Goal: Task Accomplishment & Management: Complete application form

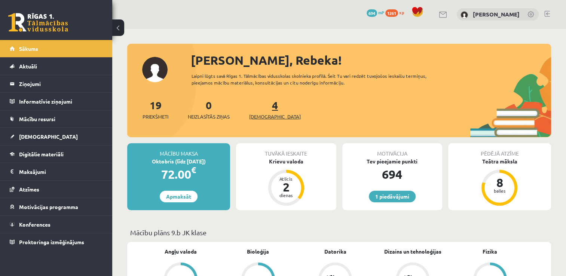
click at [265, 110] on link "4 Ieskaites" at bounding box center [275, 109] width 52 height 22
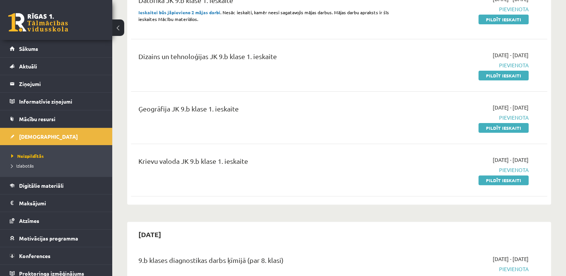
scroll to position [217, 0]
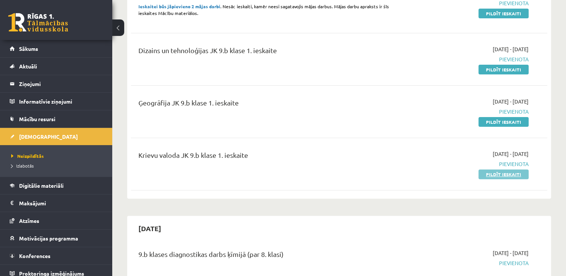
click at [491, 173] on link "Pildīt ieskaiti" at bounding box center [504, 175] width 50 height 10
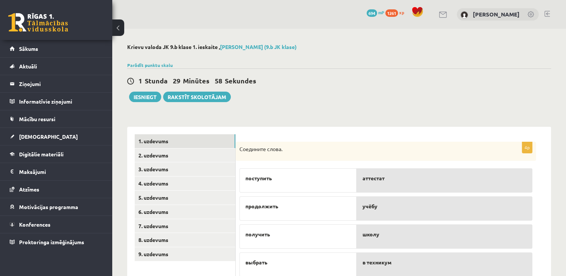
scroll to position [27, 0]
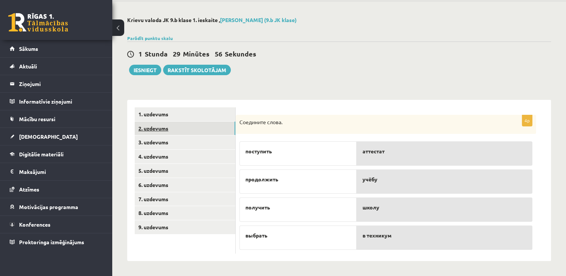
click at [159, 126] on link "2. uzdevums" at bounding box center [185, 129] width 101 height 14
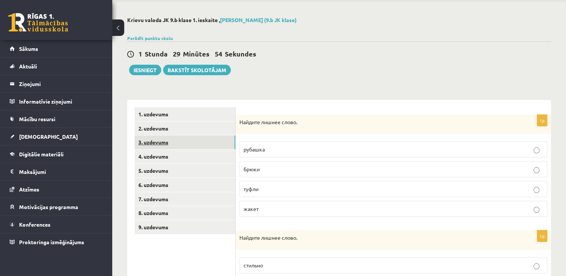
click at [181, 144] on link "3. uzdevums" at bounding box center [185, 143] width 101 height 14
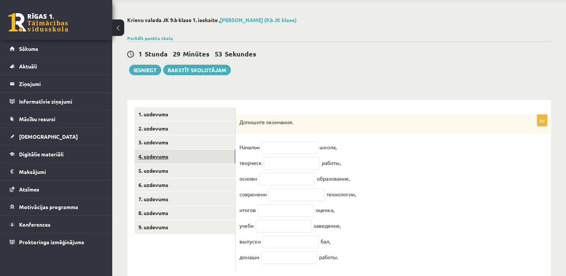
click at [184, 153] on link "4. uzdevums" at bounding box center [185, 157] width 101 height 14
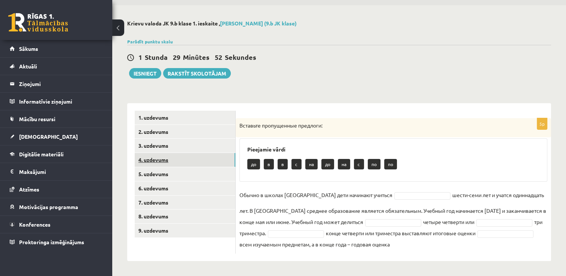
scroll to position [23, 0]
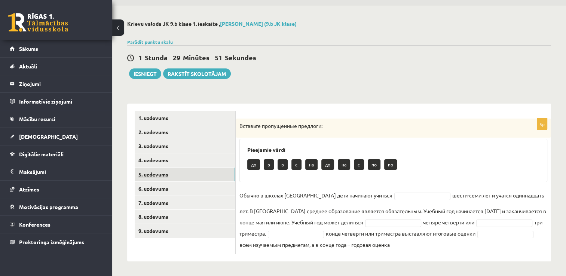
click at [186, 174] on link "5. uzdevums" at bounding box center [185, 175] width 101 height 14
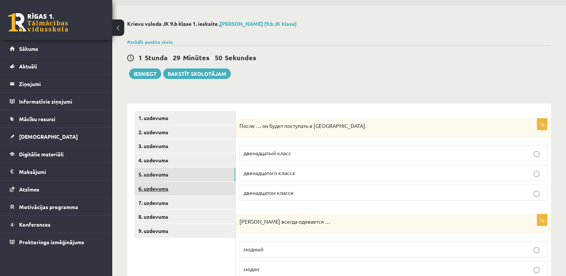
click at [194, 189] on link "6. uzdevums" at bounding box center [185, 189] width 101 height 14
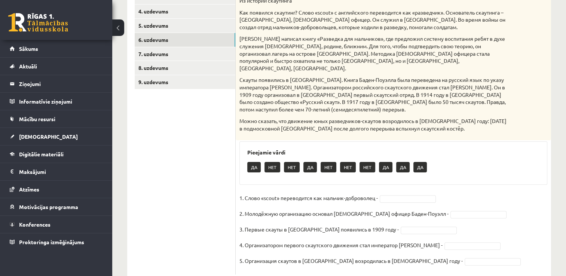
scroll to position [186, 0]
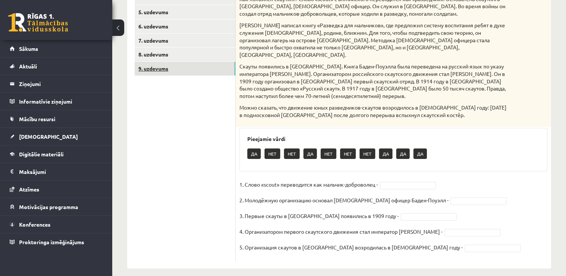
click at [174, 63] on link "9. uzdevums" at bounding box center [185, 69] width 101 height 14
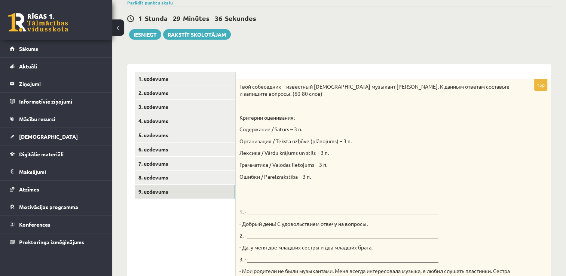
scroll to position [0, 0]
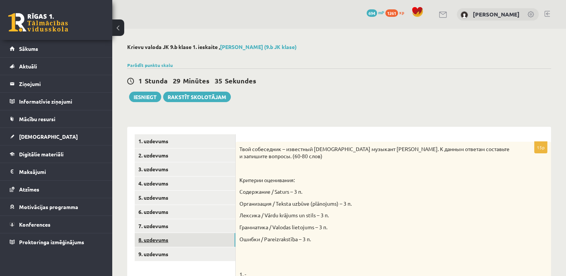
click at [162, 243] on link "8. uzdevums" at bounding box center [185, 240] width 101 height 14
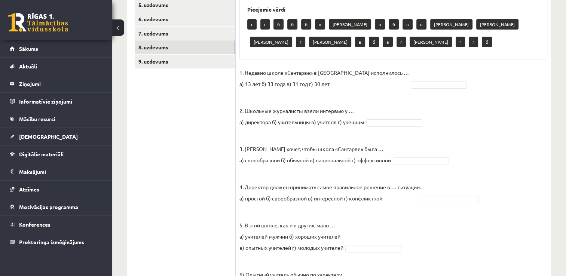
scroll to position [132, 0]
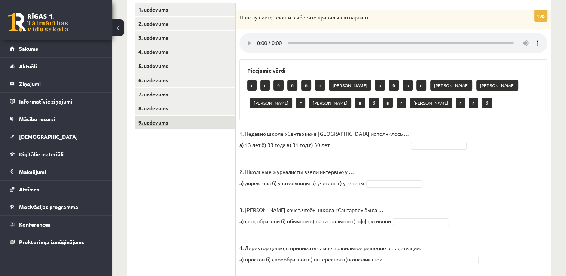
click at [150, 119] on link "9. uzdevums" at bounding box center [185, 123] width 101 height 14
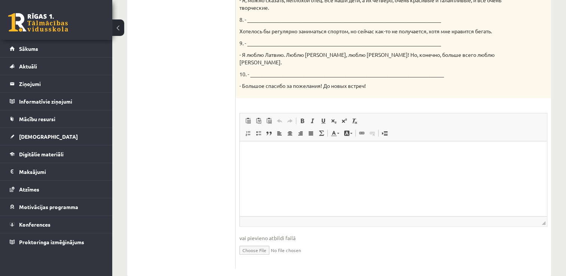
scroll to position [0, 0]
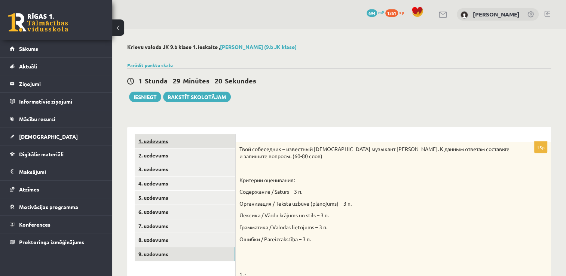
click at [155, 145] on link "1. uzdevums" at bounding box center [185, 141] width 101 height 14
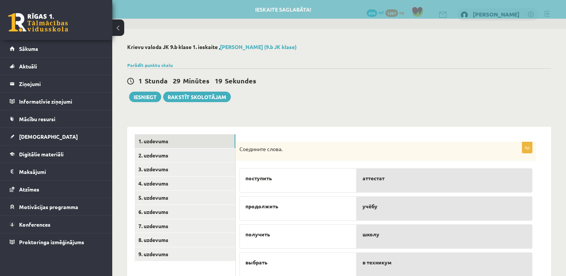
scroll to position [27, 0]
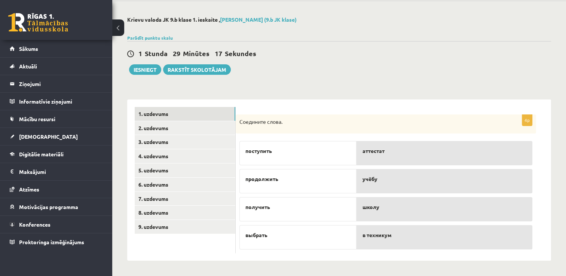
click at [241, 121] on p "Соедините слова." at bounding box center [368, 121] width 256 height 7
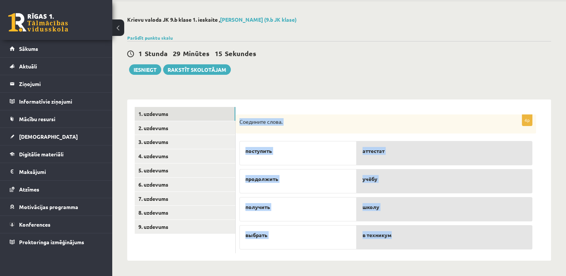
drag, startPoint x: 241, startPoint y: 121, endPoint x: 397, endPoint y: 245, distance: 200.1
click at [397, 245] on div "4p Соедините слова. поступить продолжить получить выбрать аттестат учёбу школу …" at bounding box center [386, 184] width 301 height 139
copy body "Соедините слова. поступить продолжить получить выбрать аттестат учёбу школу в т…"
click at [416, 122] on p "Соедините слова." at bounding box center [368, 121] width 256 height 7
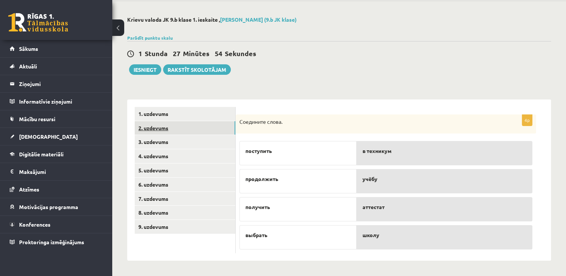
click at [176, 127] on link "2. uzdevums" at bounding box center [185, 128] width 101 height 14
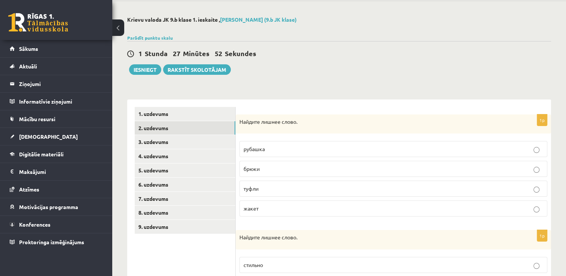
click at [240, 121] on p "Найдите лишнее слово." at bounding box center [375, 121] width 271 height 7
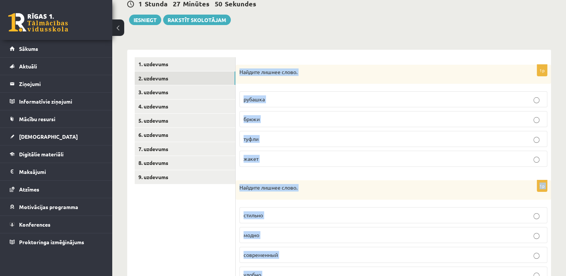
scroll to position [226, 0]
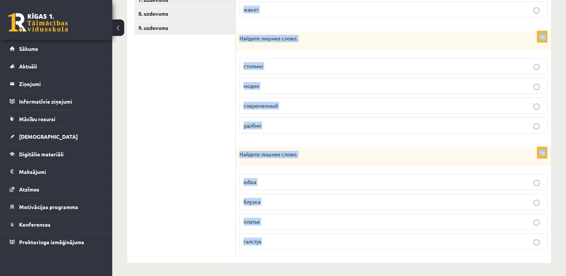
drag, startPoint x: 240, startPoint y: 121, endPoint x: 301, endPoint y: 244, distance: 137.9
click at [301, 244] on form "1p Найдите лишнее слово. рубашка брюки туфли жакет 1p Найдите лишнее слово. сти…" at bounding box center [393, 82] width 301 height 348
copy body "Найдите лишнее слово. рубашка брюки туфли жакет 1p Найдите лишнее слово. стильн…"
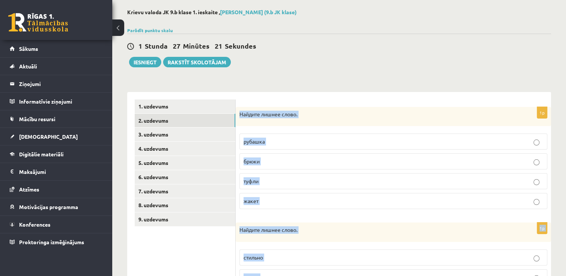
scroll to position [0, 0]
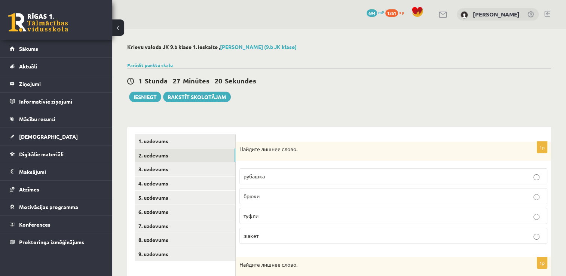
click at [302, 83] on div "1 Stunda 27 Minūtes 20 Sekundes" at bounding box center [339, 81] width 424 height 10
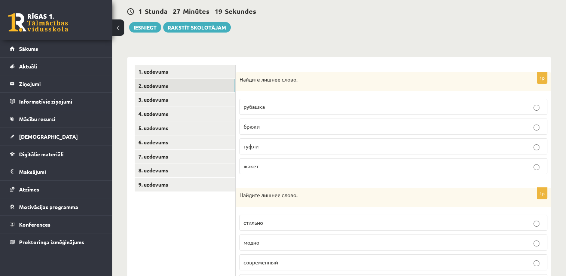
scroll to position [70, 0]
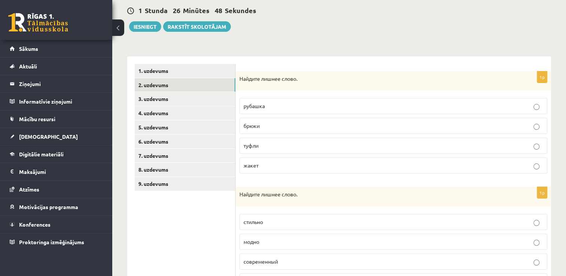
click at [260, 146] on p "туфли" at bounding box center [394, 146] width 300 height 8
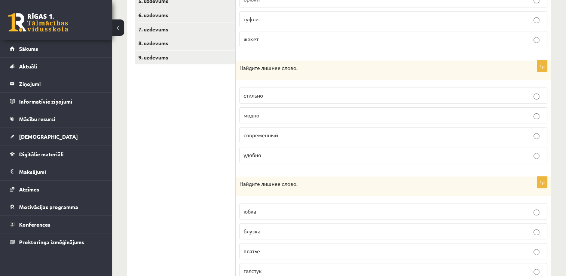
scroll to position [197, 0]
click at [272, 137] on p "современный" at bounding box center [394, 135] width 300 height 8
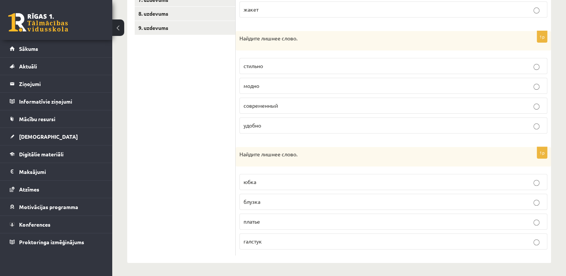
click at [275, 238] on p "галстук" at bounding box center [394, 242] width 300 height 8
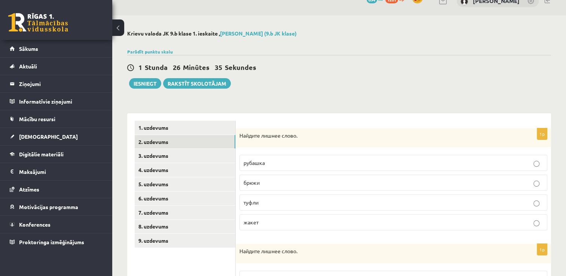
scroll to position [0, 0]
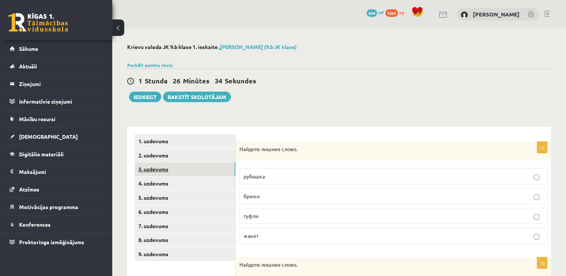
click at [201, 170] on link "3. uzdevums" at bounding box center [185, 169] width 101 height 14
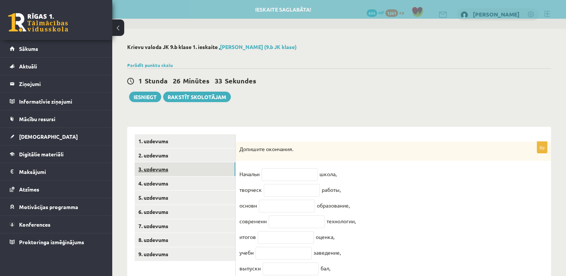
scroll to position [50, 0]
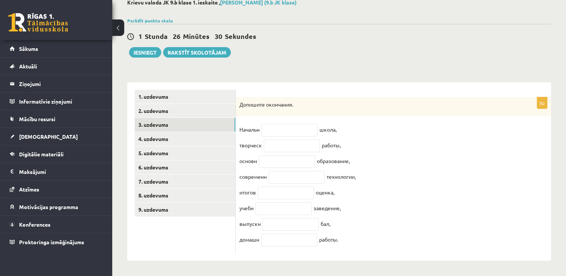
click at [238, 97] on div "Допишите окончания." at bounding box center [394, 106] width 316 height 19
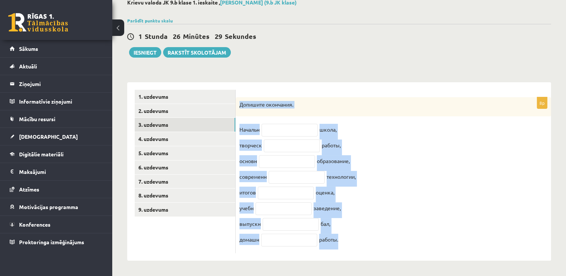
drag, startPoint x: 238, startPoint y: 97, endPoint x: 335, endPoint y: 244, distance: 175.6
click at [335, 244] on div "8p Допишите окончания. Начальн школа, творческ работы, основн образование, совр…" at bounding box center [394, 175] width 316 height 156
copy div "Допишите окончания. Начальн школа, творческ работы, основн образование, совреме…"
click at [339, 62] on div "**********" at bounding box center [339, 130] width 454 height 292
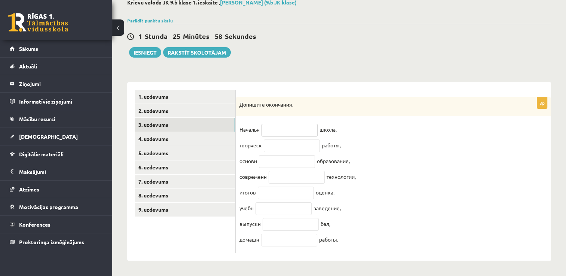
click at [301, 128] on input "text" at bounding box center [290, 130] width 56 height 13
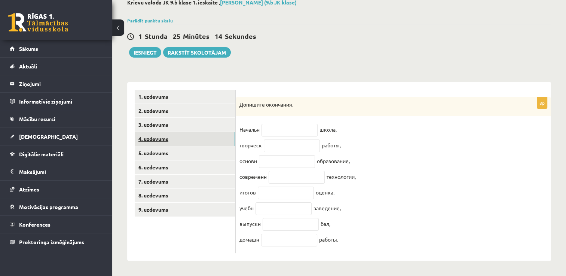
click at [204, 132] on link "4. uzdevums" at bounding box center [185, 139] width 101 height 14
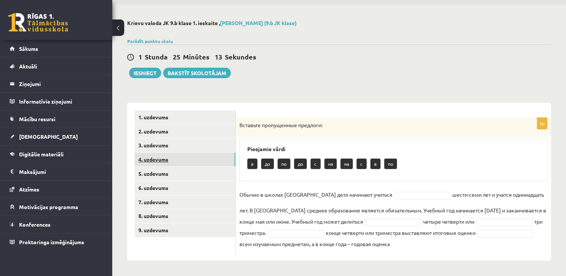
scroll to position [24, 0]
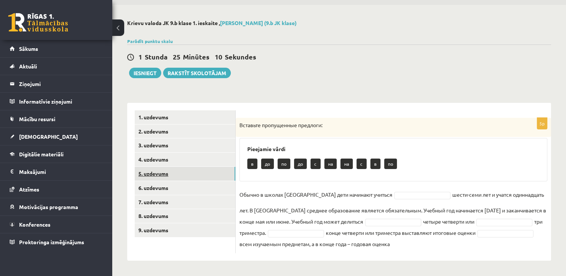
click at [193, 171] on link "5. uzdevums" at bounding box center [185, 174] width 101 height 14
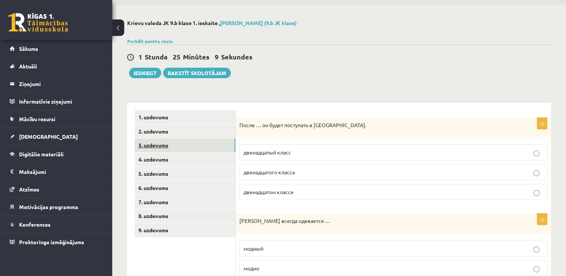
click at [179, 144] on link "3. uzdevums" at bounding box center [185, 146] width 101 height 14
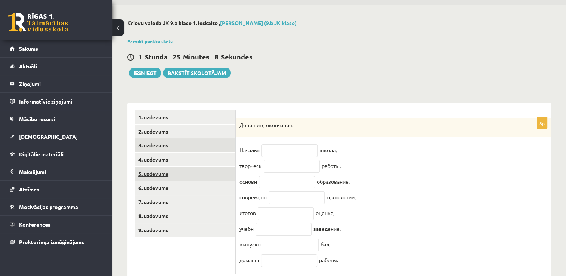
scroll to position [50, 0]
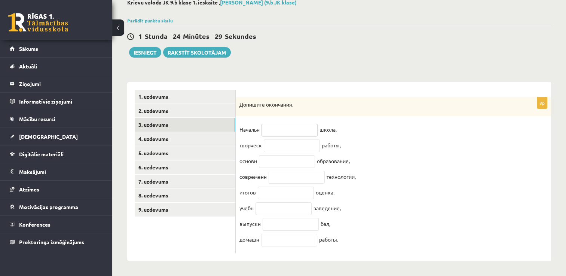
click at [273, 124] on input "text" at bounding box center [290, 130] width 56 height 13
paste input "*********"
type input "*********"
click at [276, 141] on input "text" at bounding box center [292, 146] width 56 height 13
paste input "**********"
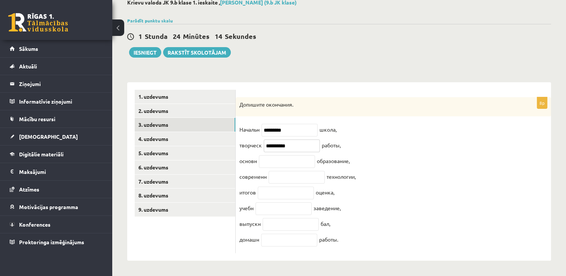
type input "**********"
click at [302, 156] on input "text" at bounding box center [287, 161] width 56 height 13
paste input "********"
type input "********"
click at [301, 174] on input "text" at bounding box center [297, 177] width 56 height 13
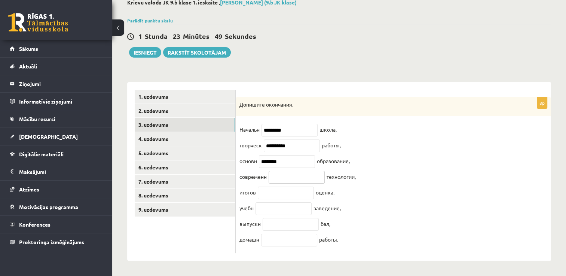
paste input "**********"
type input "**********"
click at [284, 195] on input "text" at bounding box center [286, 193] width 56 height 13
click at [268, 192] on input "text" at bounding box center [286, 193] width 56 height 13
paste input "********"
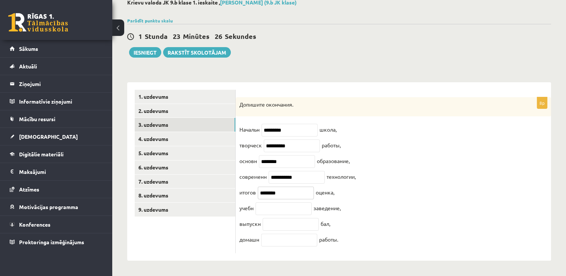
type input "********"
click at [275, 211] on input "text" at bounding box center [284, 209] width 56 height 13
click at [270, 204] on input "text" at bounding box center [284, 209] width 56 height 13
paste input "*******"
click at [270, 204] on input "*******" at bounding box center [284, 209] width 56 height 13
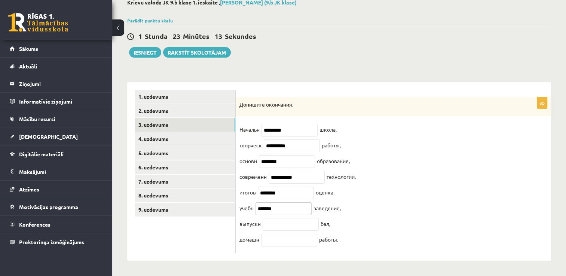
type input "*******"
click at [276, 218] on input "text" at bounding box center [291, 224] width 56 height 13
paste input "*********"
type input "*********"
click at [282, 243] on input "text" at bounding box center [289, 240] width 56 height 13
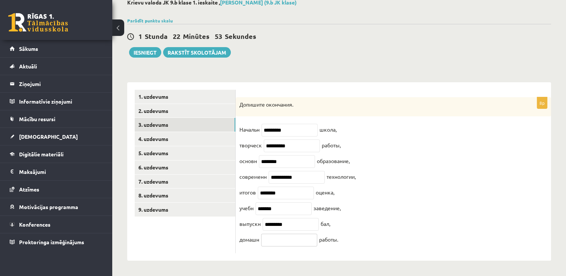
click at [268, 240] on input "text" at bounding box center [289, 240] width 56 height 13
paste input "********"
type input "********"
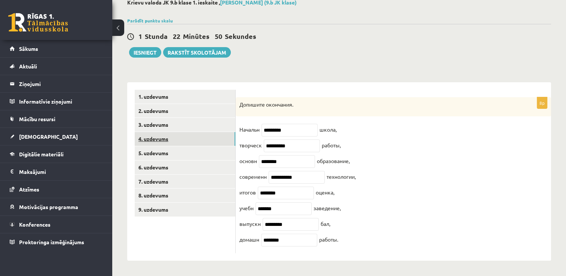
click at [165, 136] on link "4. uzdevums" at bounding box center [185, 139] width 101 height 14
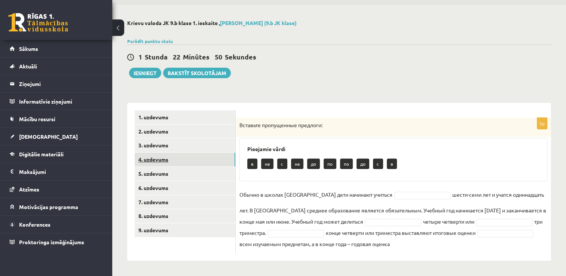
scroll to position [24, 0]
click at [239, 123] on div "Вставьте пропущенные предлоги:" at bounding box center [394, 127] width 316 height 19
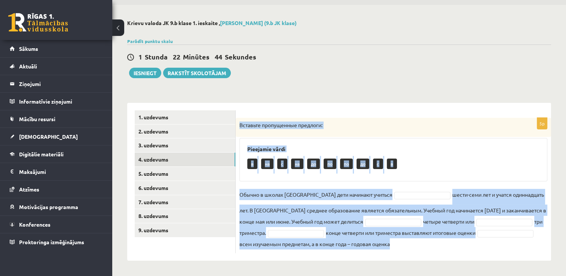
drag, startPoint x: 239, startPoint y: 123, endPoint x: 405, endPoint y: 239, distance: 202.5
click at [405, 239] on div "5p Вставьте пропущенные предлоги: Pieejamie vārdi в на c на до по по до c в Обы…" at bounding box center [394, 186] width 316 height 136
copy body "Вставьте пропущенные предлоги: Pieejamie vārdi в на c на до по по до c в Обычно…"
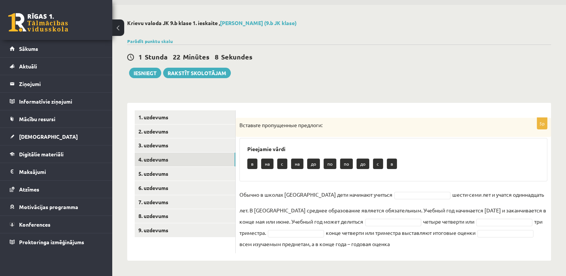
click at [391, 75] on div "1 Stunda 22 Minūtes 8 Sekundes Ieskaite saglabāta! Iesniegt Rakstīt skolotājam" at bounding box center [339, 62] width 424 height 34
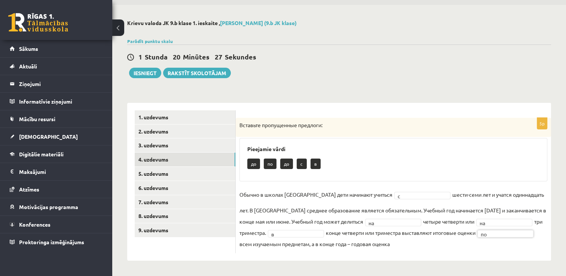
scroll to position [24, 0]
click at [165, 170] on link "5. uzdevums" at bounding box center [185, 174] width 101 height 14
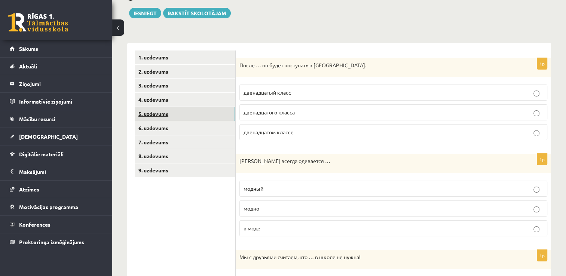
scroll to position [84, 0]
click at [238, 63] on div "После … он будет поступать в Спортивную академию." at bounding box center [394, 67] width 316 height 19
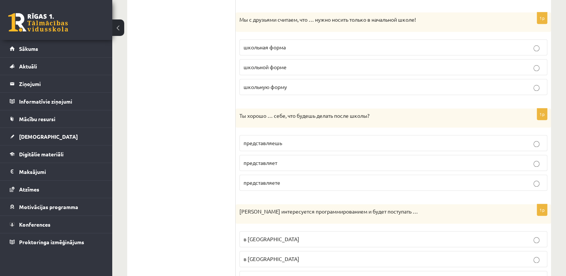
scroll to position [837, 0]
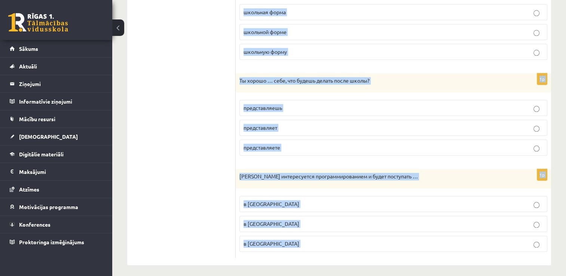
drag, startPoint x: 238, startPoint y: 63, endPoint x: 343, endPoint y: 238, distance: 204.0
copy body "После … он будет поступать в Спортивную академию. двенадцатый класс двенадцатог…"
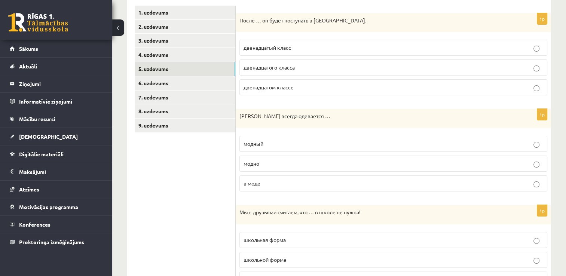
scroll to position [0, 0]
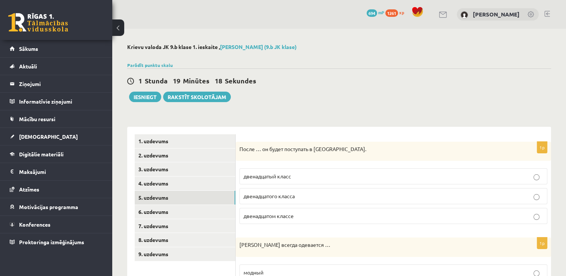
click at [286, 192] on label "двенадцатого класса" at bounding box center [394, 196] width 308 height 16
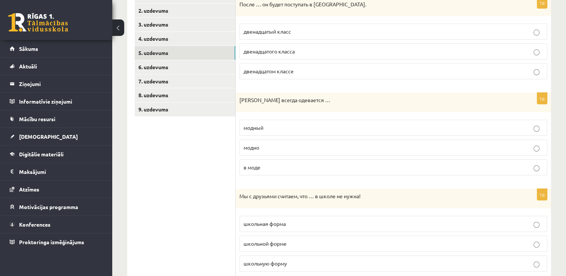
scroll to position [145, 0]
click at [286, 148] on p "модно" at bounding box center [394, 147] width 300 height 8
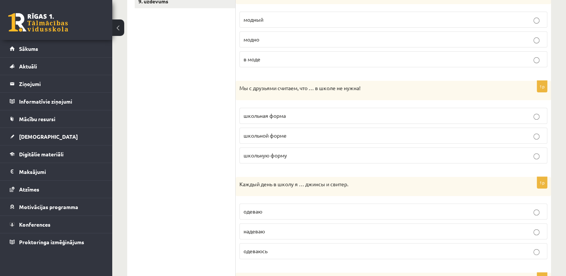
scroll to position [253, 0]
click at [290, 118] on p "школьная форма" at bounding box center [394, 116] width 300 height 8
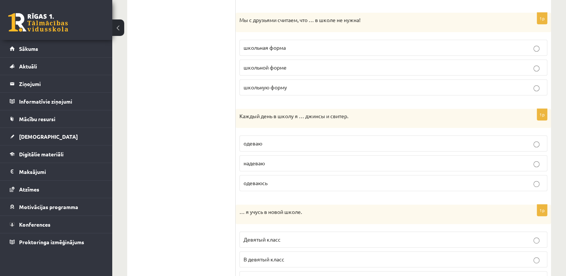
scroll to position [322, 0]
click at [286, 160] on p "надеваю" at bounding box center [394, 163] width 300 height 8
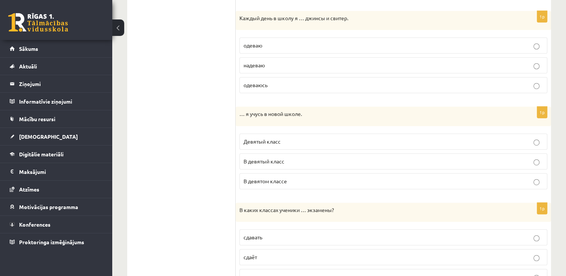
click at [298, 180] on p "В девятом классе" at bounding box center [394, 181] width 300 height 8
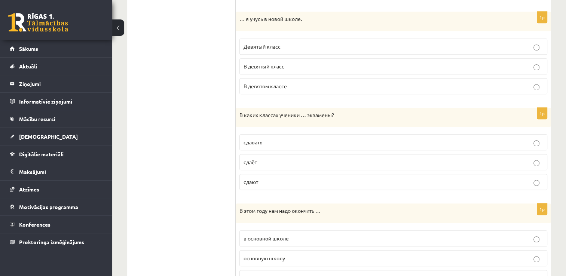
scroll to position [515, 0]
click at [292, 177] on p "сдают" at bounding box center [394, 181] width 300 height 8
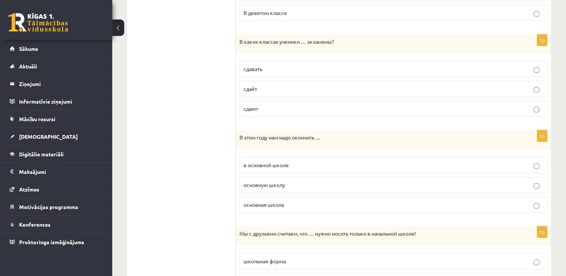
scroll to position [591, 0]
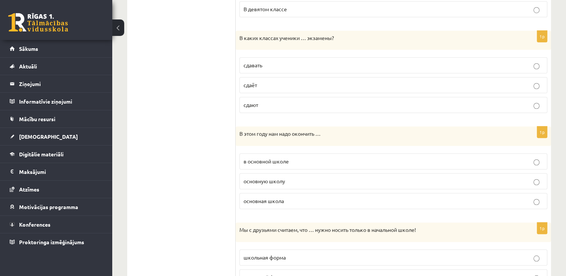
click at [290, 179] on p "основную школу" at bounding box center [394, 181] width 300 height 8
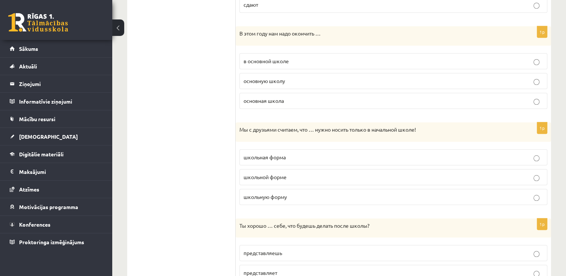
scroll to position [692, 0]
click at [290, 194] on p "школьную форму" at bounding box center [394, 197] width 300 height 8
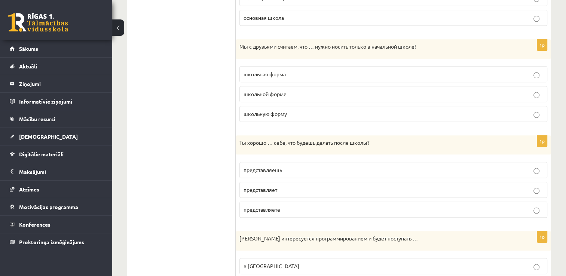
scroll to position [775, 0]
click at [285, 166] on p "представляешь" at bounding box center [394, 170] width 300 height 8
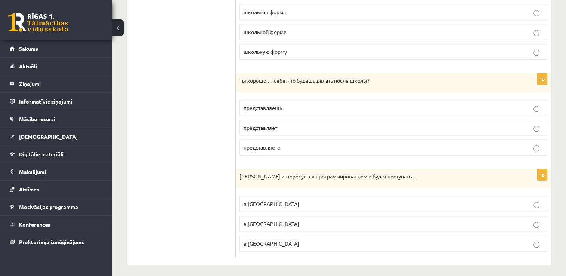
click at [299, 220] on span "в Рижский Технический университет" at bounding box center [272, 223] width 56 height 7
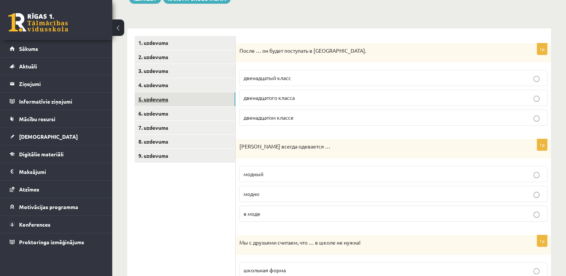
scroll to position [121, 0]
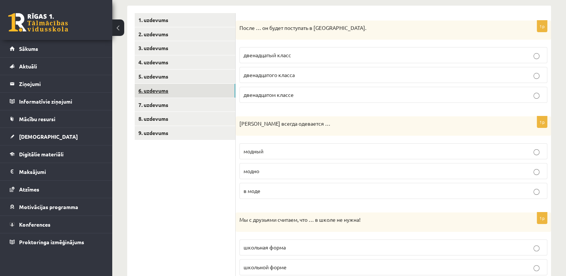
click at [213, 92] on link "6. uzdevums" at bounding box center [185, 91] width 101 height 14
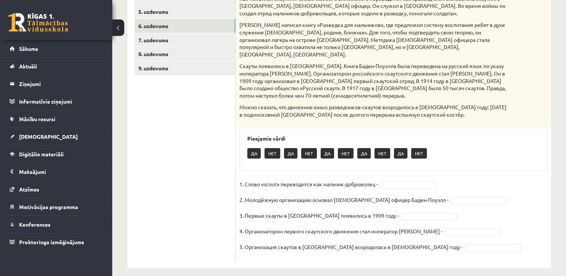
scroll to position [116, 0]
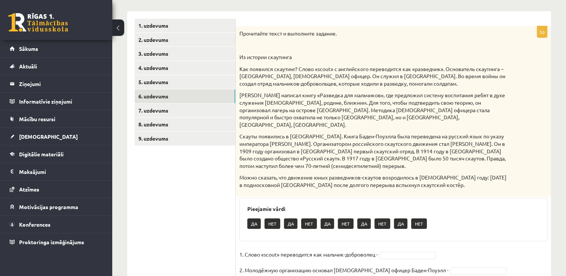
click at [240, 32] on p "Прочитайте текст и выполните задание." at bounding box center [375, 33] width 271 height 7
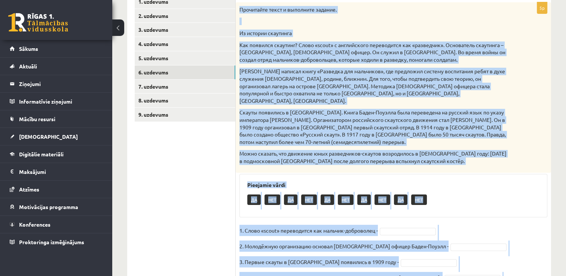
scroll to position [186, 0]
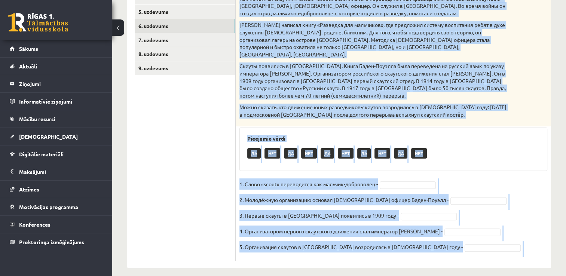
drag, startPoint x: 240, startPoint y: 32, endPoint x: 410, endPoint y: 261, distance: 285.5
click at [410, 261] on div "**********" at bounding box center [339, 63] width 454 height 441
copy body "Прочитайте текст и выполните задание. Из истории скаутинга Как появился скаутин…"
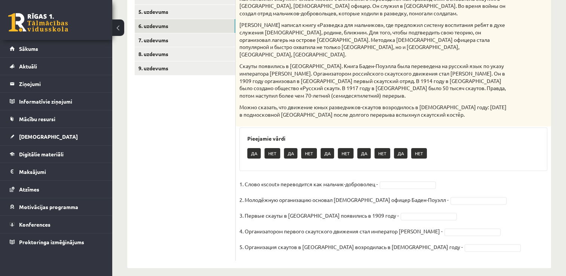
click at [214, 198] on ul "1. uzdevums 2. uzdevums 3. uzdevums 4. uzdevums 5. uzdevums 6. uzdevums 7. uzde…" at bounding box center [185, 104] width 101 height 313
click at [453, 188] on fieldset "1. Слово «scout» переводится как мальчик-доброволец - НЕТ *** 2. Молодёжную орг…" at bounding box center [394, 218] width 308 height 79
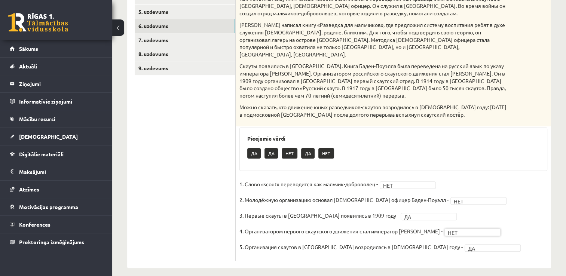
scroll to position [64, 0]
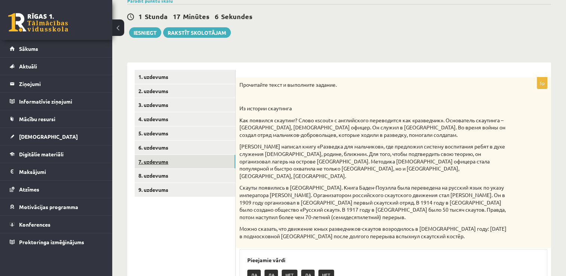
click at [233, 156] on link "7. uzdevums" at bounding box center [185, 162] width 101 height 14
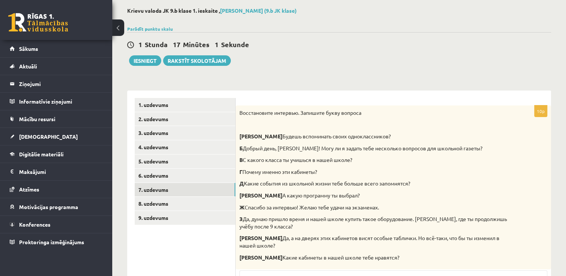
scroll to position [22, 0]
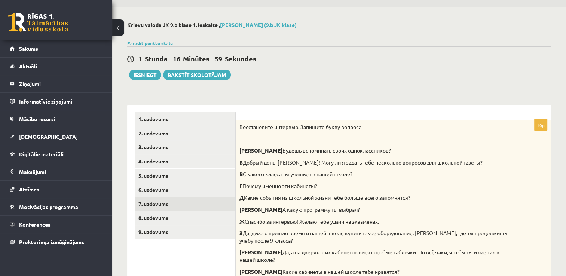
click at [239, 125] on div "Восстановите интервью. Запишите букву вопроса А Будешь вспоминать своих однокла…" at bounding box center [394, 202] width 316 height 164
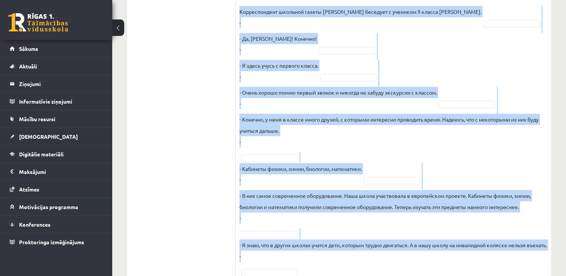
scroll to position [449, 0]
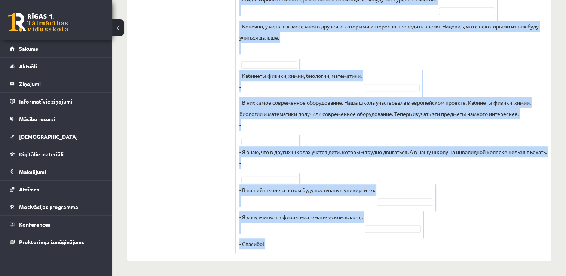
drag, startPoint x: 239, startPoint y: 125, endPoint x: 376, endPoint y: 264, distance: 195.6
copy body "Восстановите интервью. Запишите букву вопроса А Будешь вспоминать своих однокла…"
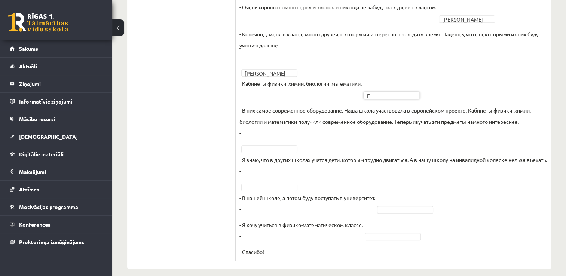
scroll to position [438, 0]
click at [389, 242] on fieldset "Корреспондент школьной газеты Анна Берзиня беседует с учеником 9 класса Андреем…" at bounding box center [394, 88] width 308 height 337
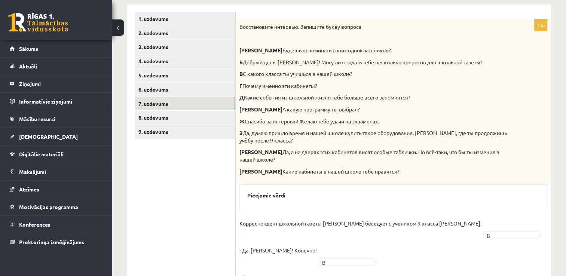
scroll to position [129, 0]
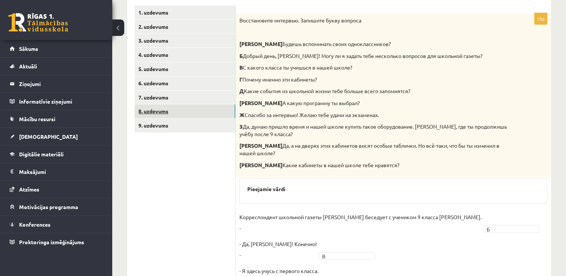
click at [160, 113] on link "8. uzdevums" at bounding box center [185, 111] width 101 height 14
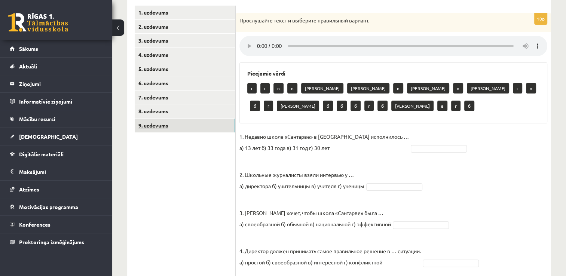
click at [155, 130] on link "9. uzdevums" at bounding box center [185, 126] width 101 height 14
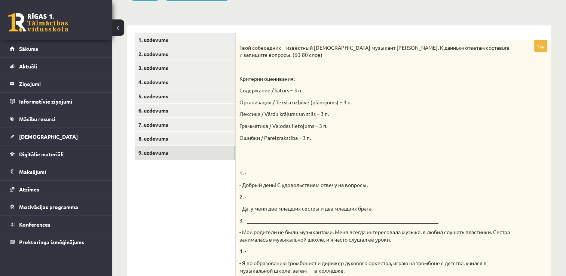
scroll to position [100, 0]
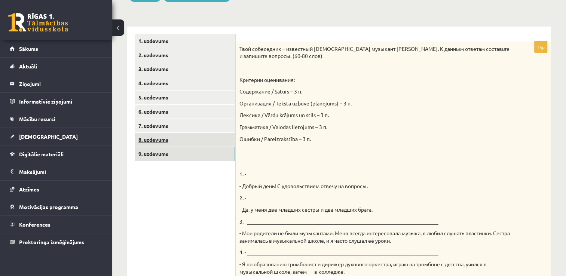
click at [210, 137] on link "8. uzdevums" at bounding box center [185, 140] width 101 height 14
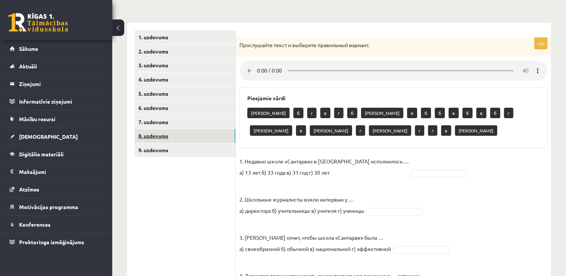
scroll to position [103, 0]
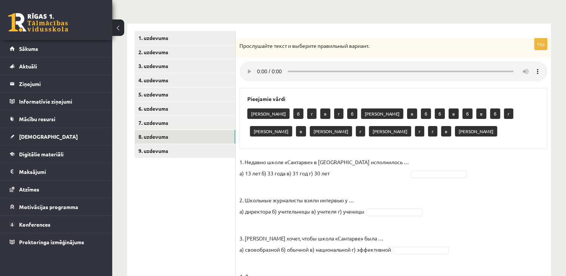
click at [240, 44] on p "Прослушайте текст и выберите правильный вариант." at bounding box center [375, 45] width 271 height 7
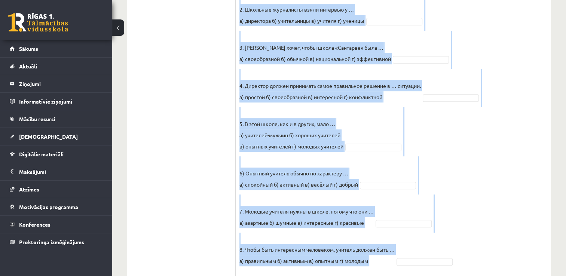
scroll to position [392, 0]
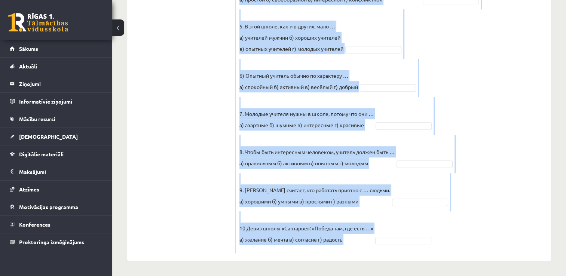
drag, startPoint x: 240, startPoint y: 44, endPoint x: 365, endPoint y: 245, distance: 237.1
click at [365, 245] on div "10p Прослушайте текст и выберите правильный вариант. Pieejamie vārdi а б г в г …" at bounding box center [394, 1] width 316 height 503
copy div "Прослушайте текст и выберите правильный вариант. Pieejamie vārdi а б г в г б а …"
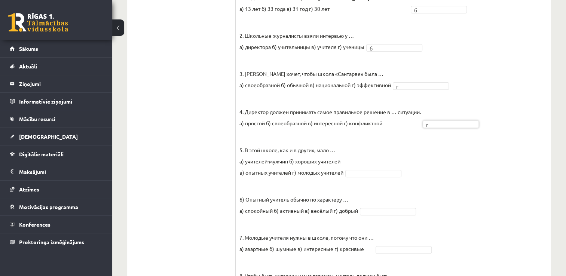
scroll to position [268, 0]
click at [374, 187] on fieldset "1. Недавно школе «Сантарве» в Клайпеде исполнилось … а) 13 лет б) 33 года в) 31…" at bounding box center [394, 182] width 308 height 382
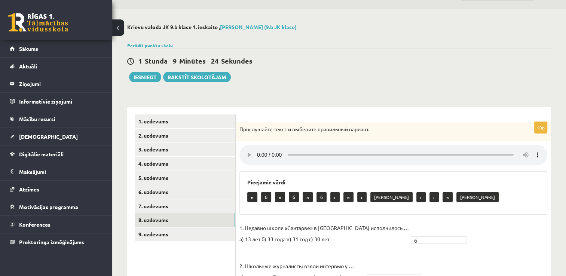
scroll to position [12, 0]
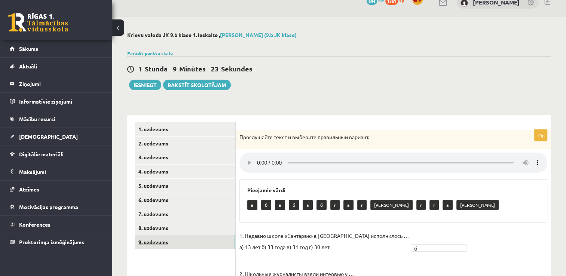
click at [209, 243] on link "9. uzdevums" at bounding box center [185, 242] width 101 height 14
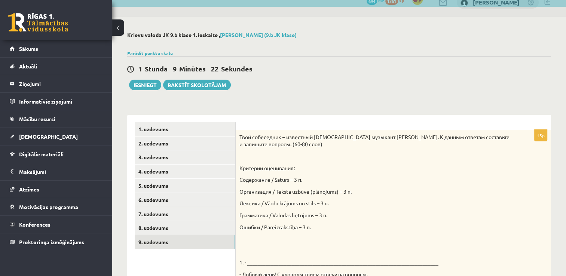
scroll to position [0, 0]
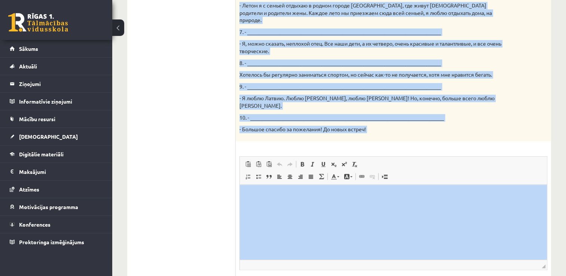
scroll to position [457, 0]
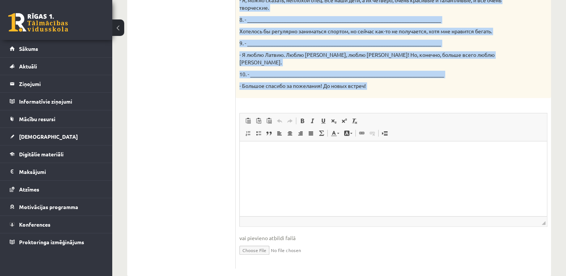
drag, startPoint x: 239, startPoint y: 136, endPoint x: 369, endPoint y: 71, distance: 145.0
copy div "Твой собеседник – известный латвийский музыкант Интарс Бусулис. К данным ответа…"
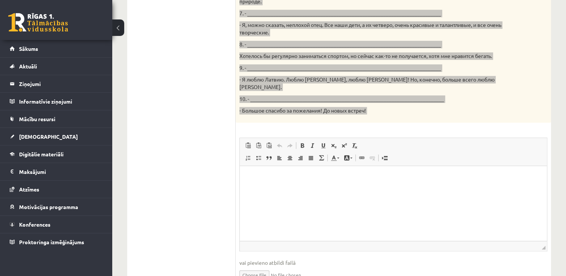
scroll to position [428, 0]
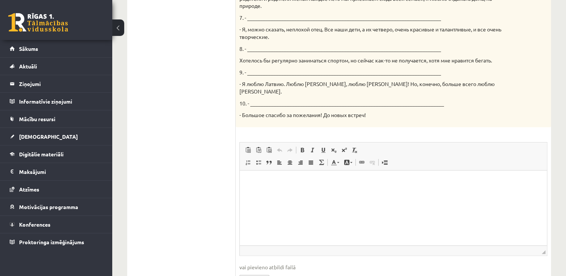
click at [189, 144] on ul "1. uzdevums 2. uzdevums 3. uzdevums 4. uzdevums 5. uzdevums 6. uzdevums 7. uzde…" at bounding box center [185, 2] width 101 height 592
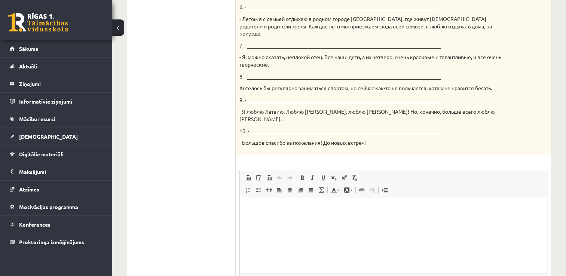
scroll to position [401, 0]
click at [308, 199] on html at bounding box center [393, 209] width 307 height 23
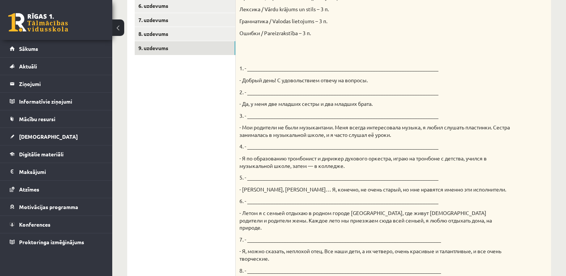
scroll to position [206, 0]
click at [220, 32] on link "8. uzdevums" at bounding box center [185, 34] width 101 height 14
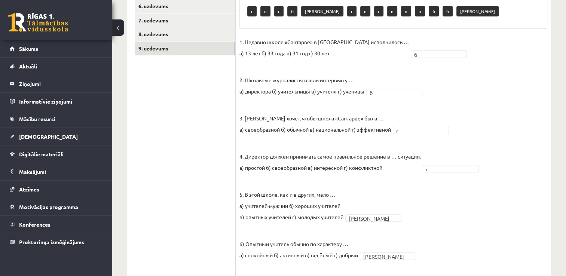
click at [221, 45] on link "9. uzdevums" at bounding box center [185, 49] width 101 height 14
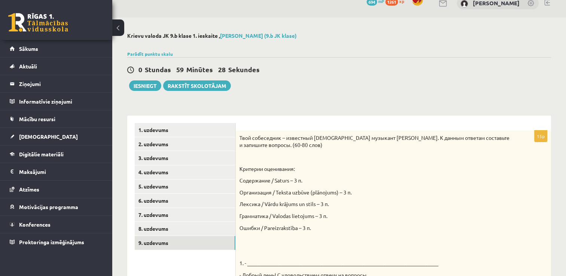
scroll to position [0, 0]
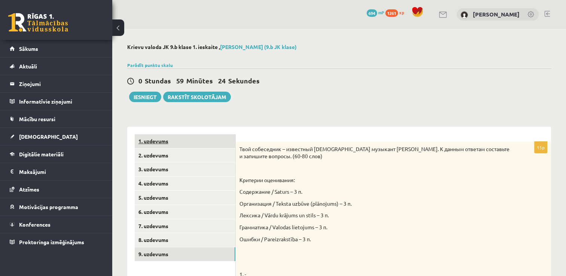
click at [195, 143] on link "1. uzdevums" at bounding box center [185, 141] width 101 height 14
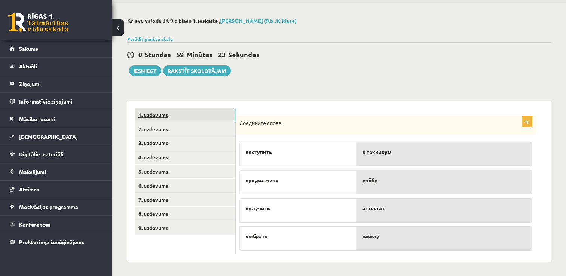
scroll to position [27, 0]
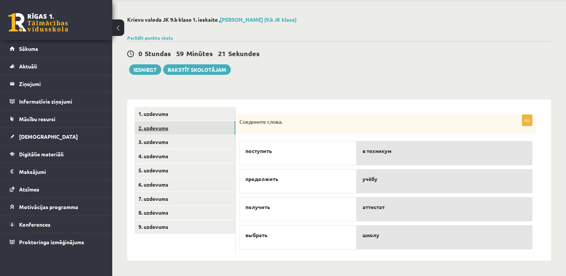
click at [192, 131] on link "2. uzdevums" at bounding box center [185, 128] width 101 height 14
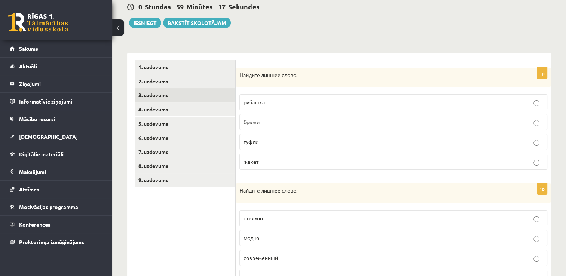
click at [197, 91] on link "3. uzdevums" at bounding box center [185, 95] width 101 height 14
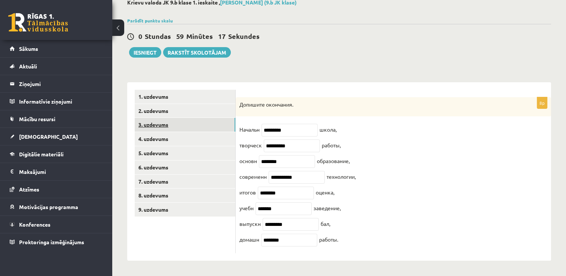
scroll to position [50, 0]
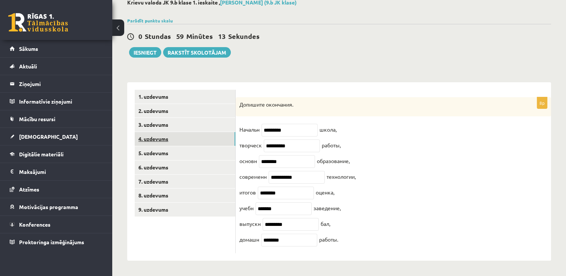
click at [177, 136] on link "4. uzdevums" at bounding box center [185, 139] width 101 height 14
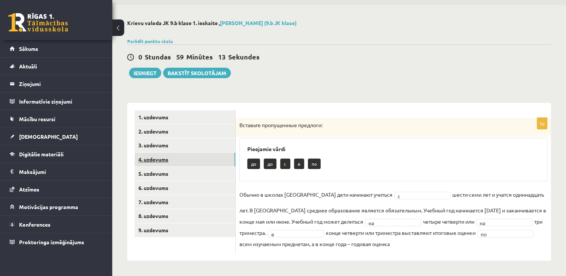
scroll to position [24, 0]
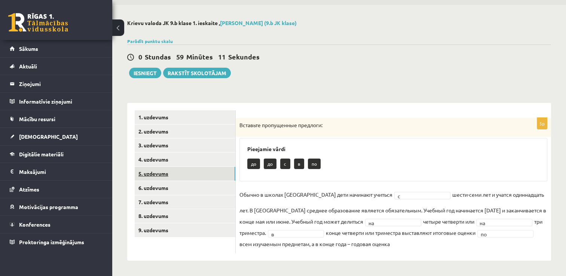
click at [185, 174] on link "5. uzdevums" at bounding box center [185, 174] width 101 height 14
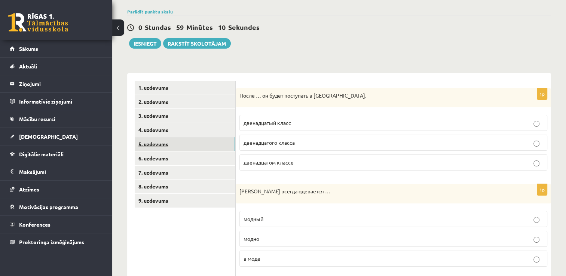
scroll to position [55, 0]
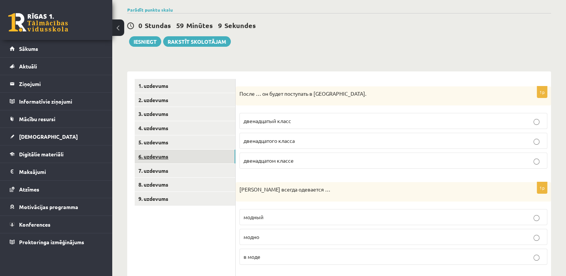
click at [181, 160] on link "6. uzdevums" at bounding box center [185, 157] width 101 height 14
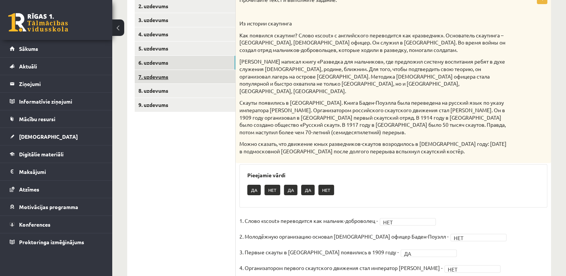
scroll to position [186, 0]
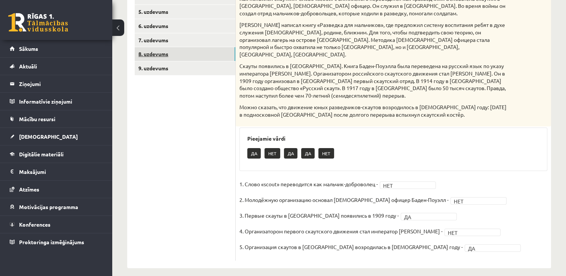
click at [174, 47] on link "8. uzdevums" at bounding box center [185, 54] width 101 height 14
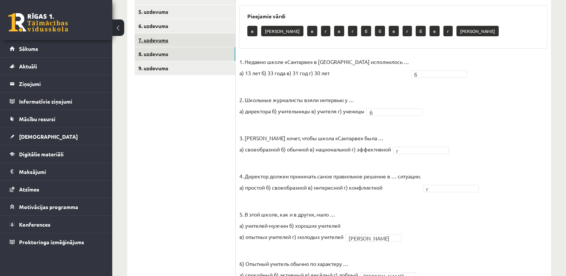
click at [173, 43] on link "7. uzdevums" at bounding box center [185, 40] width 101 height 14
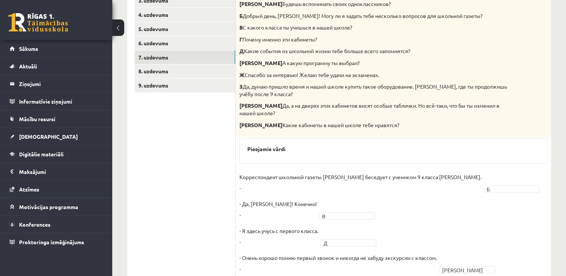
scroll to position [168, 0]
click at [183, 71] on link "8. uzdevums" at bounding box center [185, 72] width 101 height 14
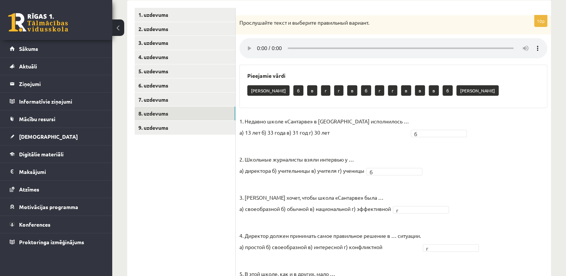
scroll to position [111, 0]
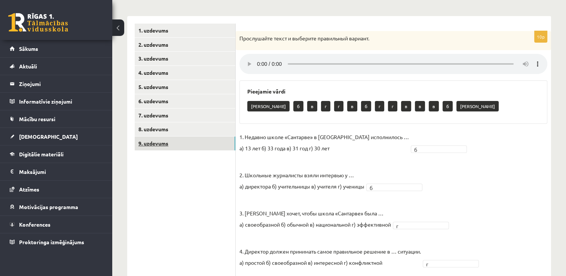
click at [194, 148] on link "9. uzdevums" at bounding box center [185, 144] width 101 height 14
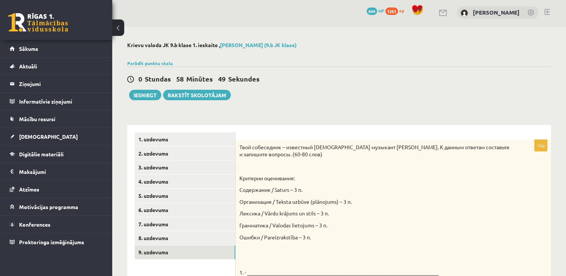
scroll to position [0, 0]
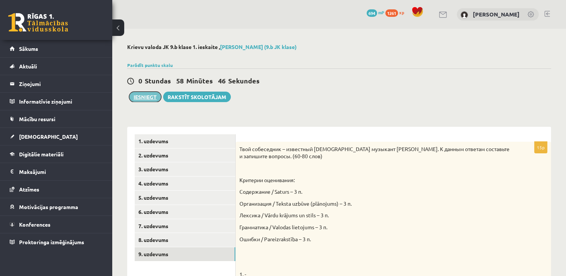
click at [149, 101] on button "Iesniegt" at bounding box center [145, 97] width 32 height 10
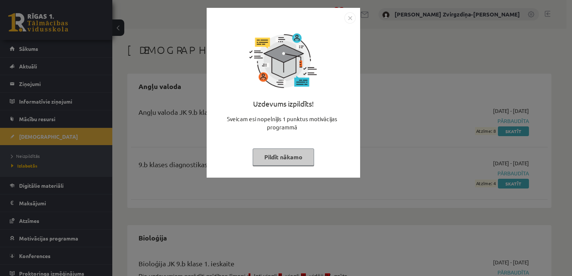
click at [290, 162] on button "Pildīt nākamo" at bounding box center [283, 157] width 61 height 17
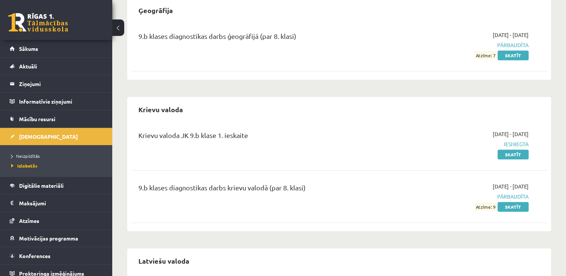
scroll to position [729, 0]
click at [34, 156] on span "Neizpildītās" at bounding box center [25, 156] width 28 height 6
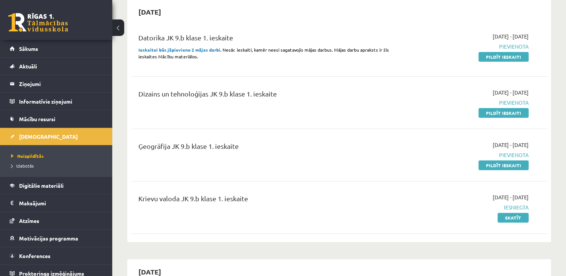
scroll to position [172, 0]
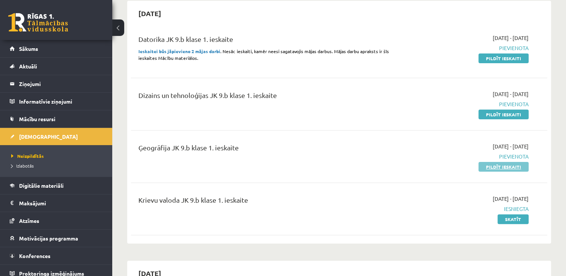
click at [506, 168] on link "Pildīt ieskaiti" at bounding box center [504, 167] width 50 height 10
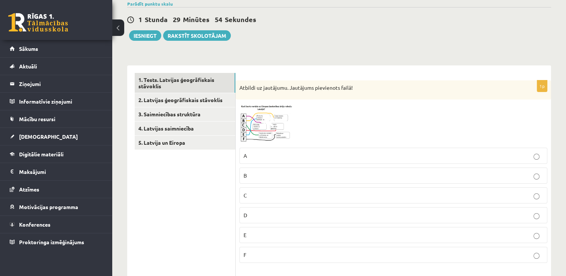
scroll to position [22, 0]
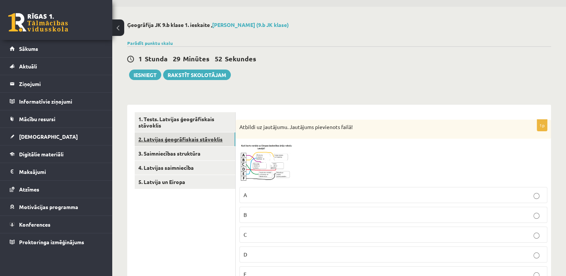
click at [215, 142] on link "2. Latvijas ģeogrāfiskais stāvoklis" at bounding box center [185, 140] width 101 height 14
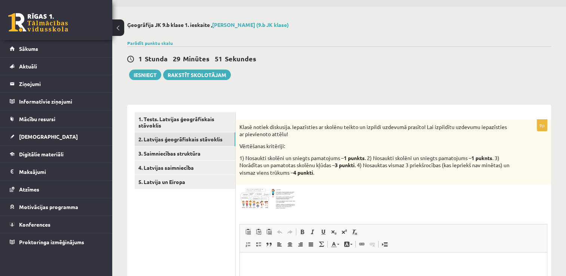
scroll to position [0, 0]
click at [262, 199] on img at bounding box center [268, 198] width 56 height 21
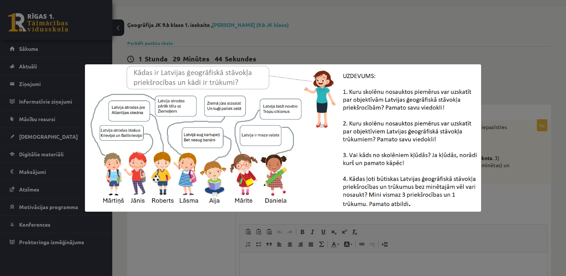
click at [330, 39] on div at bounding box center [283, 138] width 566 height 276
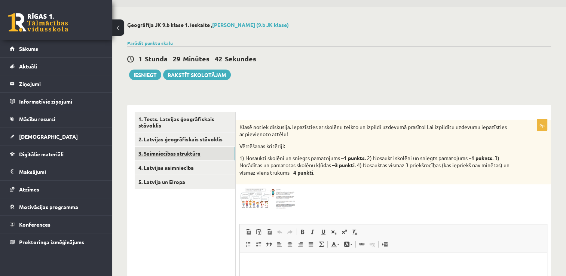
click at [197, 154] on link "3. Saimniecības struktūra" at bounding box center [185, 154] width 101 height 14
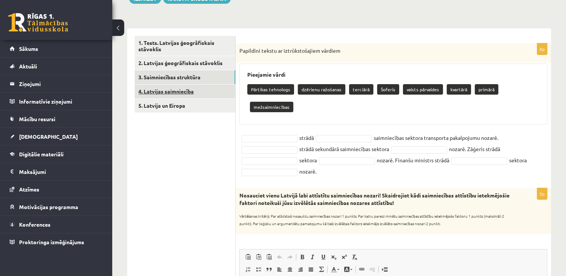
scroll to position [99, 0]
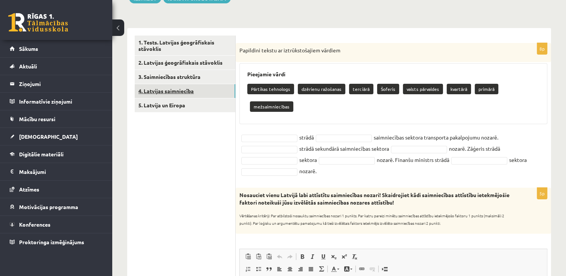
click at [178, 92] on link "4. Latvijas saimniecība" at bounding box center [185, 91] width 101 height 14
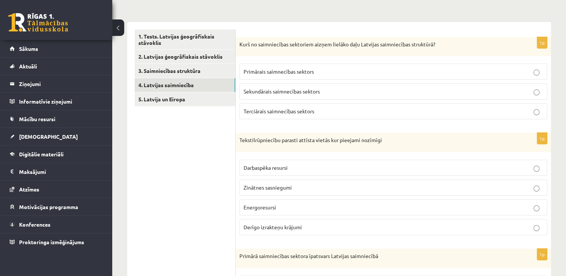
scroll to position [104, 0]
click at [179, 97] on link "5. Latvija un Eiropa" at bounding box center [185, 100] width 101 height 14
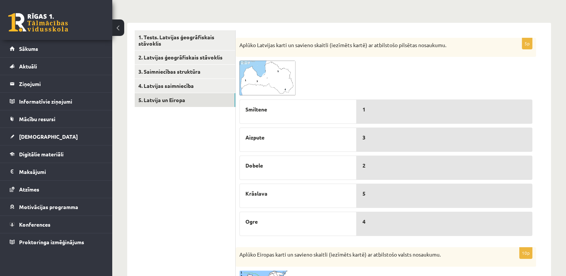
scroll to position [105, 0]
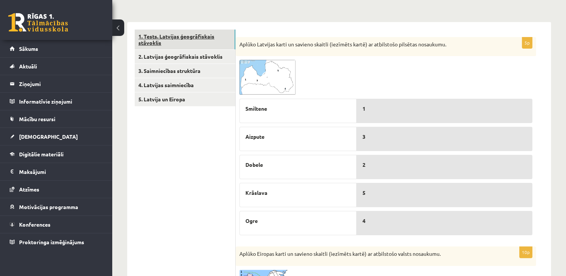
click at [217, 44] on link "1. Tests. Latvijas ģeogrāfiskais stāvoklis" at bounding box center [185, 40] width 101 height 20
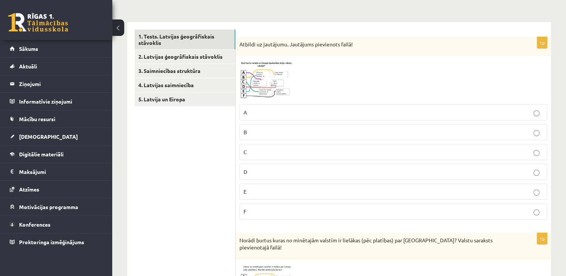
click at [268, 73] on span at bounding box center [268, 78] width 12 height 12
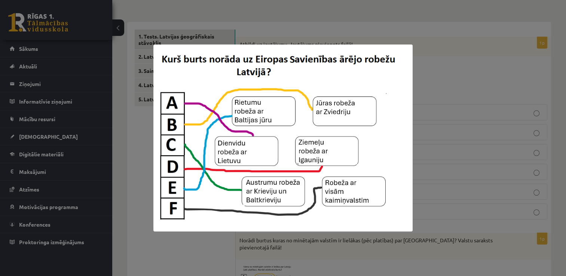
click at [434, 33] on div at bounding box center [283, 138] width 566 height 276
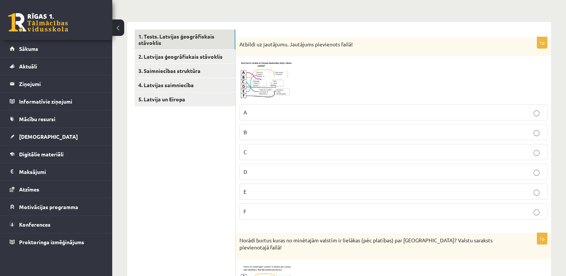
click at [240, 41] on p "Atbildi uz jautājumu. Jautājums pievienots failā!" at bounding box center [375, 44] width 271 height 7
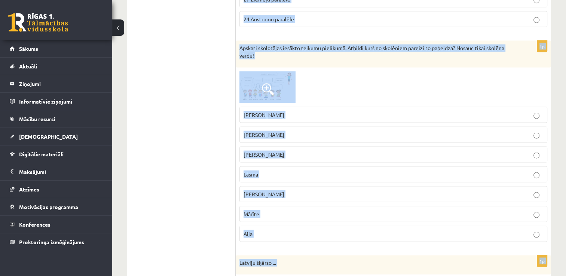
scroll to position [1682, 0]
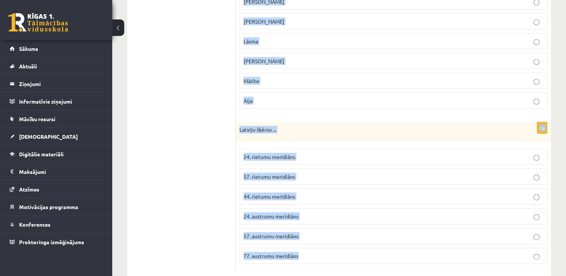
drag, startPoint x: 240, startPoint y: 41, endPoint x: 325, endPoint y: 243, distance: 218.7
copy body "Atbildi uz jautājumu. Jautājums pievienots failā! A B C D E F 1p Norādi burtus …"
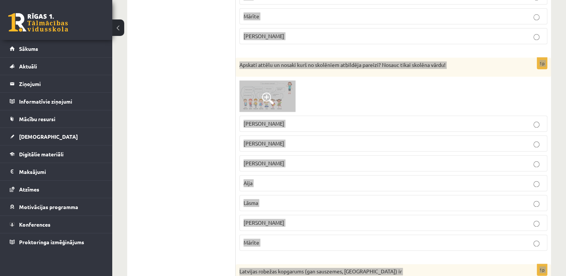
scroll to position [868, 0]
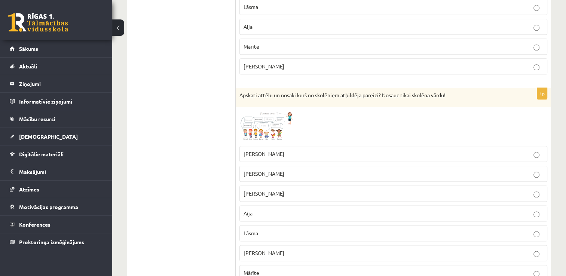
click at [193, 109] on ul "1. Tests. Latvijas ģeogrāfiskais stāvoklis 2. Latvijas ģeogrāfiskais stāvoklis …" at bounding box center [185, 175] width 101 height 1818
click at [268, 111] on img at bounding box center [268, 126] width 56 height 31
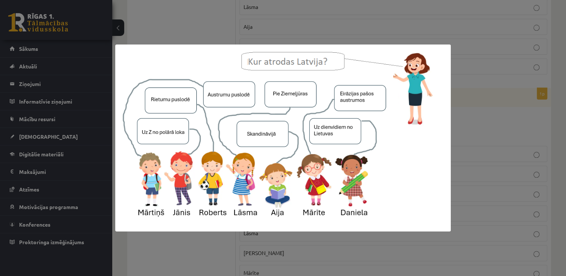
click at [197, 21] on div at bounding box center [283, 138] width 566 height 276
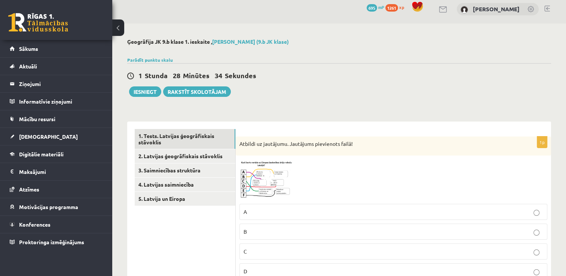
scroll to position [0, 0]
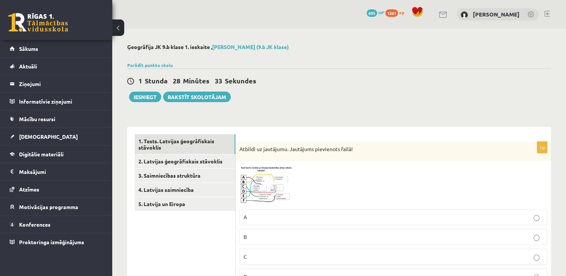
click at [271, 188] on span at bounding box center [268, 183] width 12 height 12
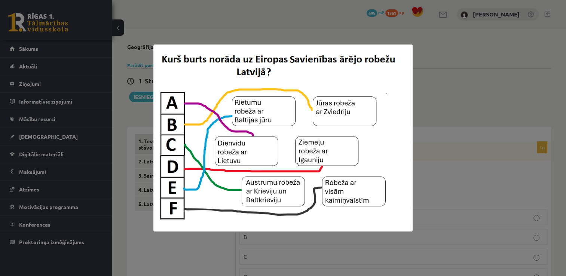
click at [428, 44] on div at bounding box center [283, 138] width 566 height 276
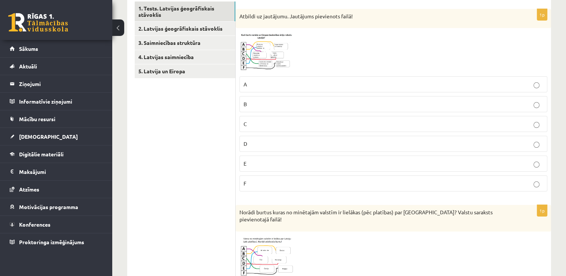
scroll to position [128, 0]
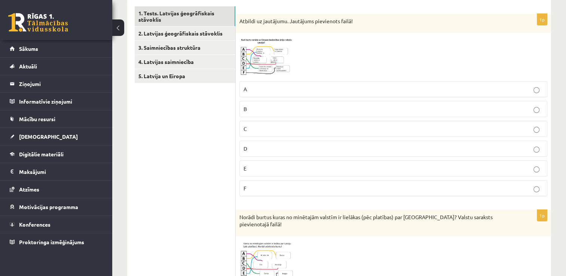
click at [281, 62] on img at bounding box center [268, 57] width 56 height 40
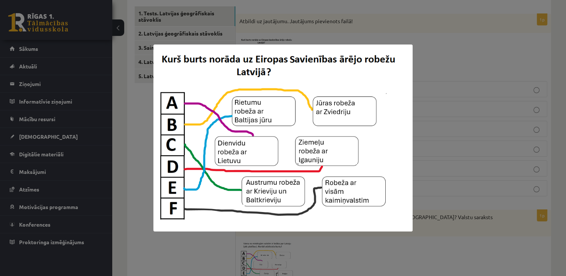
drag, startPoint x: 128, startPoint y: 116, endPoint x: 134, endPoint y: 97, distance: 20.3
click at [134, 97] on div at bounding box center [283, 138] width 566 height 276
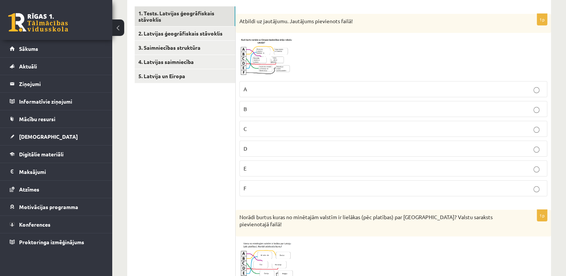
click at [134, 97] on body "0 Dāvanas 695 mP 1261 xp Rebeka Zvirgzdiņa-Stepanova Sākums Aktuāli Kā mācīties…" at bounding box center [283, 10] width 566 height 276
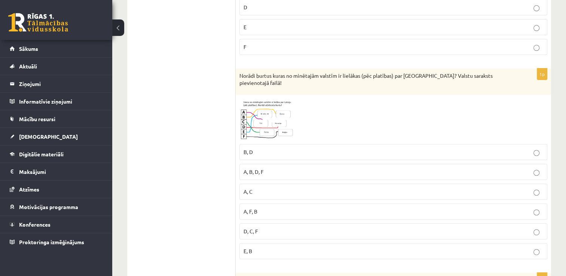
scroll to position [270, 0]
click at [271, 110] on span at bounding box center [268, 116] width 12 height 12
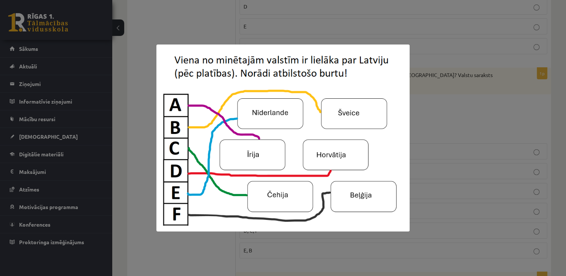
click at [449, 112] on div at bounding box center [283, 138] width 566 height 276
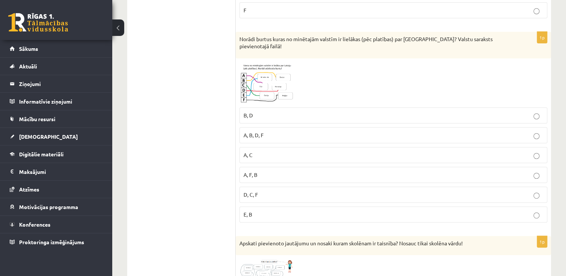
scroll to position [307, 0]
click at [285, 69] on img at bounding box center [268, 82] width 56 height 42
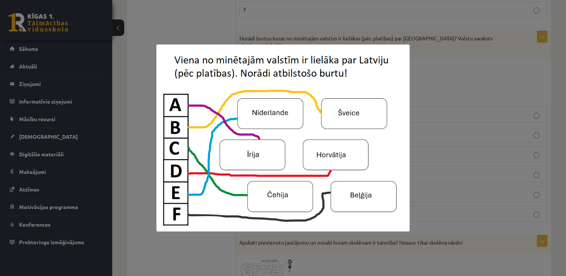
click at [138, 87] on div at bounding box center [283, 138] width 566 height 276
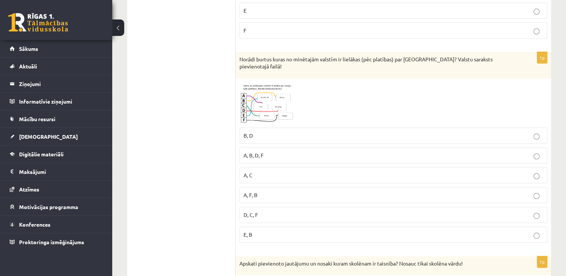
scroll to position [341, 0]
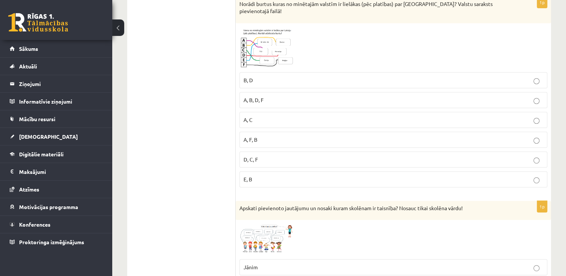
click at [259, 56] on img at bounding box center [268, 48] width 56 height 42
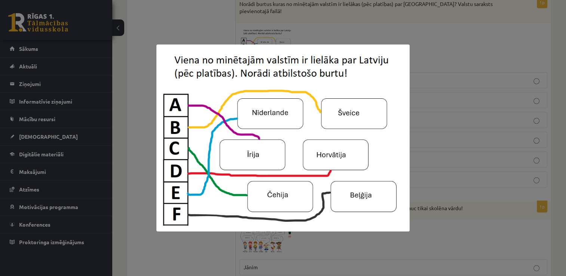
click at [414, 77] on div at bounding box center [283, 138] width 566 height 276
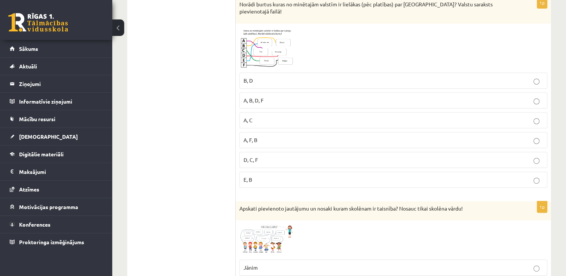
scroll to position [348, 0]
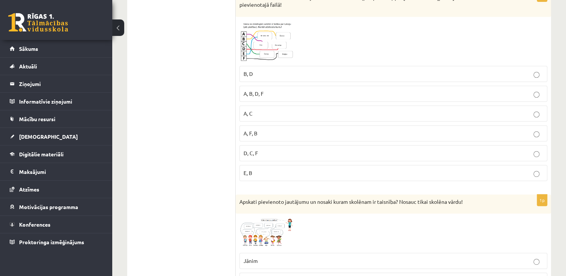
click at [253, 31] on img at bounding box center [268, 42] width 56 height 42
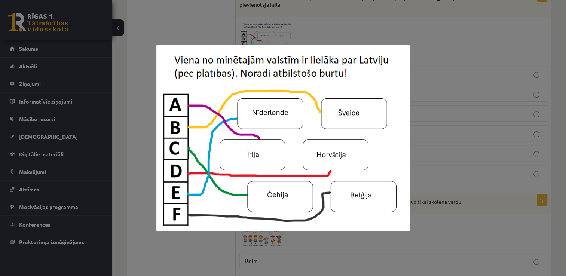
click at [428, 51] on div at bounding box center [283, 138] width 566 height 276
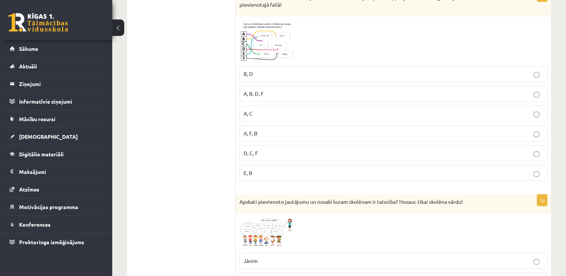
click at [293, 110] on p "A, C" at bounding box center [394, 114] width 300 height 8
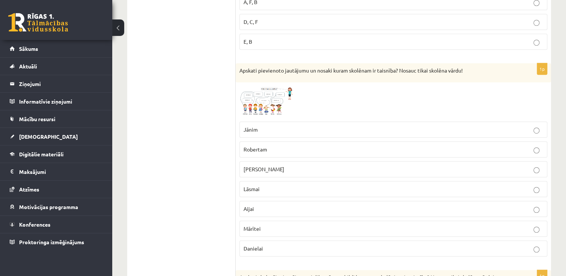
scroll to position [479, 0]
click at [267, 98] on span at bounding box center [268, 104] width 12 height 12
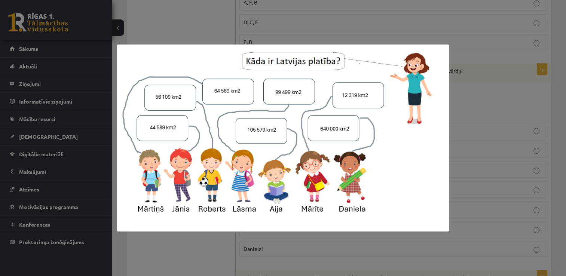
click at [482, 53] on div at bounding box center [283, 138] width 566 height 276
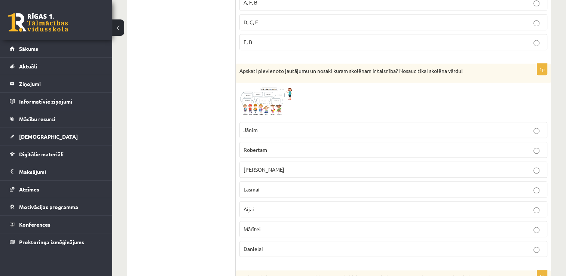
click at [289, 166] on label "Mārtiņam" at bounding box center [394, 170] width 308 height 16
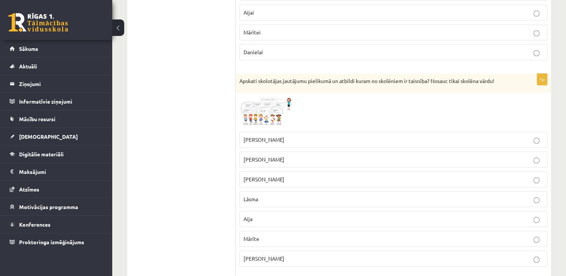
scroll to position [676, 0]
click at [249, 103] on img at bounding box center [268, 111] width 56 height 31
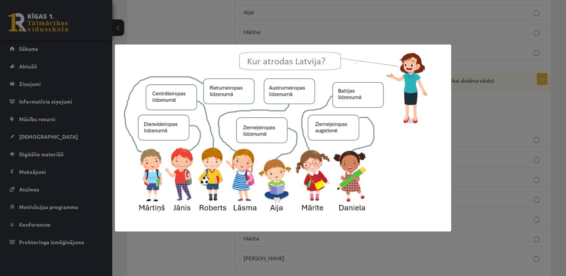
click at [457, 103] on div at bounding box center [283, 138] width 566 height 276
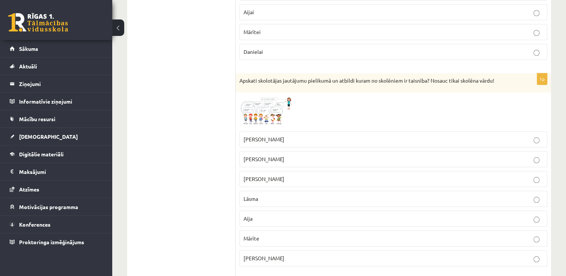
click at [268, 108] on span at bounding box center [268, 114] width 12 height 12
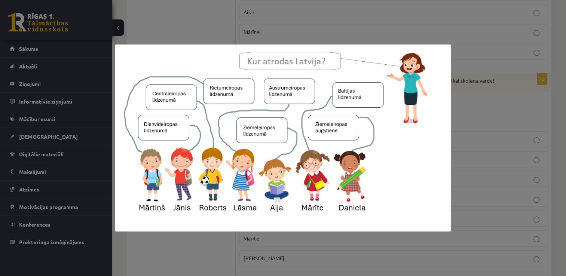
click at [466, 129] on div at bounding box center [283, 138] width 566 height 276
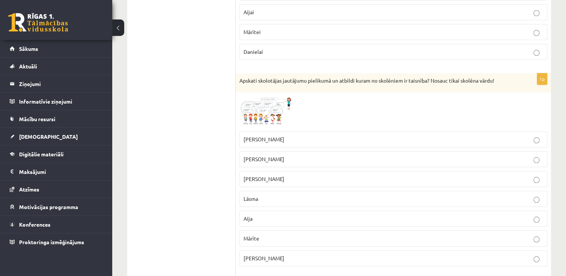
click at [274, 211] on label "Aija" at bounding box center [394, 219] width 308 height 16
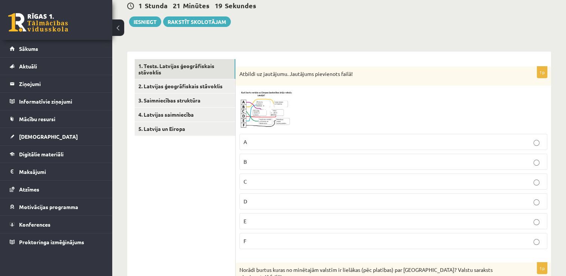
scroll to position [74, 0]
click at [258, 115] on img at bounding box center [268, 110] width 56 height 40
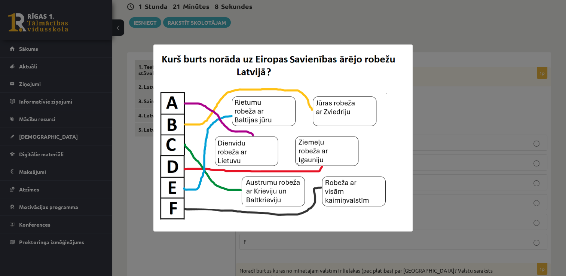
scroll to position [99, 0]
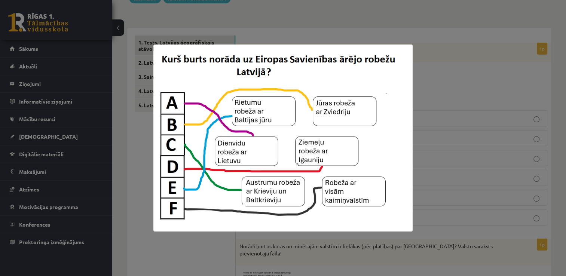
click at [423, 188] on div at bounding box center [283, 138] width 566 height 276
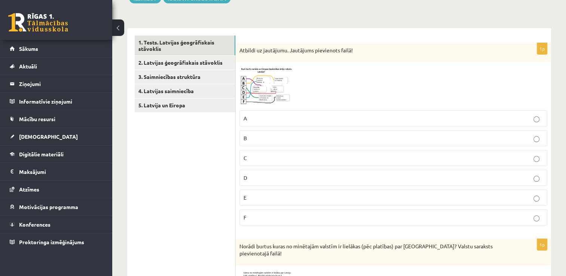
click at [280, 101] on img at bounding box center [268, 86] width 56 height 40
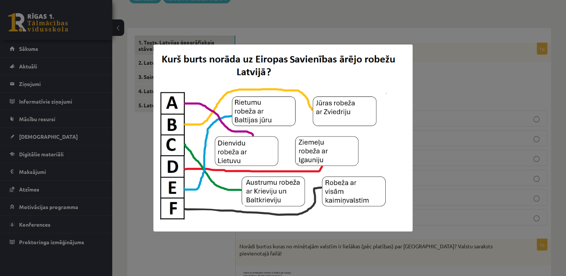
click at [481, 113] on div at bounding box center [283, 138] width 566 height 276
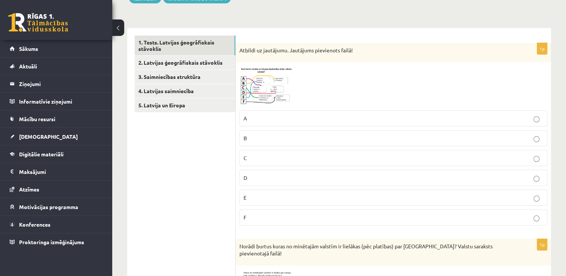
click at [315, 214] on p "F" at bounding box center [394, 218] width 300 height 8
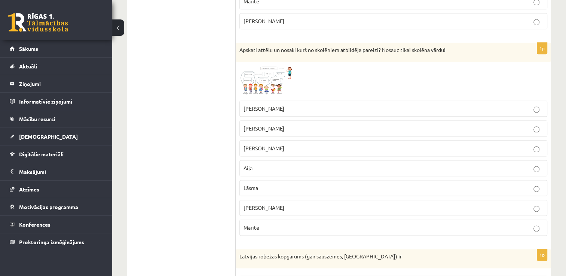
scroll to position [912, 0]
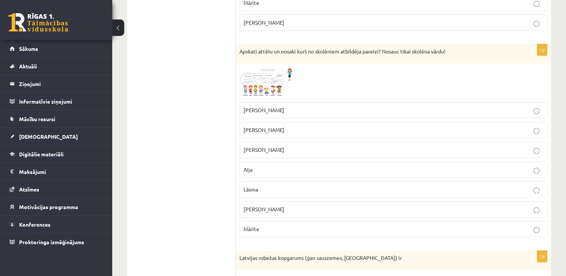
click at [271, 67] on img at bounding box center [268, 82] width 56 height 31
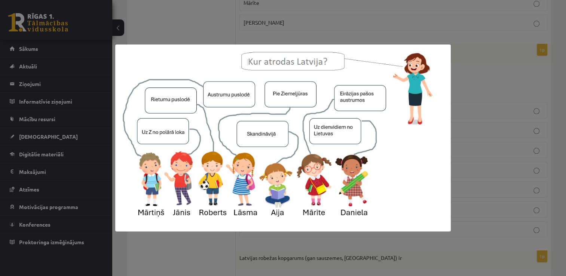
click at [507, 136] on div at bounding box center [283, 138] width 566 height 276
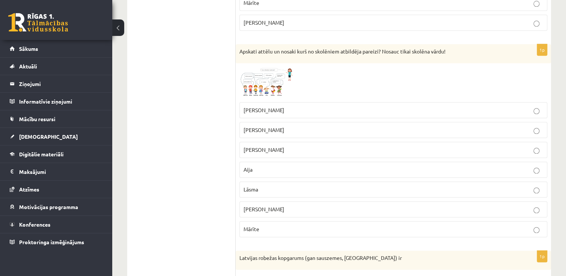
click at [339, 146] on p "Mārtiņš" at bounding box center [394, 150] width 300 height 8
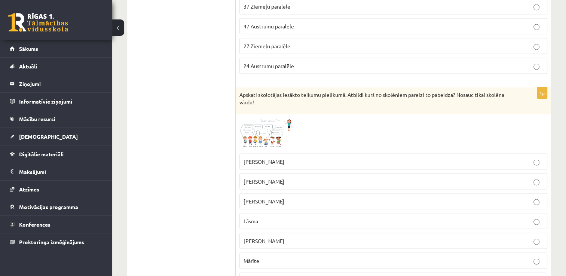
scroll to position [1503, 0]
click at [270, 117] on img at bounding box center [268, 133] width 56 height 32
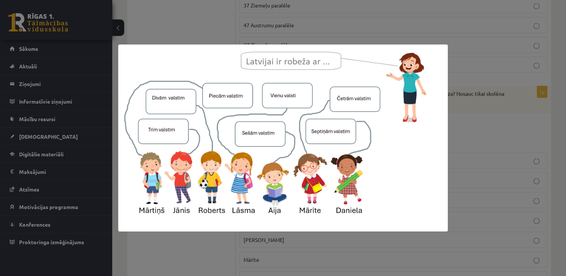
click at [430, 267] on div at bounding box center [283, 138] width 566 height 276
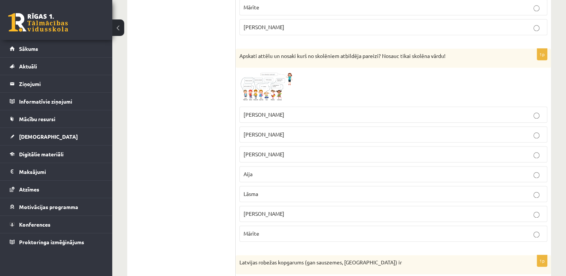
scroll to position [906, 0]
click at [271, 73] on img at bounding box center [268, 88] width 56 height 31
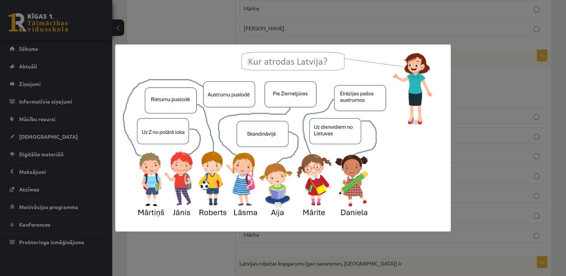
click at [332, 34] on div at bounding box center [283, 138] width 566 height 276
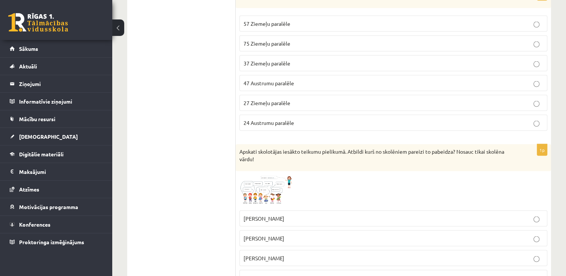
scroll to position [1446, 0]
click at [279, 174] on img at bounding box center [268, 190] width 56 height 32
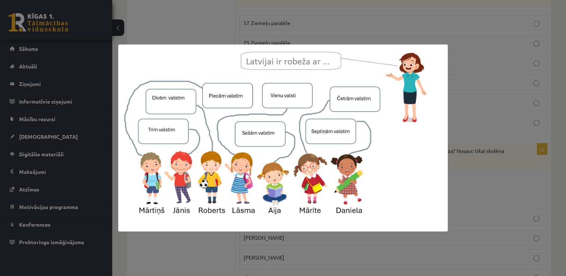
click at [475, 155] on div at bounding box center [283, 138] width 566 height 276
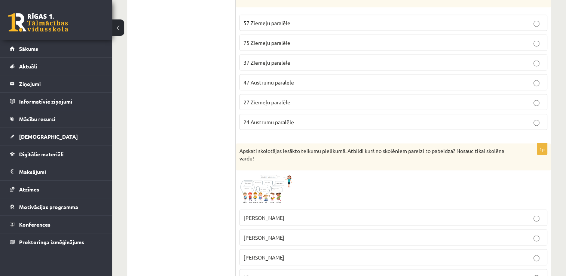
click at [265, 230] on label "Mārtiņš" at bounding box center [394, 238] width 308 height 16
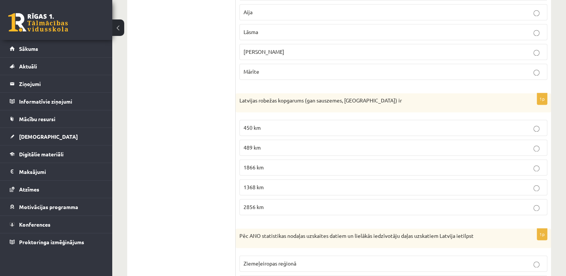
scroll to position [1070, 0]
click at [264, 159] on label "1866 km" at bounding box center [394, 167] width 308 height 16
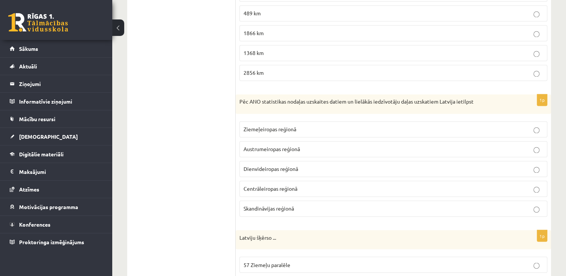
scroll to position [1213, 0]
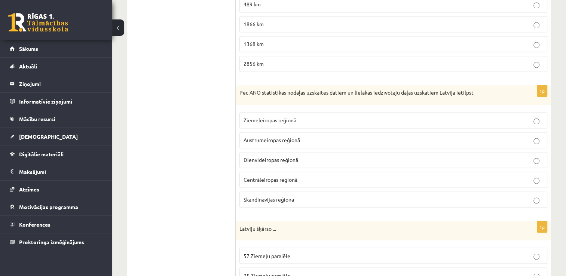
click at [298, 112] on label "Ziemeļeiropas reģionā" at bounding box center [394, 120] width 308 height 16
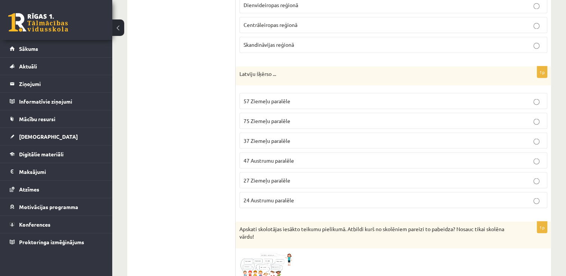
scroll to position [1370, 0]
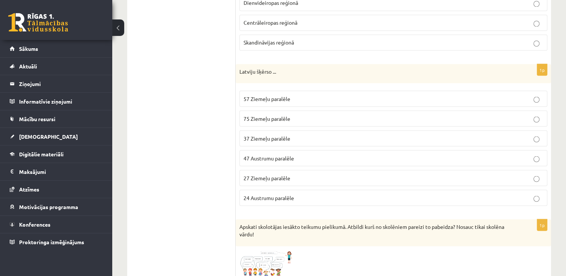
click at [278, 95] on span "57 Ziemeļu paralēle" at bounding box center [267, 98] width 47 height 7
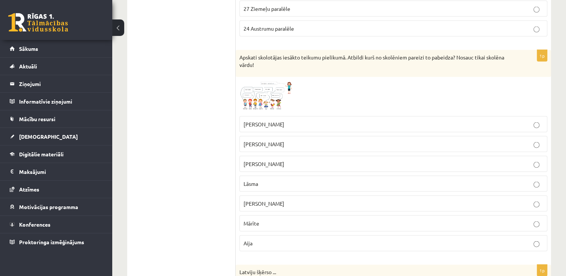
scroll to position [1682, 0]
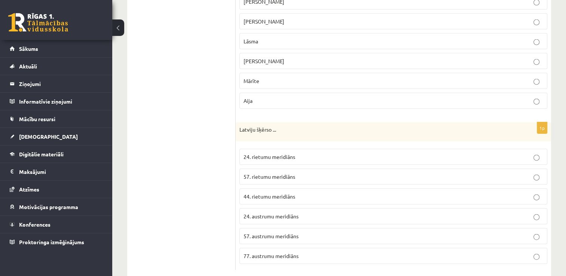
click at [263, 209] on label "24. austrumu meridiāns" at bounding box center [394, 217] width 308 height 16
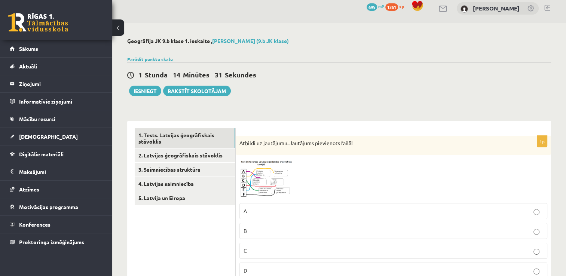
scroll to position [0, 0]
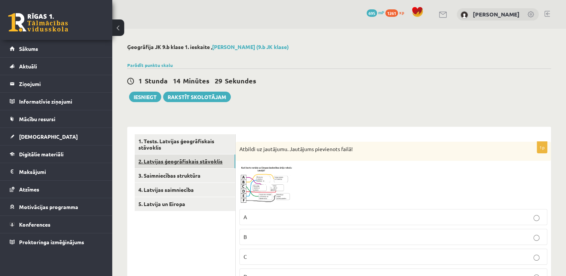
click at [186, 164] on link "2. Latvijas ģeogrāfiskais stāvoklis" at bounding box center [185, 162] width 101 height 14
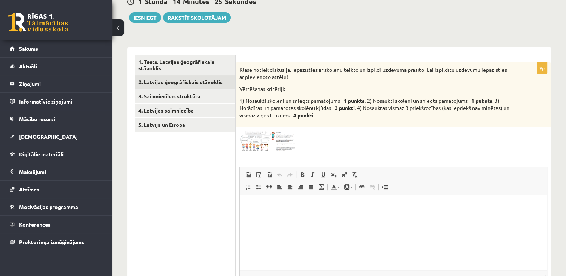
click at [252, 138] on img at bounding box center [268, 141] width 56 height 21
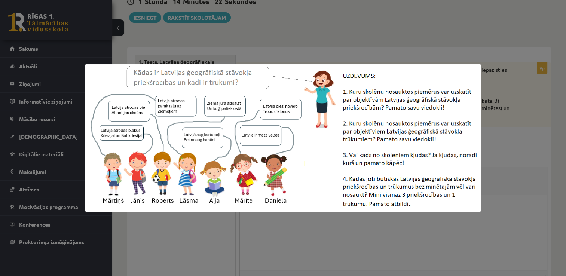
click at [195, 270] on div at bounding box center [283, 138] width 566 height 276
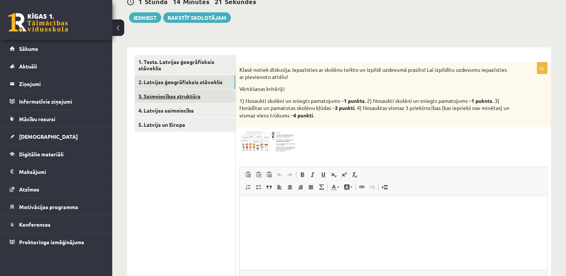
click at [172, 98] on link "3. Saimniecības struktūra" at bounding box center [185, 96] width 101 height 14
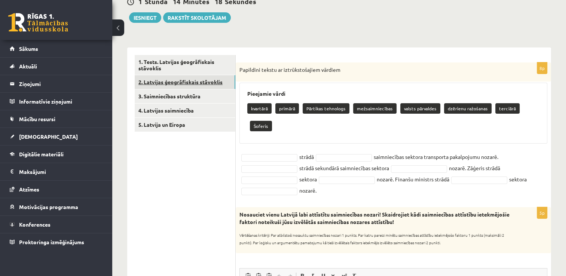
click at [201, 80] on link "2. Latvijas ģeogrāfiskais stāvoklis" at bounding box center [185, 82] width 101 height 14
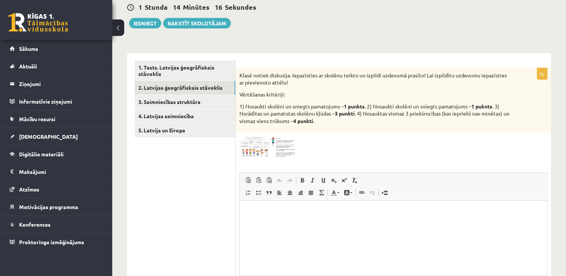
click at [239, 74] on div "Klasē notiek diskusija. Iepazīsties ar skolēnu teikto un izpildi uzdevumā prasī…" at bounding box center [394, 100] width 316 height 65
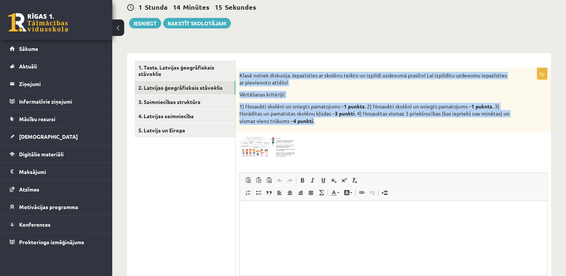
drag, startPoint x: 239, startPoint y: 74, endPoint x: 324, endPoint y: 124, distance: 98.8
click at [324, 124] on div "Klasē notiek diskusija. Iepazīsties ar skolēnu teikto un izpildi uzdevumā prasī…" at bounding box center [394, 100] width 316 height 65
copy div "Klasē notiek diskusija. Iepazīsties ar skolēnu teikto un izpildi uzdevumā prasī…"
click at [270, 149] on span at bounding box center [268, 155] width 12 height 12
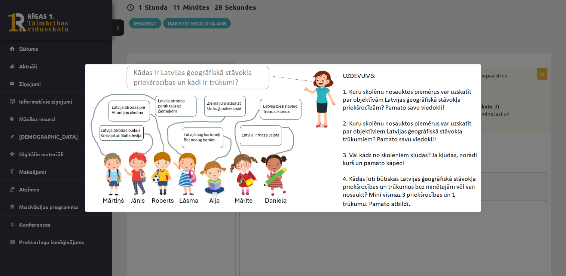
click at [365, 49] on div at bounding box center [283, 138] width 566 height 276
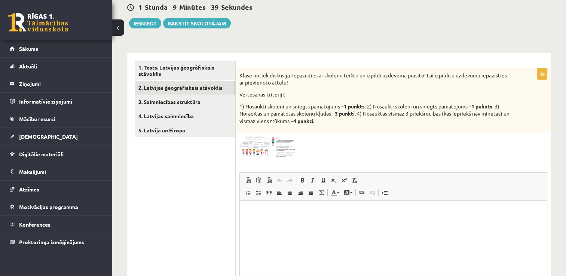
click at [264, 149] on span at bounding box center [268, 155] width 12 height 12
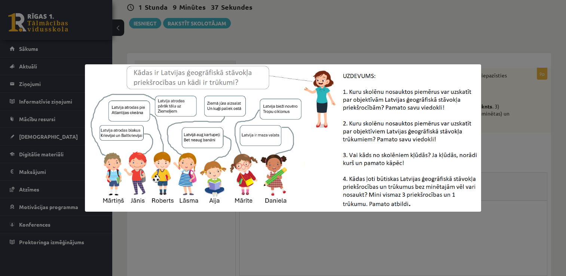
click at [404, 24] on div at bounding box center [283, 138] width 566 height 276
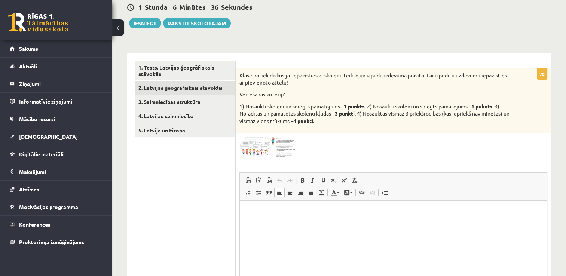
click at [304, 216] on p "Editor, wiswyg-editor-user-answer-47433746001220" at bounding box center [393, 213] width 292 height 8
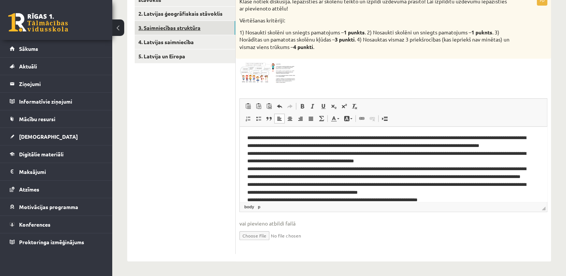
click at [176, 26] on link "3. Saimniecības struktūra" at bounding box center [185, 28] width 101 height 14
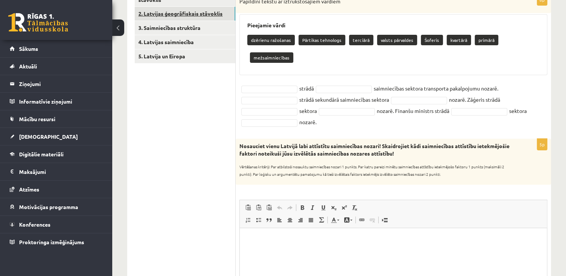
click at [193, 16] on link "2. Latvijas ģeogrāfiskais stāvoklis" at bounding box center [185, 14] width 101 height 14
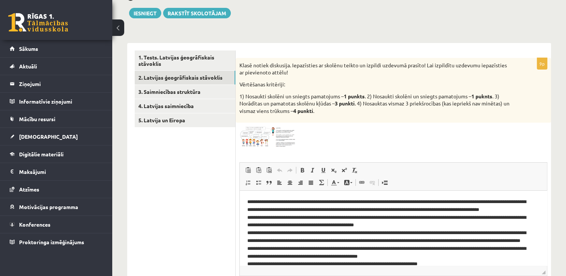
scroll to position [59, 0]
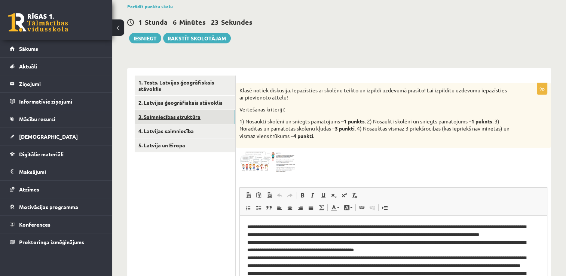
click at [201, 121] on link "3. Saimniecības struktūra" at bounding box center [185, 117] width 101 height 14
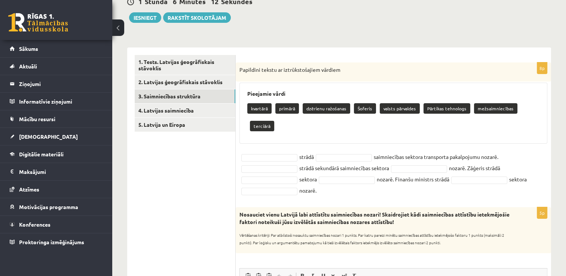
scroll to position [74, 0]
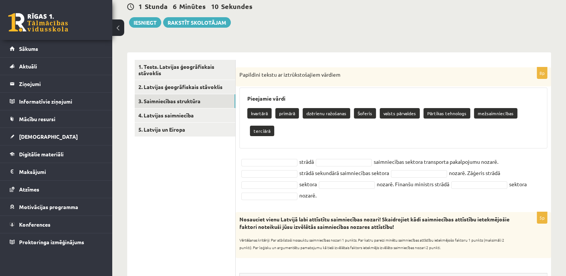
click at [239, 73] on div "Papildini tekstu ar iztrūkstošajiem vārdiem" at bounding box center [394, 76] width 316 height 19
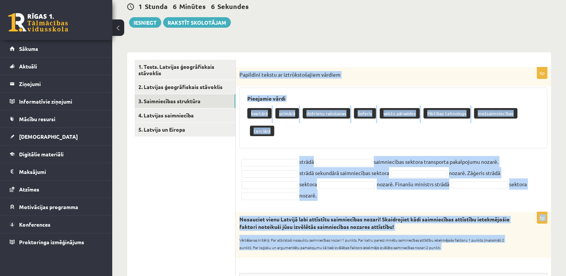
drag, startPoint x: 239, startPoint y: 73, endPoint x: 420, endPoint y: 240, distance: 247.2
copy form "Papildini tekstu ar iztrūkstošajiem vārdiem Pieejamie vārdi kvartārā primārā dz…"
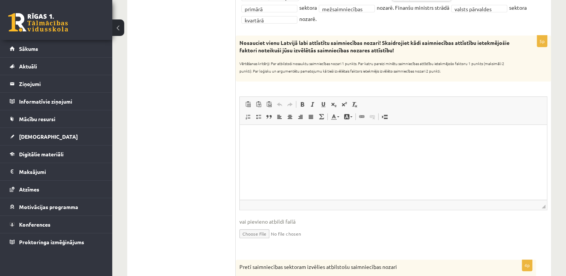
scroll to position [216, 0]
click at [308, 147] on html at bounding box center [393, 135] width 307 height 23
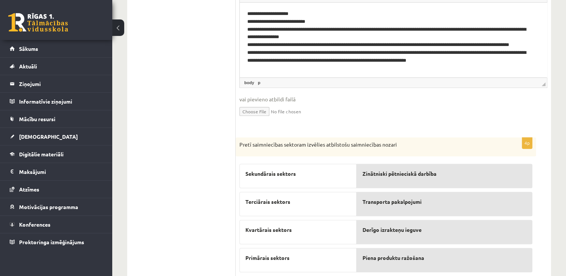
scroll to position [360, 0]
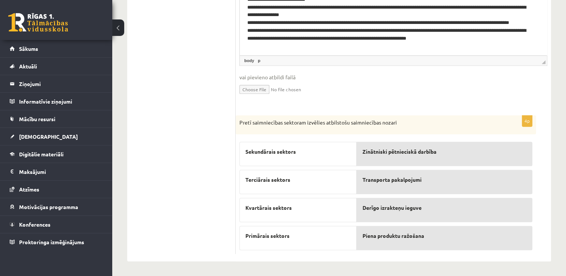
click at [240, 121] on p "Pretī saimniecības sektoram izvēlies atbilstošu saimniecības nozari" at bounding box center [368, 122] width 256 height 7
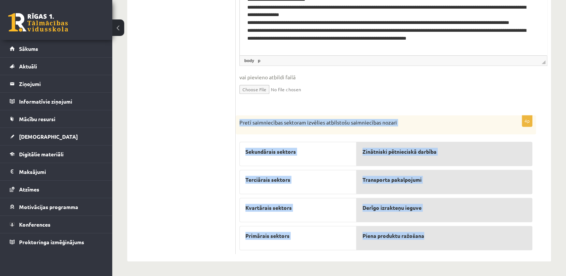
drag, startPoint x: 240, startPoint y: 121, endPoint x: 433, endPoint y: 236, distance: 225.5
click at [433, 236] on div "4p Pretī saimniecības sektoram izvēlies atbilstošu saimniecības nozari Sekundār…" at bounding box center [386, 184] width 301 height 139
copy body "Pretī saimniecības sektoram izvēlies atbilstošu saimniecības nozari Sekundārais…"
click at [398, 88] on input "file" at bounding box center [394, 88] width 308 height 15
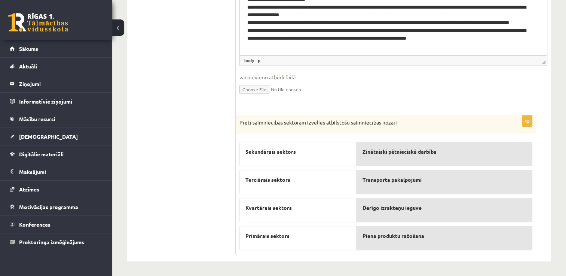
click at [219, 140] on ul "1. Tests. Latvijas ģeogrāfiskais stāvoklis 2. Latvijas ģeogrāfiskais stāvoklis …" at bounding box center [185, 14] width 101 height 480
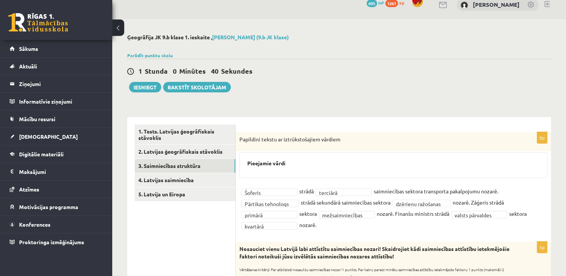
scroll to position [0, 0]
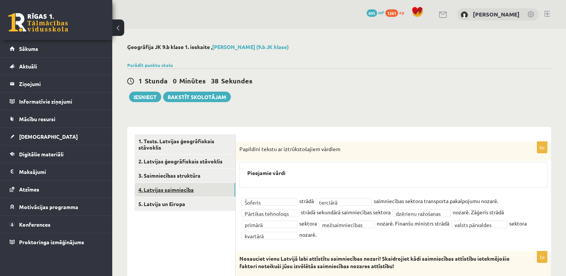
click at [213, 188] on link "4. Latvijas saimniecība" at bounding box center [185, 190] width 101 height 14
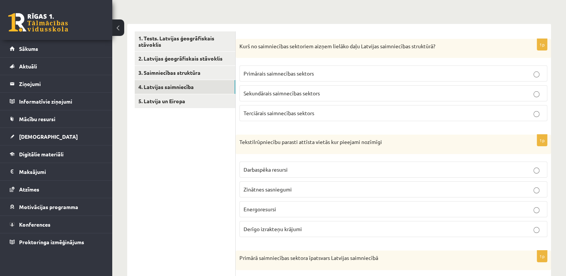
scroll to position [102, 0]
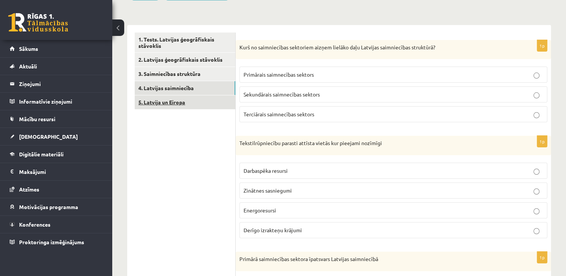
click at [199, 102] on link "5. Latvija un Eiropa" at bounding box center [185, 102] width 101 height 14
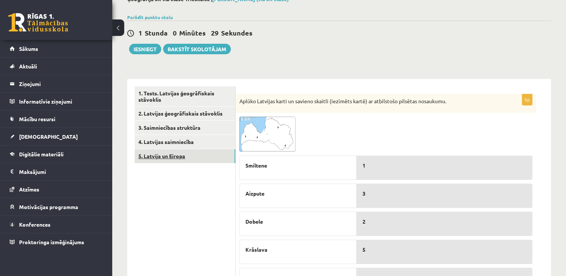
scroll to position [49, 0]
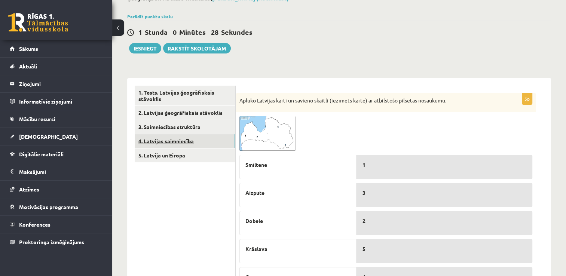
click at [199, 142] on link "4. Latvijas saimniecība" at bounding box center [185, 141] width 101 height 14
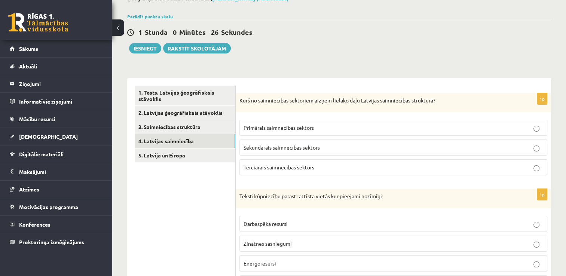
click at [239, 100] on div "Kurš no saimniecības sektoriem aizņem lielāko daļu Latvijas saimniecības strukt…" at bounding box center [394, 102] width 316 height 19
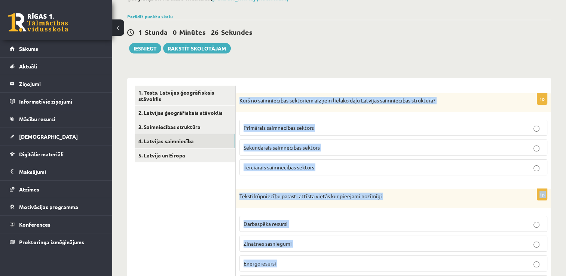
drag, startPoint x: 239, startPoint y: 100, endPoint x: 336, endPoint y: 276, distance: 200.7
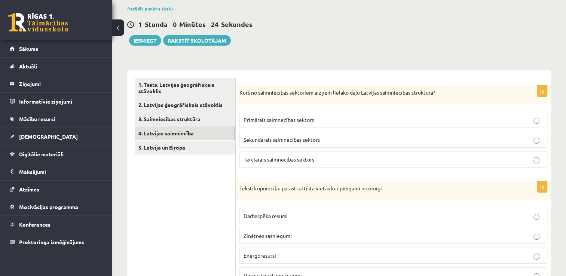
click at [240, 92] on p "Kurš no saimniecības sektoriem aizņem lielāko daļu Latvijas saimniecības strukt…" at bounding box center [375, 92] width 271 height 7
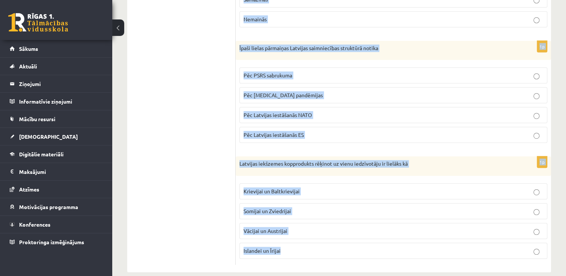
scroll to position [418, 0]
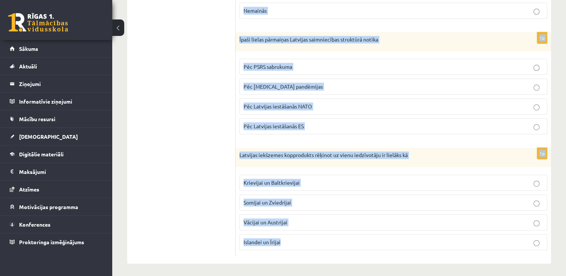
drag, startPoint x: 240, startPoint y: 92, endPoint x: 318, endPoint y: 233, distance: 161.5
copy body "Kurš no saimniecības sektoriem aizņem lielāko daļu Latvijas saimniecības strukt…"
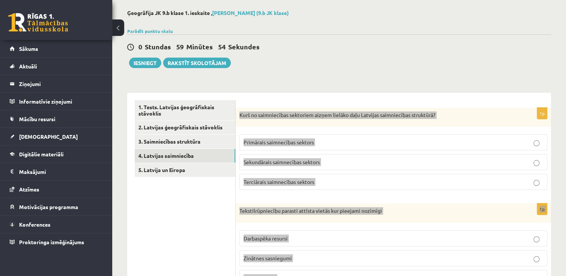
scroll to position [0, 0]
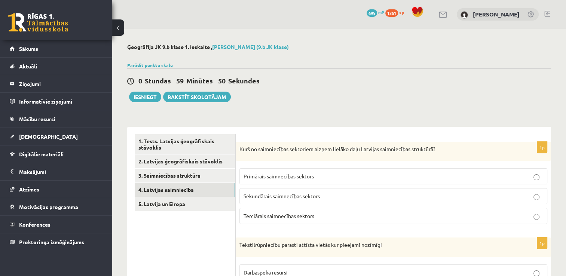
click at [311, 211] on label "Terciārais saimnecības sektors" at bounding box center [394, 216] width 308 height 16
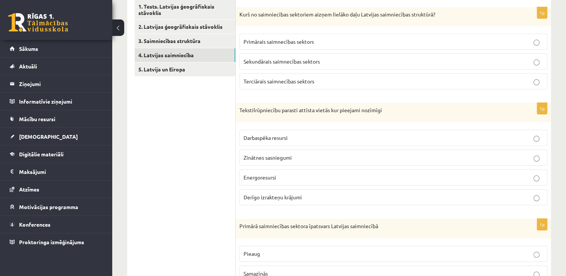
scroll to position [136, 0]
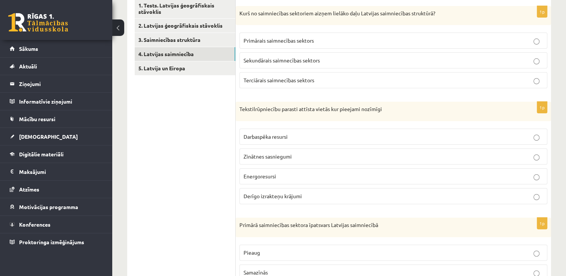
click at [288, 139] on span "Darbaspēka resursi" at bounding box center [266, 136] width 44 height 7
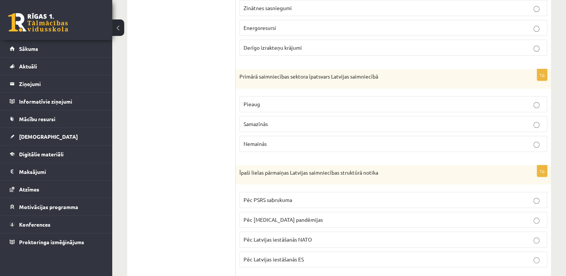
scroll to position [285, 0]
click at [289, 119] on p "Samazīnās" at bounding box center [394, 123] width 300 height 8
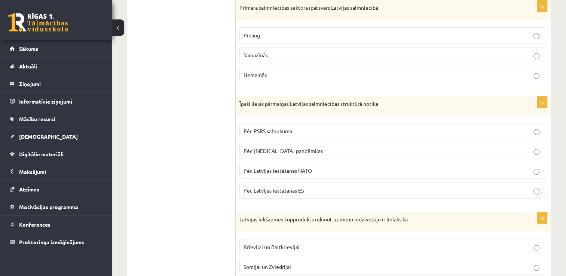
scroll to position [354, 0]
click at [289, 127] on span "Pēc PSRS sabrukuma" at bounding box center [268, 130] width 49 height 7
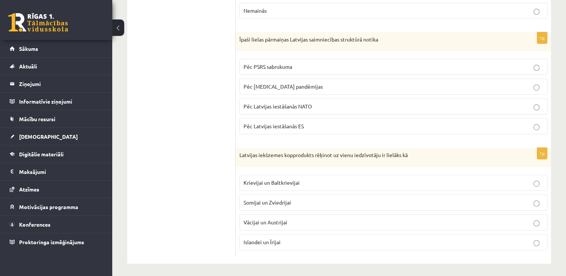
click at [281, 183] on p "Krievijai un Baltkrievijai" at bounding box center [394, 183] width 300 height 8
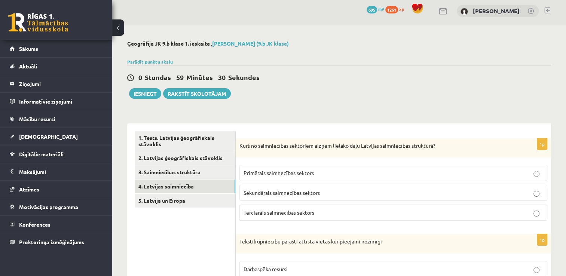
scroll to position [0, 0]
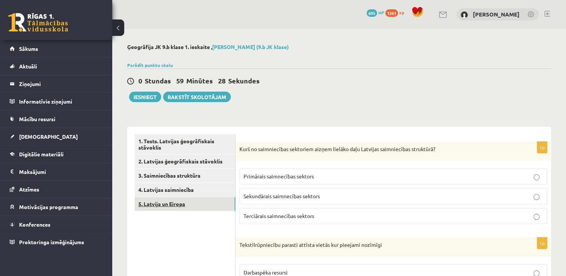
click at [152, 207] on link "5. Latvija un Eiropa" at bounding box center [185, 204] width 101 height 14
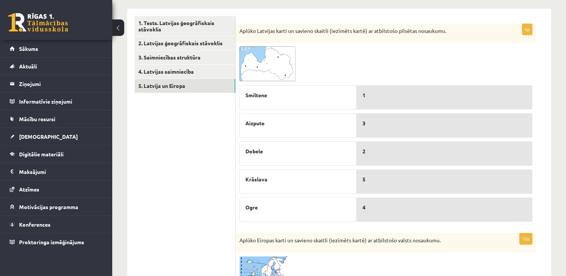
scroll to position [131, 0]
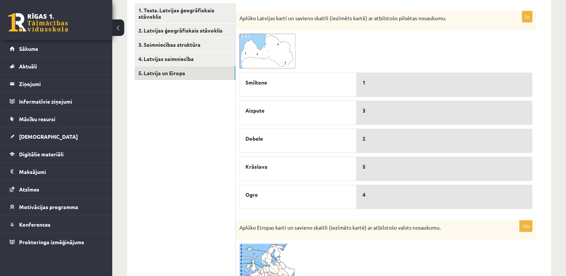
click at [268, 52] on span at bounding box center [268, 52] width 12 height 12
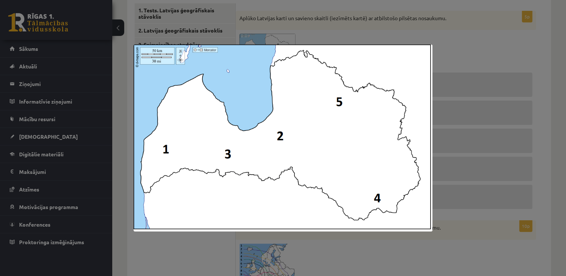
click at [485, 29] on div at bounding box center [283, 138] width 566 height 276
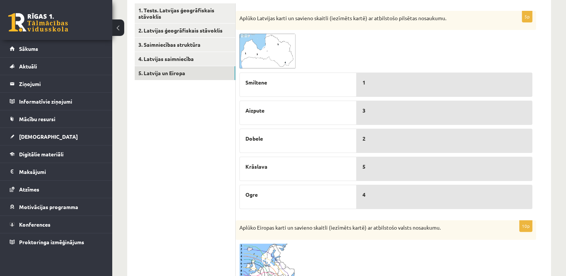
click at [280, 50] on img at bounding box center [268, 51] width 56 height 35
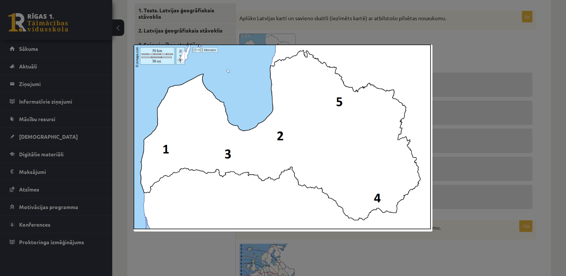
click at [459, 50] on div at bounding box center [283, 138] width 566 height 276
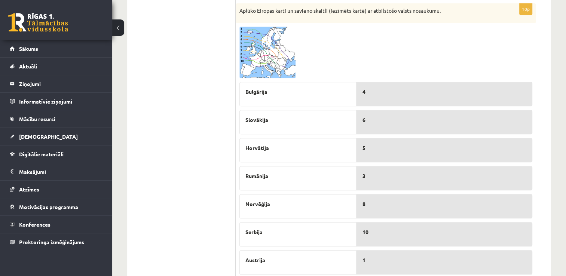
scroll to position [347, 0]
click at [269, 45] on span at bounding box center [268, 45] width 12 height 12
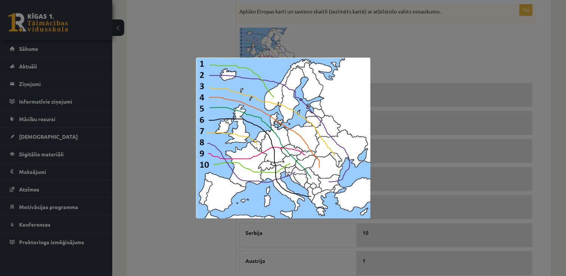
click at [377, 25] on div at bounding box center [283, 138] width 566 height 276
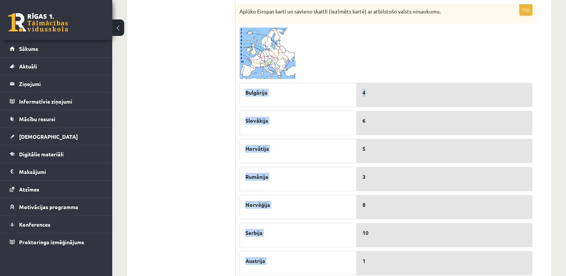
drag, startPoint x: 376, startPoint y: 57, endPoint x: 376, endPoint y: 104, distance: 46.4
click at [376, 104] on div "10p Aplūko Eiropas karti un savieno skaitli (iezīmēts kartē) ar atbilstošo vals…" at bounding box center [386, 183] width 301 height 359
click at [478, 68] on div at bounding box center [386, 53] width 293 height 52
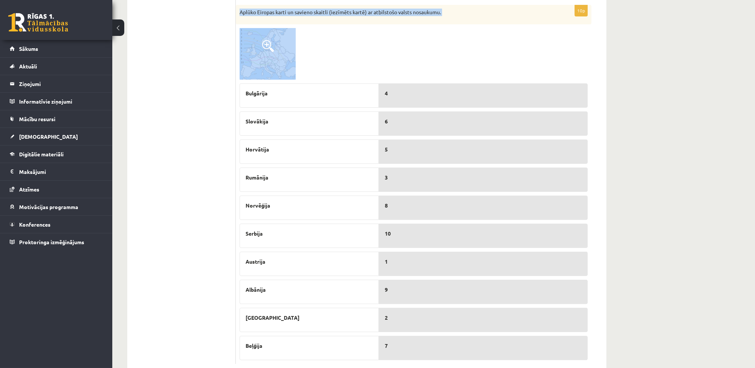
scroll to position [366, 0]
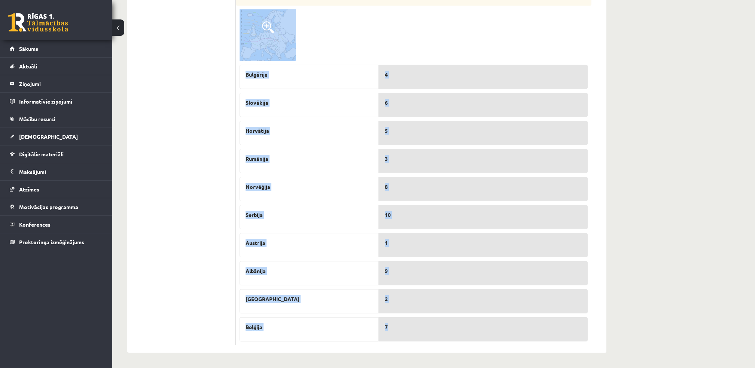
drag, startPoint x: 240, startPoint y: 11, endPoint x: 427, endPoint y: 331, distance: 369.9
click at [427, 276] on div "10p Aplūko Eiropas karti un savieno skaitli (iezīmēts kartē) ar atbilstošo vals…" at bounding box center [414, 165] width 356 height 359
copy div "Aplūko Eiropas karti un savieno skaitli (iezīmēts kartē) ar atbilstošo valsts n…"
click at [566, 152] on div "**********" at bounding box center [433, 15] width 643 height 705
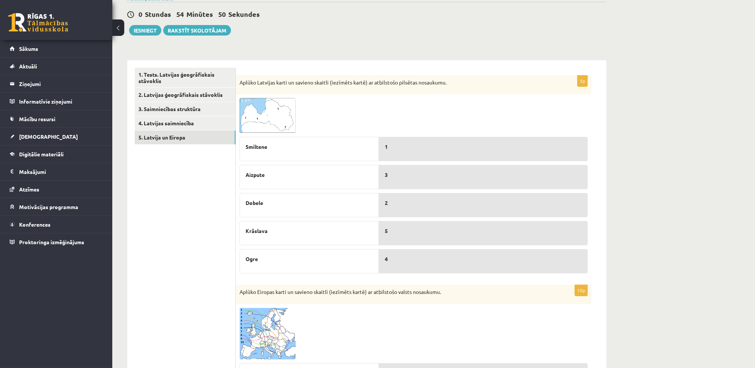
scroll to position [16, 0]
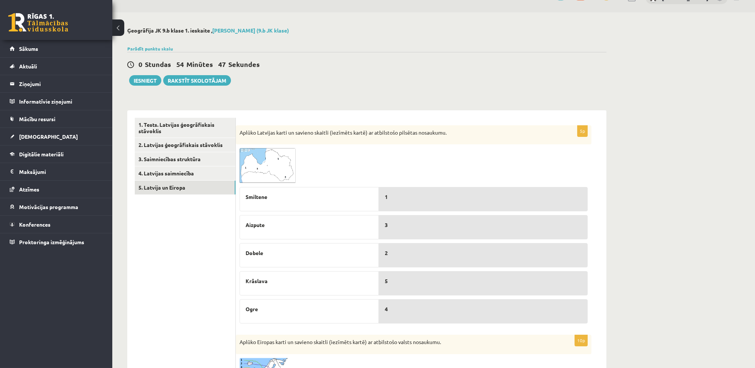
click at [265, 152] on img at bounding box center [268, 165] width 56 height 35
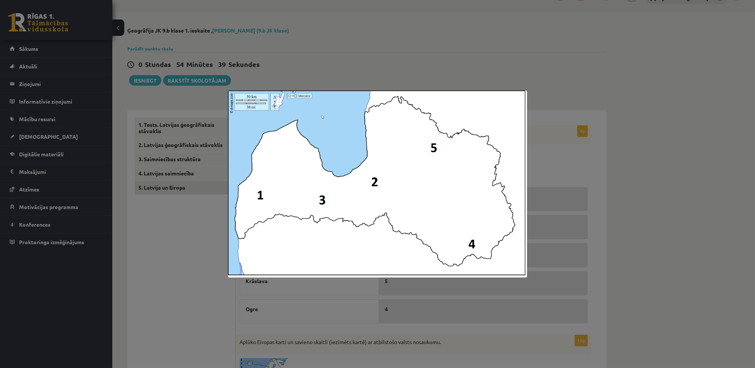
click at [525, 43] on div at bounding box center [377, 184] width 755 height 368
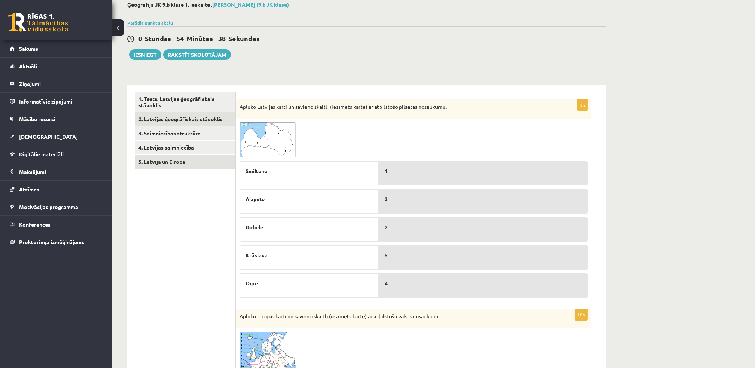
scroll to position [67, 0]
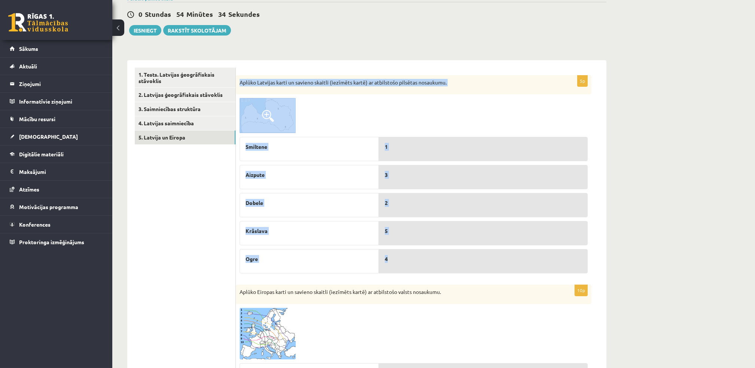
drag, startPoint x: 240, startPoint y: 82, endPoint x: 433, endPoint y: 271, distance: 269.5
click at [433, 271] on div "5p Aplūko Latvijas karti un savieno skaitli (iezīmēts kartē) ar atbilstošo pils…" at bounding box center [414, 176] width 356 height 202
copy div "Aplūko Latvijas karti un savieno skaitli (iezīmēts kartē) ar atbilstošo pilsēta…"
click at [566, 110] on div "**********" at bounding box center [433, 314] width 643 height 705
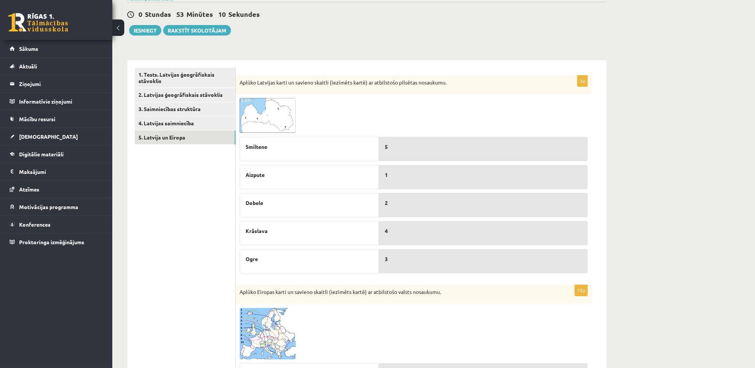
click at [281, 114] on img at bounding box center [268, 115] width 56 height 35
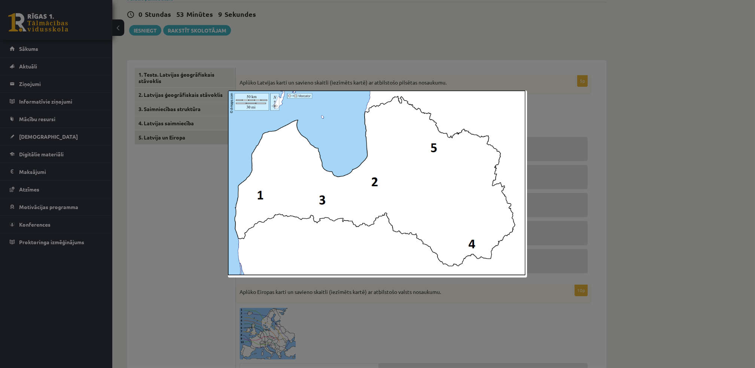
click at [462, 37] on div at bounding box center [377, 184] width 755 height 368
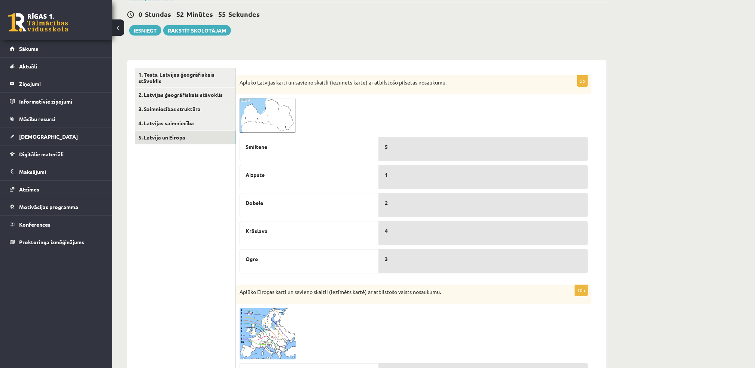
click at [183, 67] on div "1. Tests. Latvijas ģeogrāfiskais stāvoklis 2. Latvijas ģeogrāfiskais stāvoklis …" at bounding box center [181, 355] width 109 height 591
click at [186, 77] on link "1. Tests. Latvijas ģeogrāfiskais stāvoklis" at bounding box center [185, 78] width 101 height 20
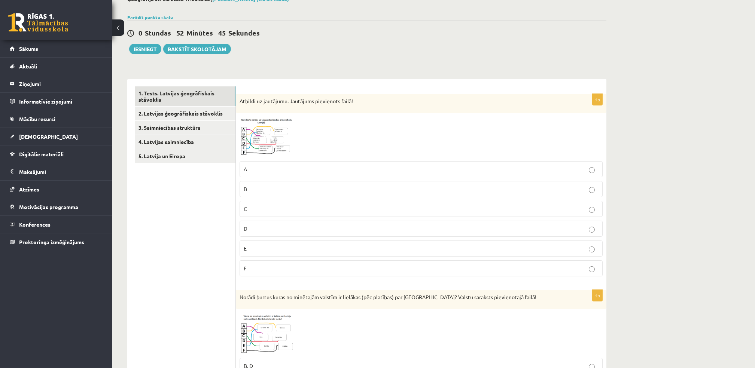
scroll to position [0, 0]
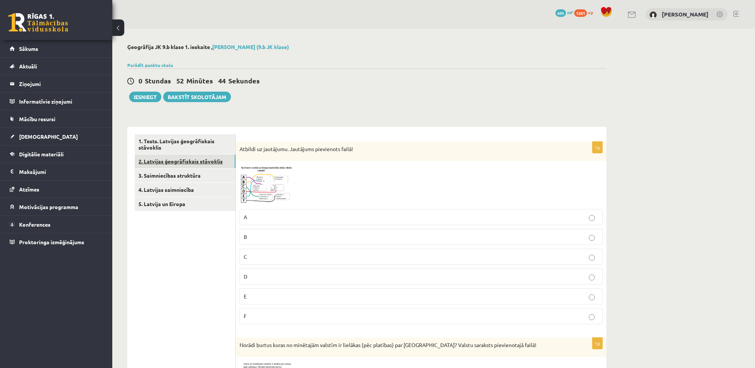
click at [171, 167] on link "2. Latvijas ģeogrāfiskais stāvoklis" at bounding box center [185, 162] width 101 height 14
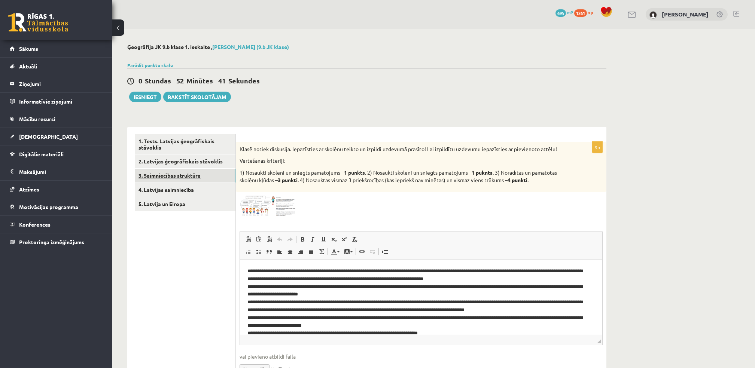
click at [189, 178] on link "3. Saimniecības struktūra" at bounding box center [185, 176] width 101 height 14
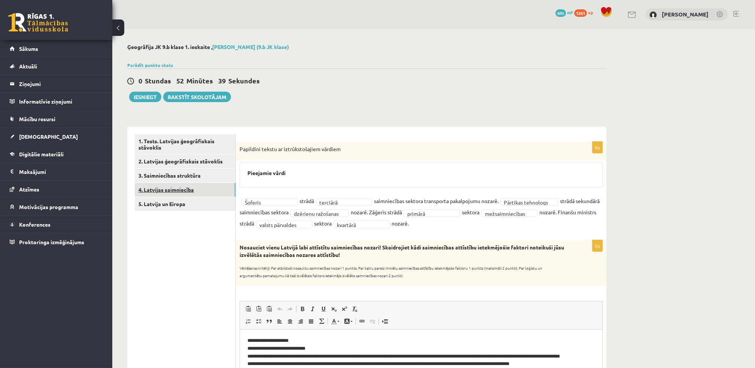
click at [189, 186] on link "4. Latvijas saimniecība" at bounding box center [185, 190] width 101 height 14
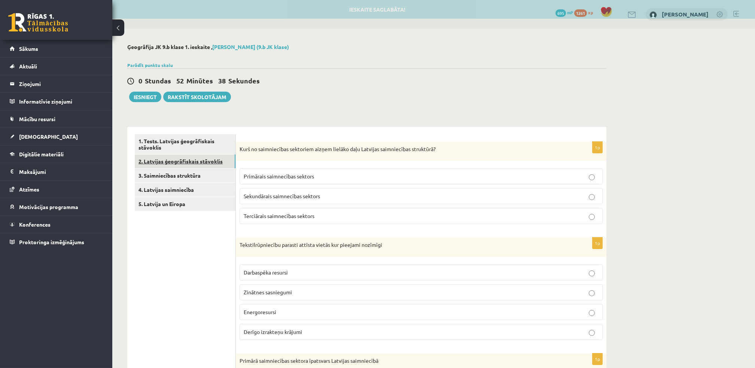
click at [195, 160] on link "2. Latvijas ģeogrāfiskais stāvoklis" at bounding box center [185, 162] width 101 height 14
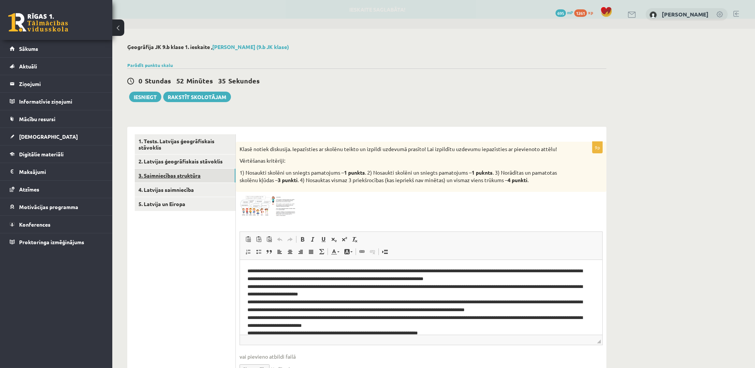
click at [192, 177] on link "3. Saimniecības struktūra" at bounding box center [185, 176] width 101 height 14
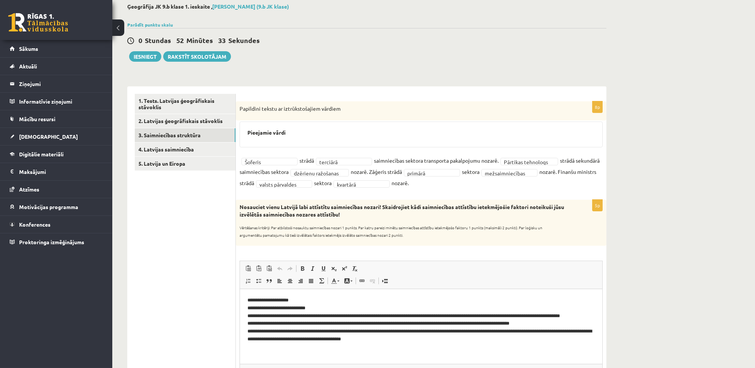
scroll to position [33, 0]
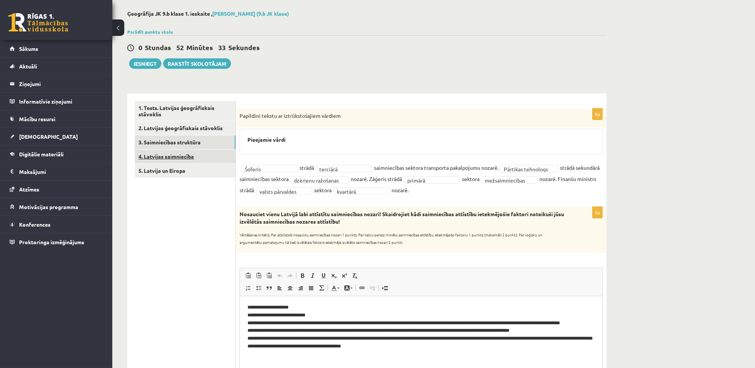
click at [219, 161] on link "4. Latvijas saimniecība" at bounding box center [185, 157] width 101 height 14
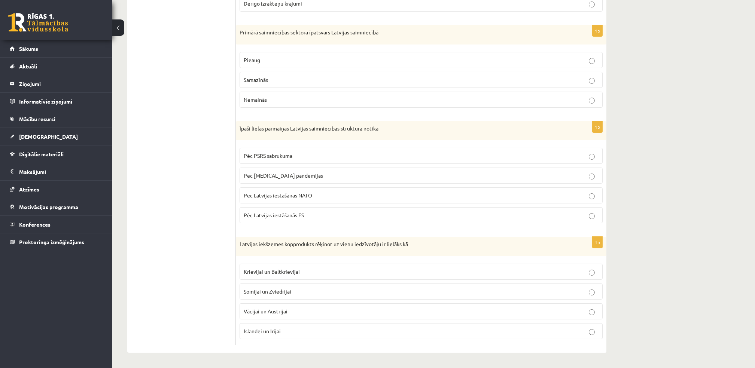
scroll to position [130, 0]
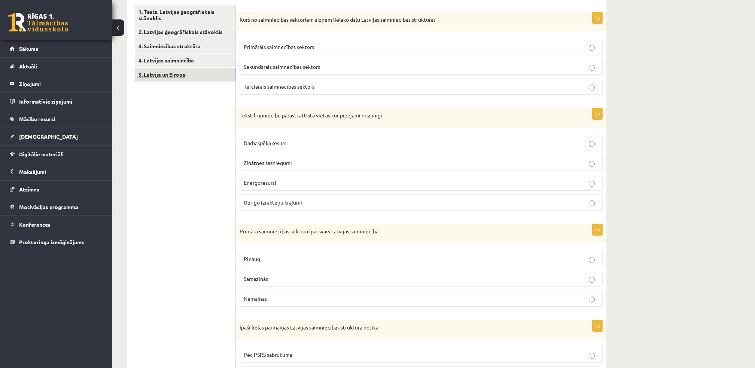
click at [189, 69] on link "5. Latvija un Eiropa" at bounding box center [185, 75] width 101 height 14
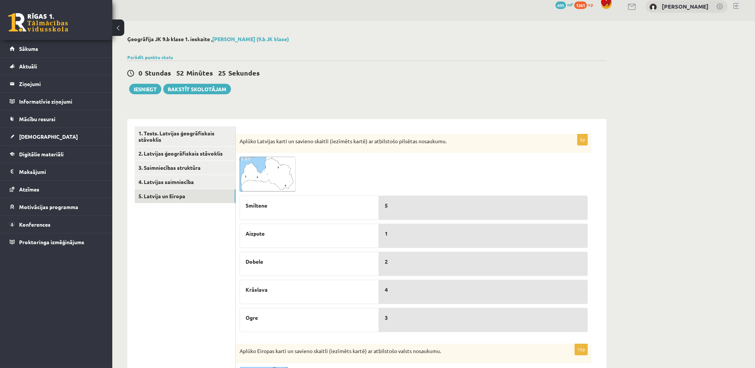
scroll to position [0, 0]
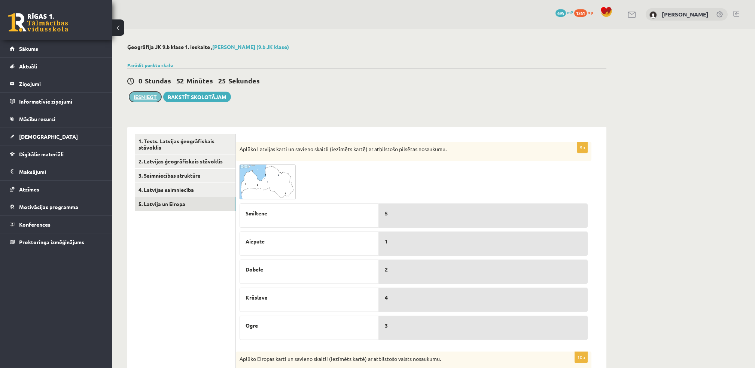
click at [148, 95] on button "Iesniegt" at bounding box center [145, 97] width 32 height 10
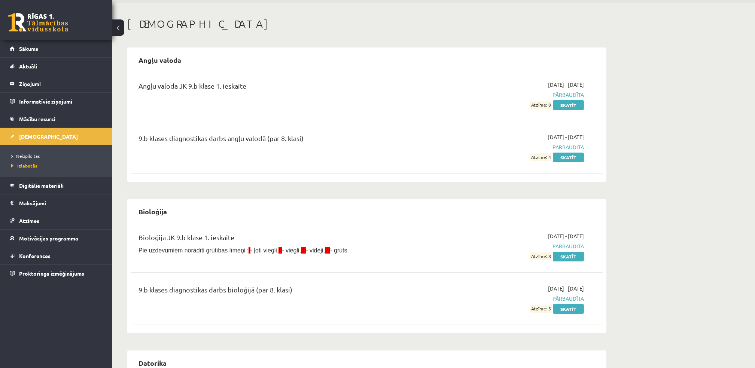
scroll to position [50, 0]
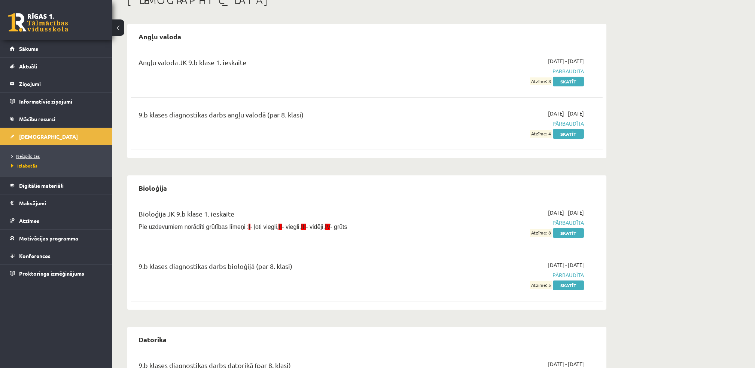
click at [37, 157] on span "Neizpildītās" at bounding box center [25, 156] width 28 height 6
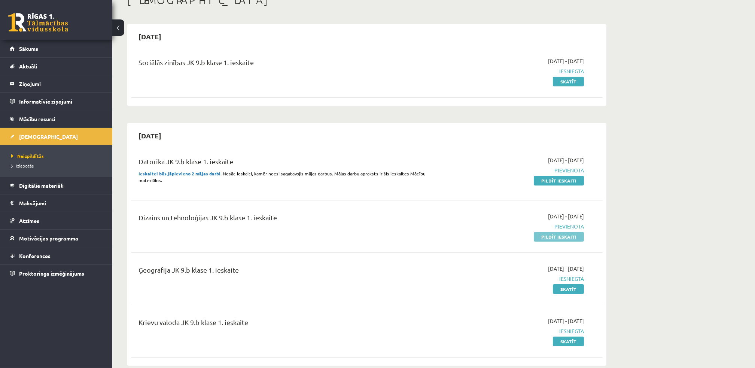
click at [568, 235] on link "Pildīt ieskaiti" at bounding box center [559, 237] width 50 height 10
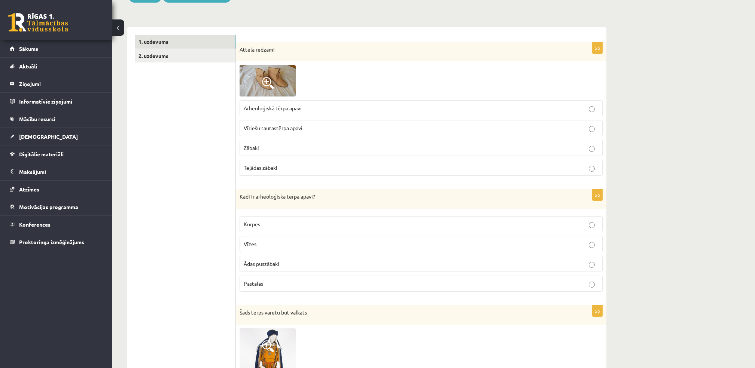
scroll to position [50, 0]
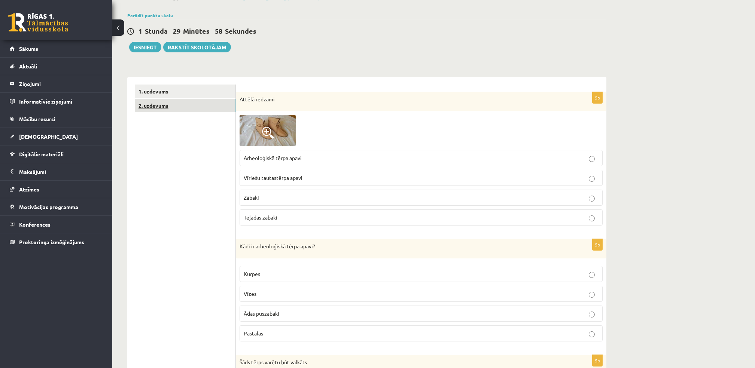
click at [177, 103] on link "2. uzdevums" at bounding box center [185, 106] width 101 height 14
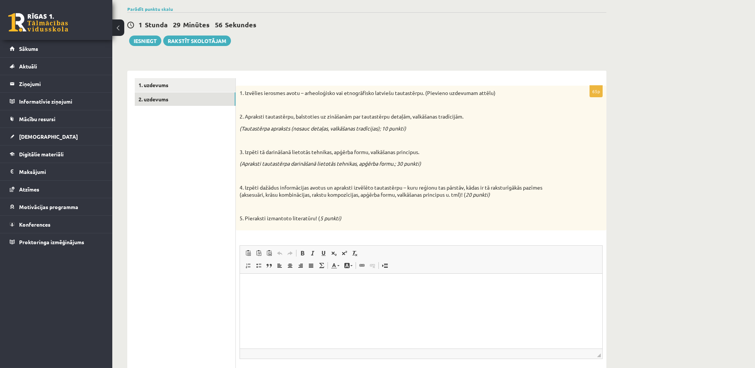
scroll to position [100, 0]
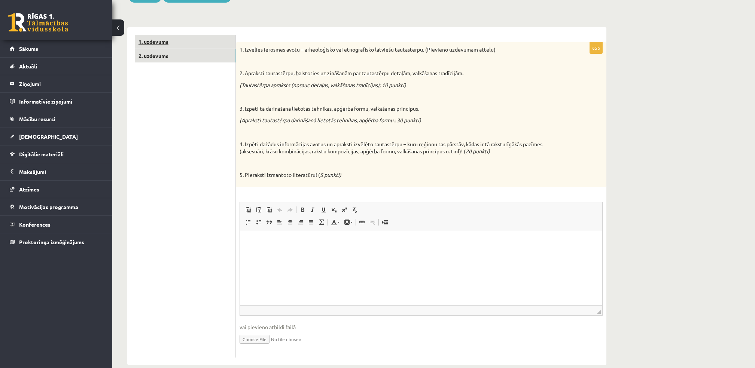
click at [194, 40] on link "1. uzdevums" at bounding box center [185, 42] width 101 height 14
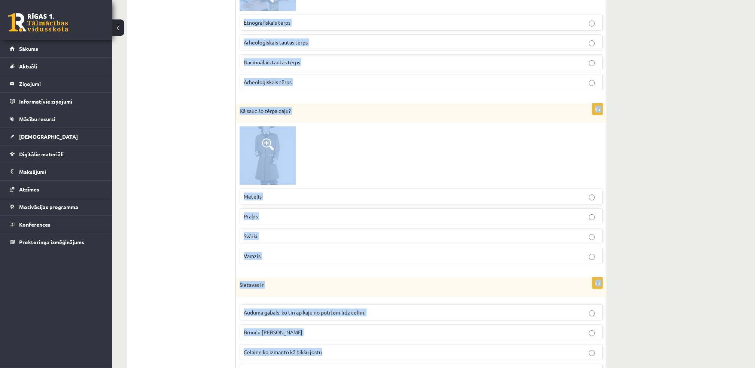
scroll to position [1026, 0]
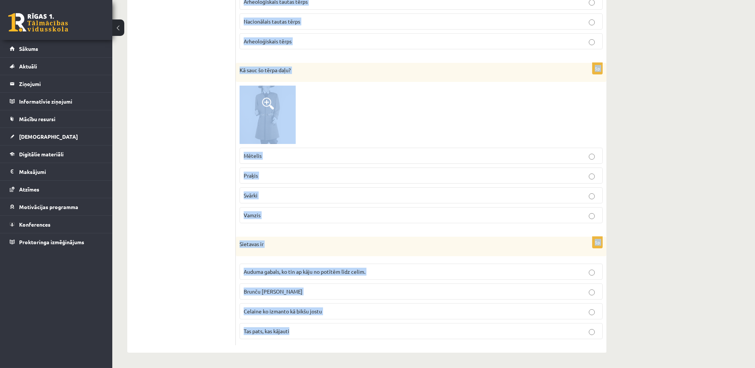
drag, startPoint x: 240, startPoint y: 149, endPoint x: 385, endPoint y: 334, distance: 236.0
copy form "Attēlā redzami Arheoloģiskā tērpa apavi Vīriešu tautastērpa apavi Zābaki Teļāda…"
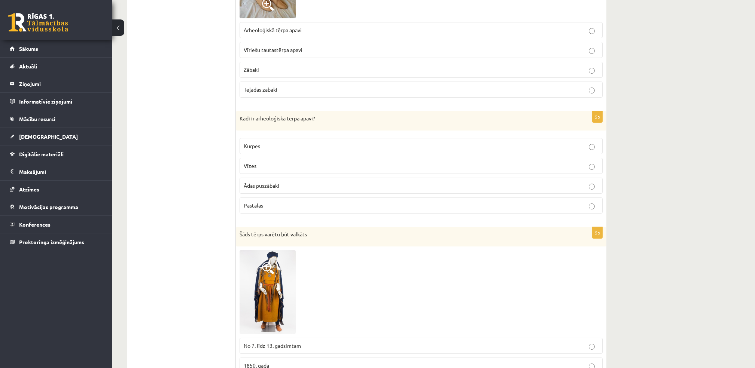
scroll to position [28, 0]
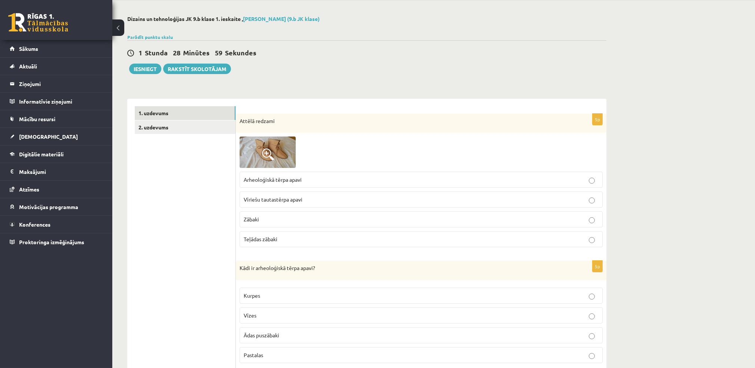
click at [280, 155] on img at bounding box center [268, 152] width 56 height 31
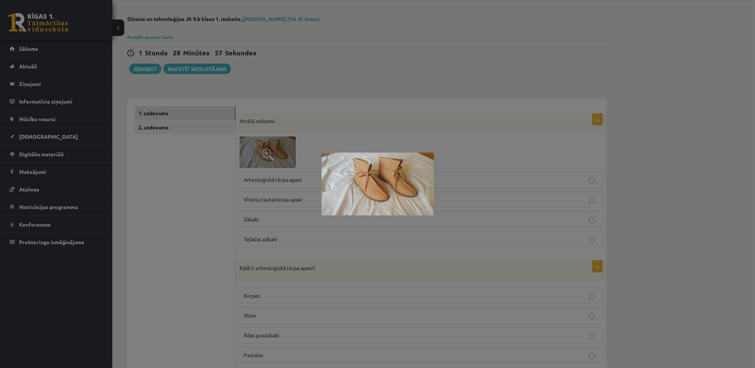
click at [479, 56] on div at bounding box center [377, 184] width 755 height 368
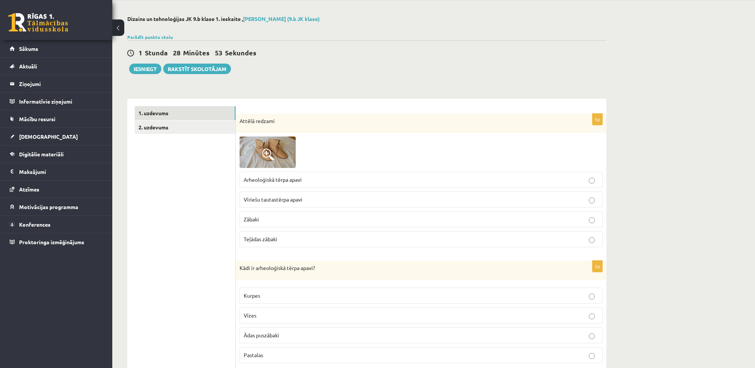
click at [295, 182] on span "Arheoloģiskā tērpa apavi" at bounding box center [273, 179] width 58 height 7
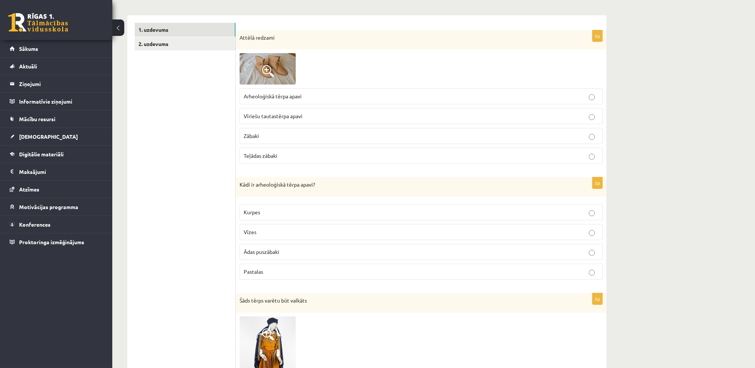
scroll to position [128, 0]
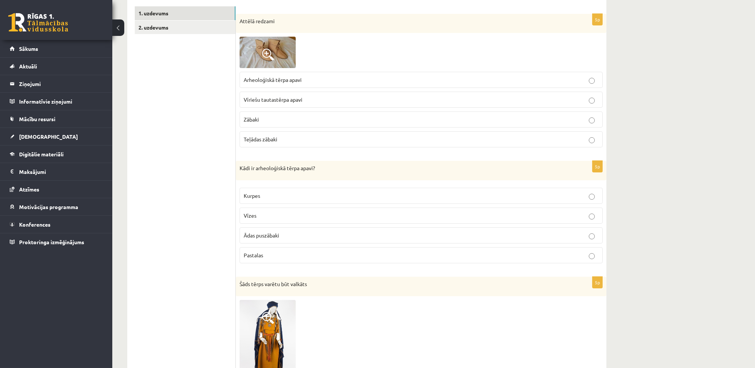
click at [281, 259] on p "Pastalas" at bounding box center [421, 256] width 355 height 8
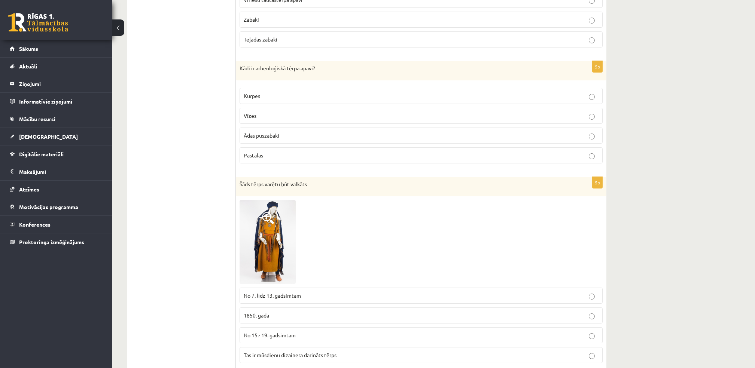
scroll to position [278, 0]
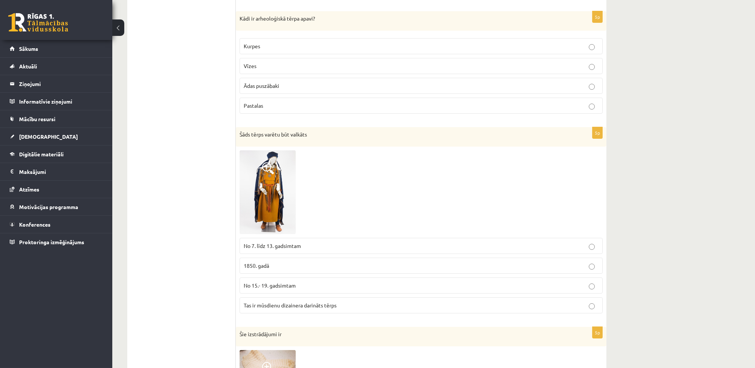
click at [290, 247] on span "No 7. līdz 13. gadsimtam" at bounding box center [272, 246] width 57 height 7
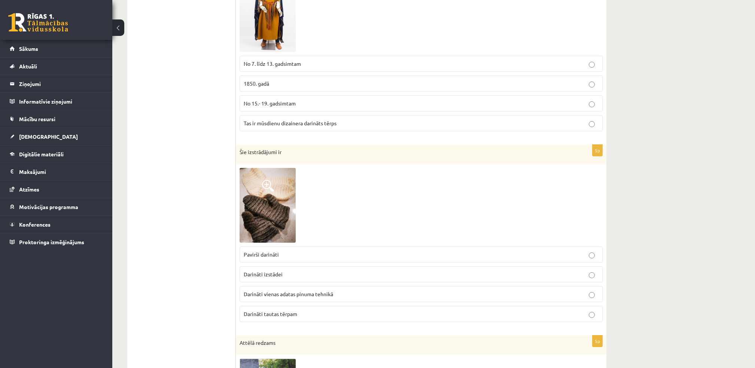
scroll to position [477, 0]
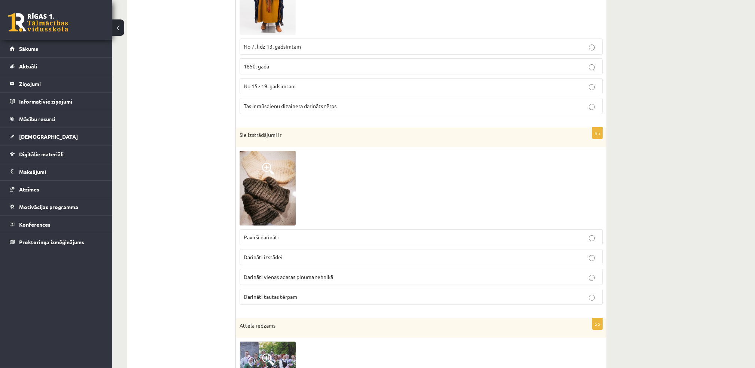
click at [274, 205] on img at bounding box center [268, 188] width 56 height 75
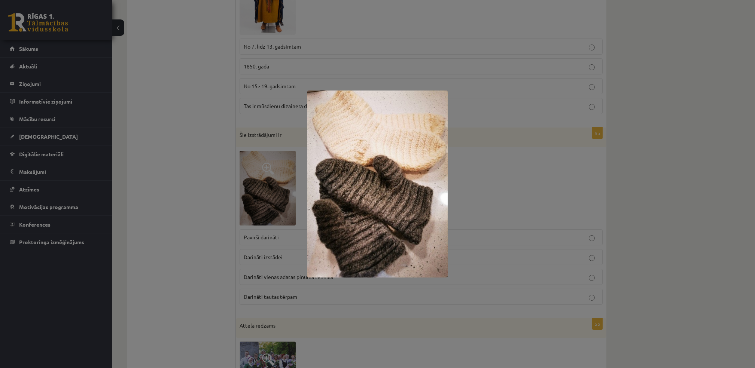
click at [208, 237] on div at bounding box center [377, 184] width 755 height 368
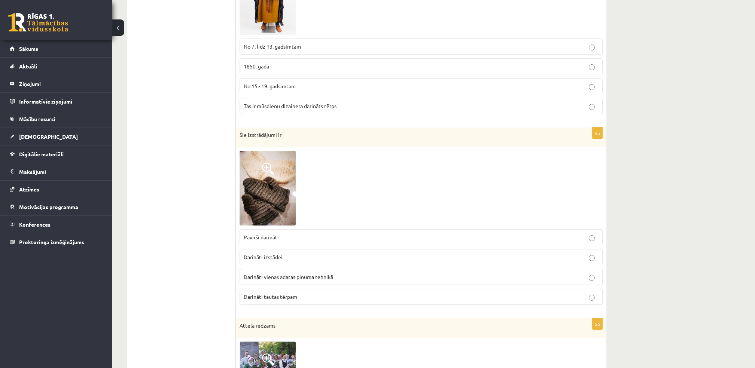
click at [266, 193] on img at bounding box center [268, 188] width 56 height 75
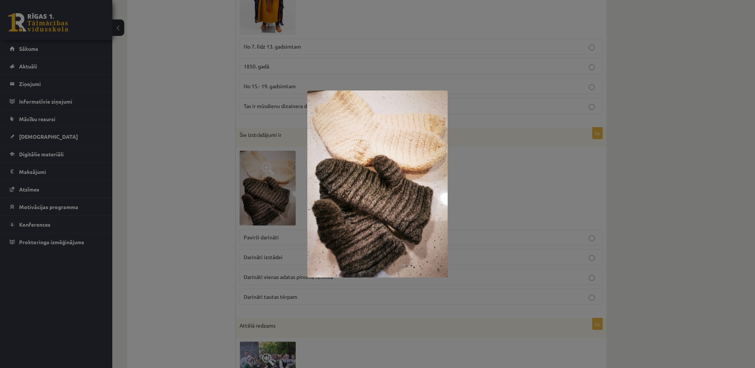
click at [235, 220] on div at bounding box center [377, 184] width 755 height 368
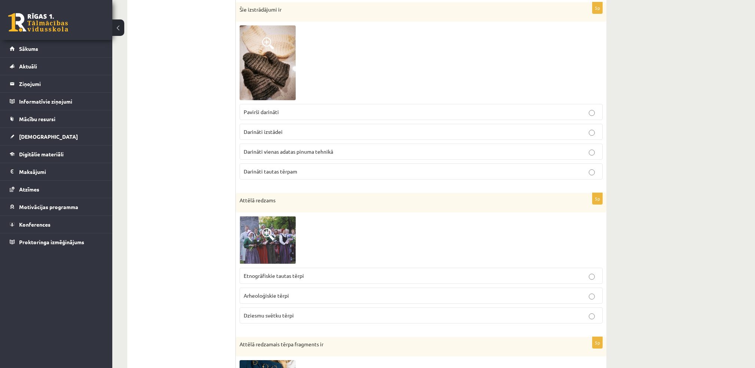
scroll to position [627, 0]
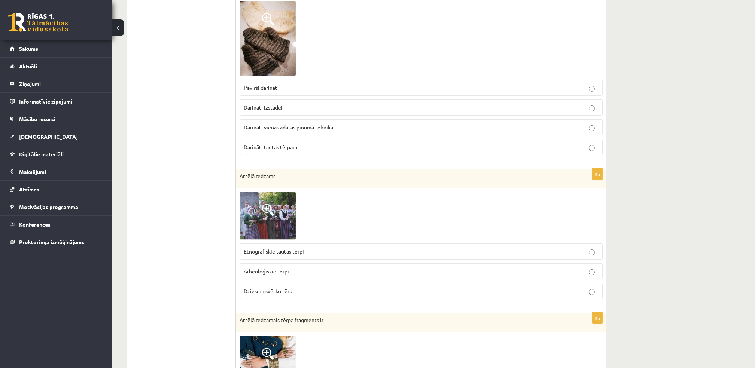
click at [282, 224] on img at bounding box center [268, 216] width 56 height 48
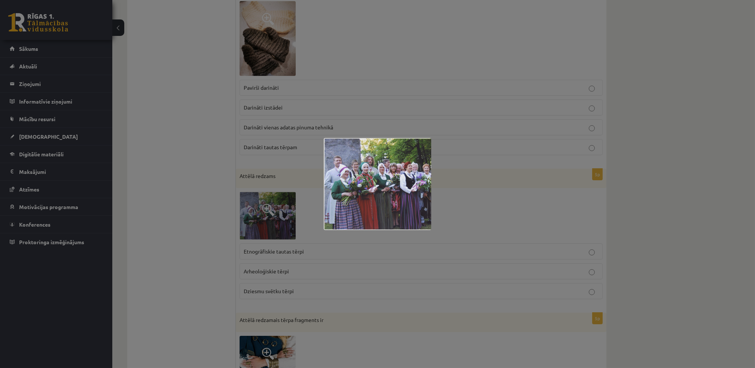
click at [220, 239] on div at bounding box center [377, 184] width 755 height 368
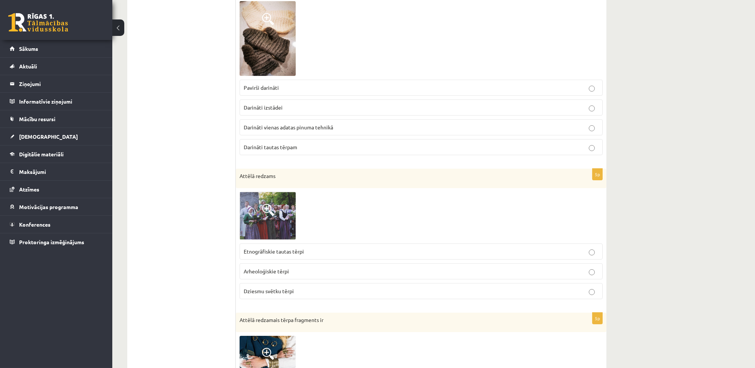
scroll to position [577, 0]
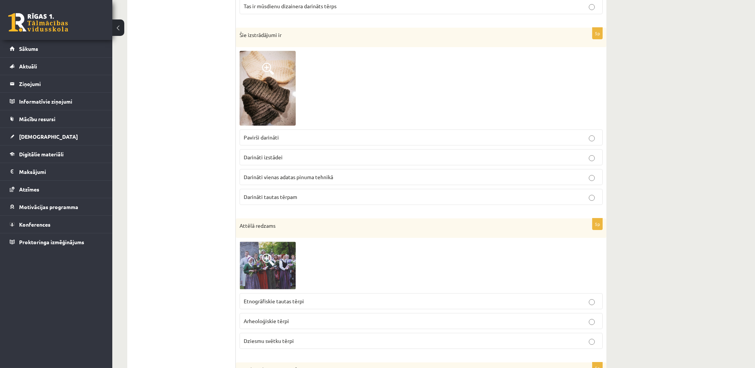
click at [304, 175] on span "Darināti vienas adatas pinuma tehnikā" at bounding box center [288, 177] width 89 height 7
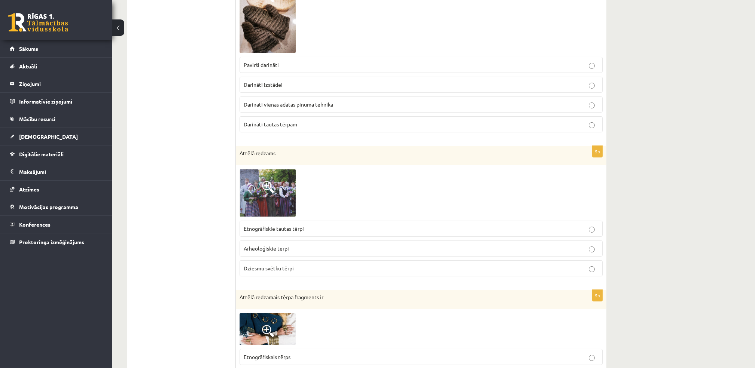
scroll to position [627, 0]
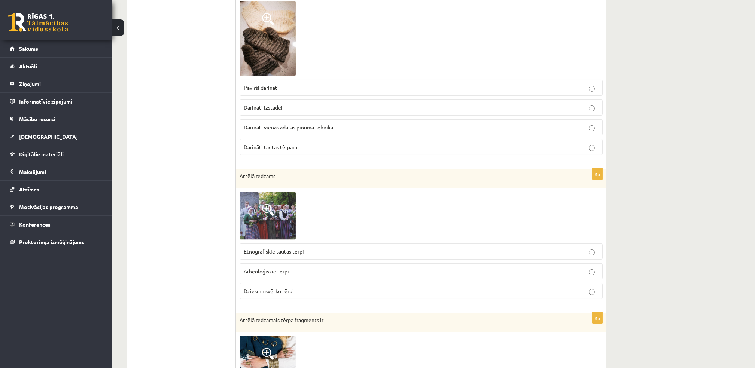
click at [276, 61] on img at bounding box center [268, 38] width 56 height 75
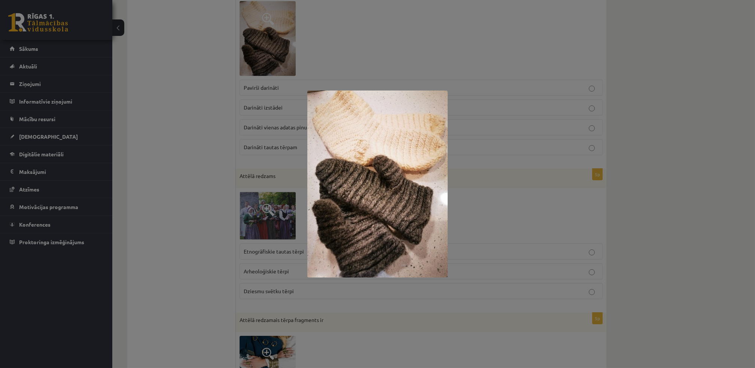
click at [234, 132] on div at bounding box center [377, 184] width 755 height 368
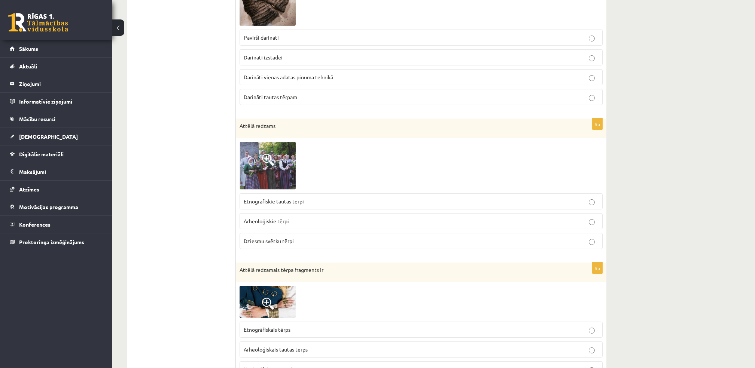
scroll to position [727, 0]
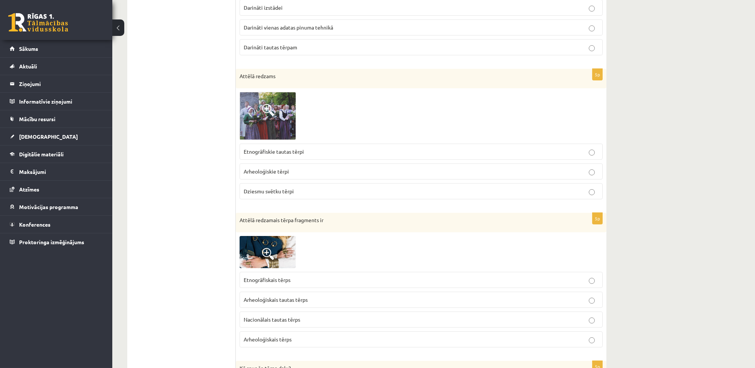
click at [279, 107] on img at bounding box center [268, 116] width 56 height 48
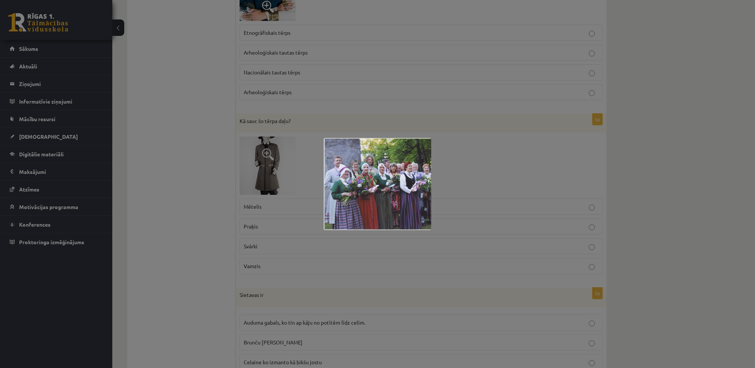
scroll to position [1026, 0]
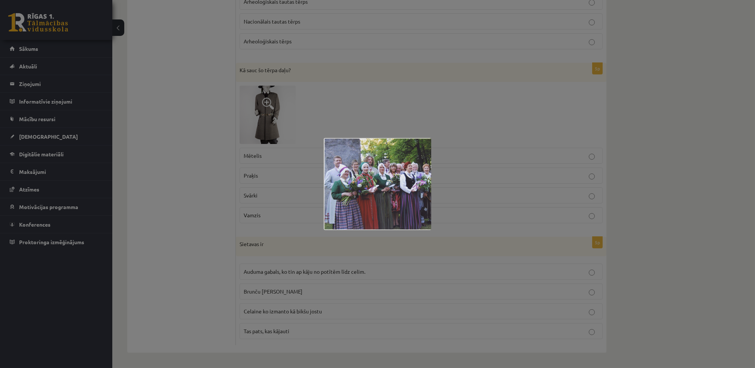
click at [165, 217] on div at bounding box center [377, 184] width 755 height 368
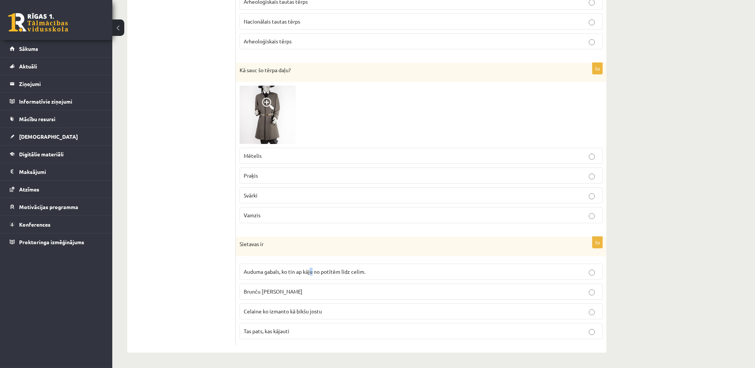
click at [313, 267] on label "Auduma gabals, ko tin ap kāju no potītēm līdz celim." at bounding box center [421, 272] width 363 height 16
drag, startPoint x: 313, startPoint y: 267, endPoint x: 272, endPoint y: 270, distance: 41.6
click at [272, 270] on span "Auduma gabals, ko tin ap kāju no potītēm līdz celim." at bounding box center [305, 271] width 122 height 7
click at [267, 110] on img at bounding box center [268, 115] width 56 height 58
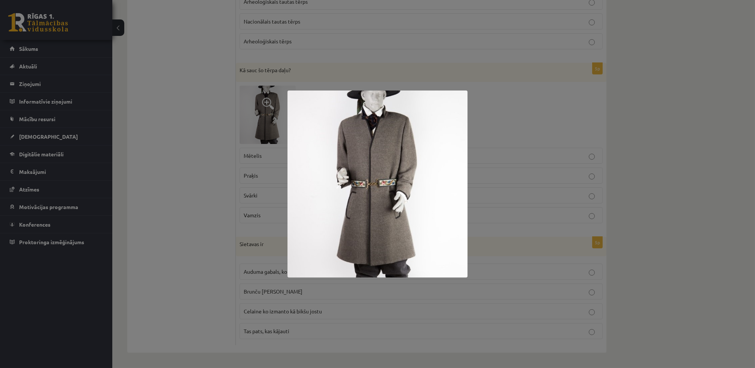
click at [224, 184] on div at bounding box center [377, 184] width 755 height 368
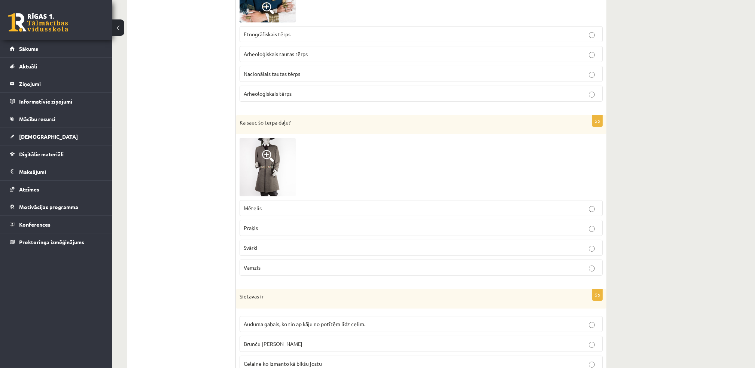
scroll to position [877, 0]
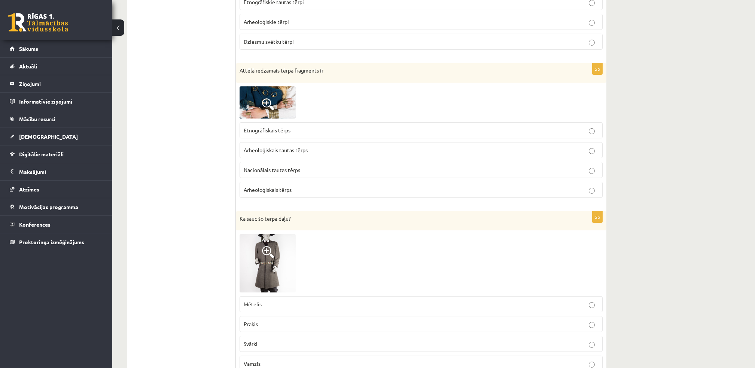
click at [274, 107] on span at bounding box center [268, 104] width 12 height 12
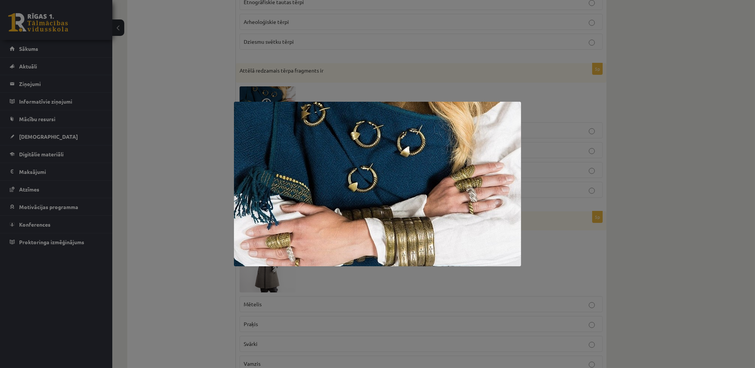
click at [216, 162] on div at bounding box center [377, 184] width 755 height 368
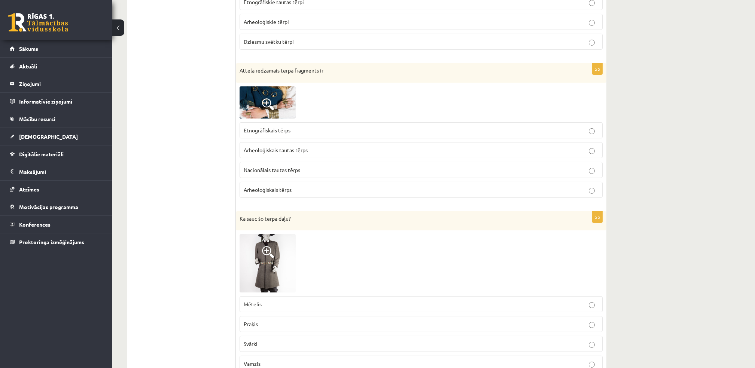
click at [275, 151] on span "Arheoloģiskais tautas tērps" at bounding box center [276, 150] width 64 height 7
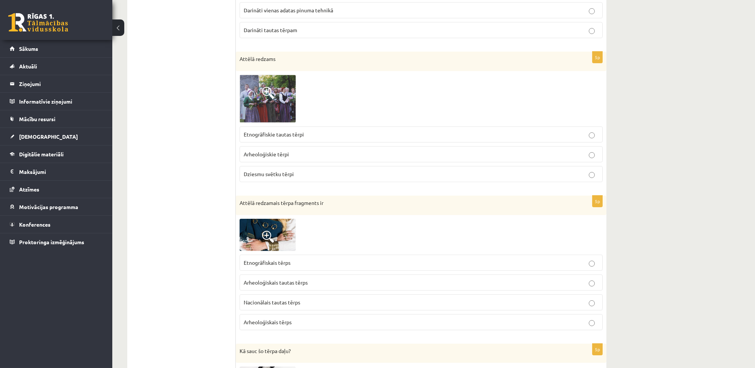
scroll to position [727, 0]
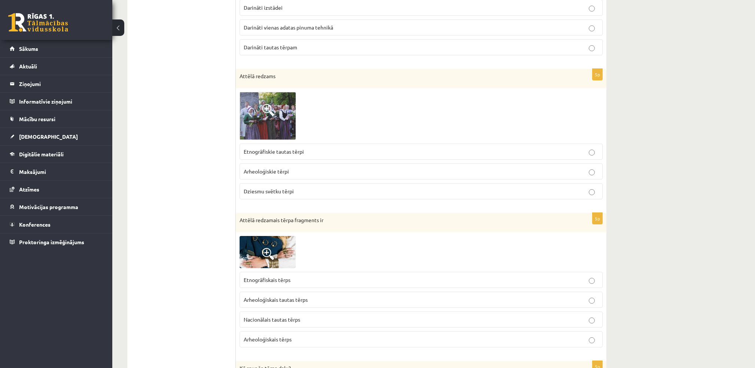
click at [267, 113] on span at bounding box center [268, 110] width 12 height 12
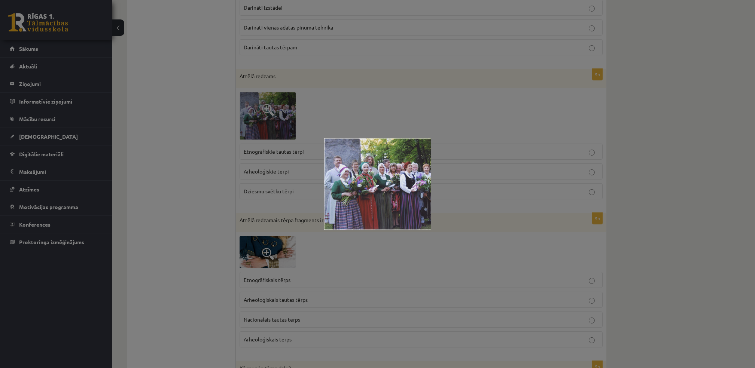
click at [235, 130] on div at bounding box center [377, 184] width 755 height 368
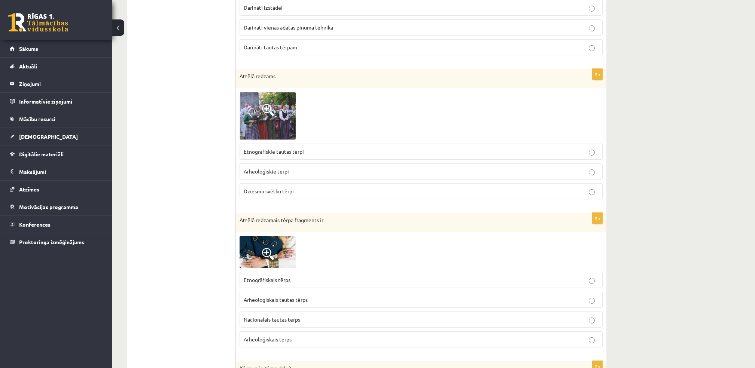
click at [337, 192] on p "Dziesmu svētku tērpi" at bounding box center [421, 192] width 355 height 8
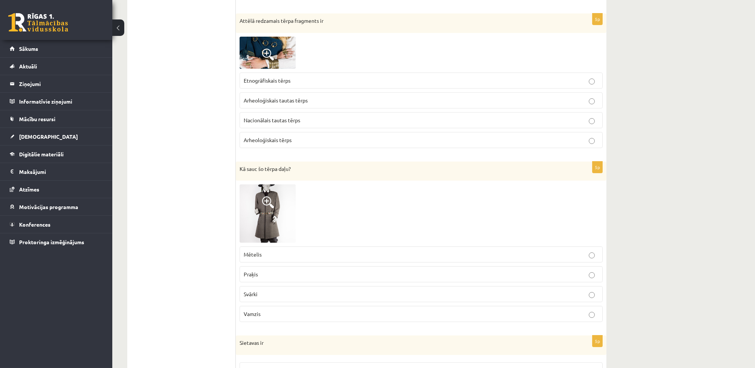
scroll to position [1026, 0]
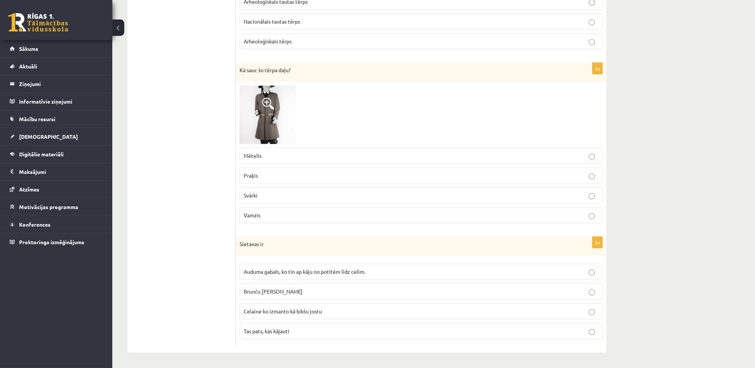
click at [314, 174] on p "Praķis" at bounding box center [421, 176] width 355 height 8
click at [268, 109] on span at bounding box center [268, 104] width 12 height 12
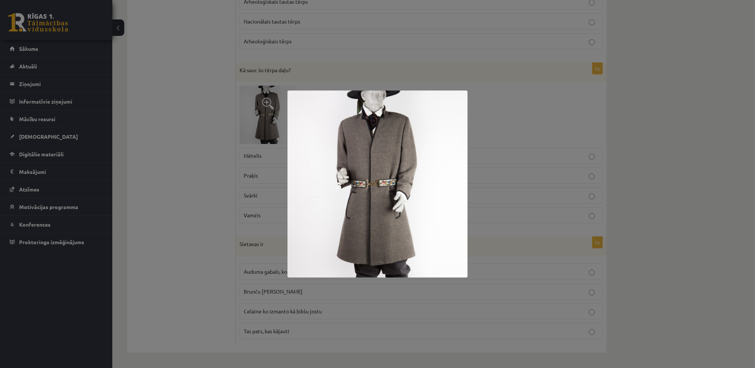
click at [243, 134] on div at bounding box center [377, 184] width 755 height 368
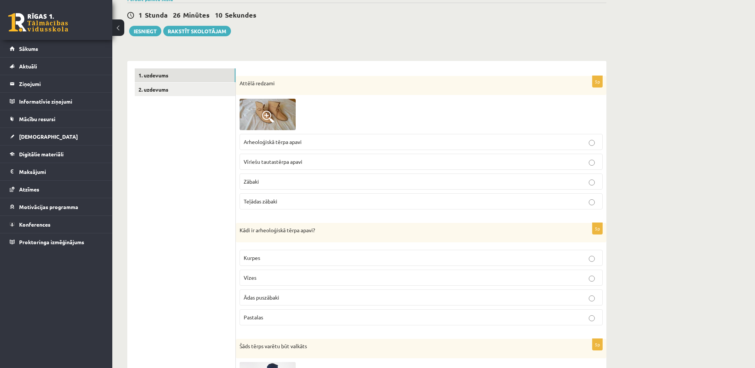
scroll to position [28, 0]
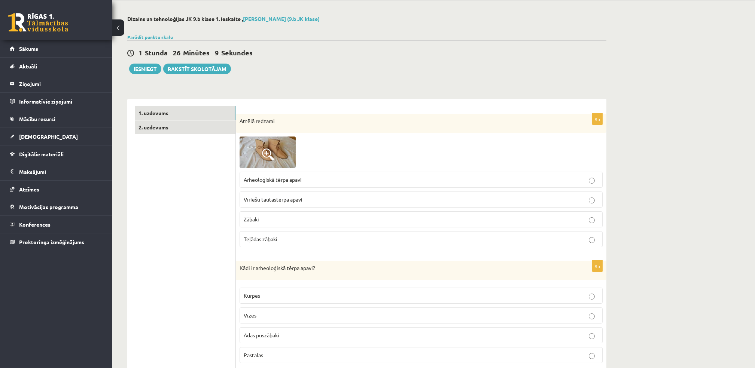
click at [225, 125] on link "2. uzdevums" at bounding box center [185, 128] width 101 height 14
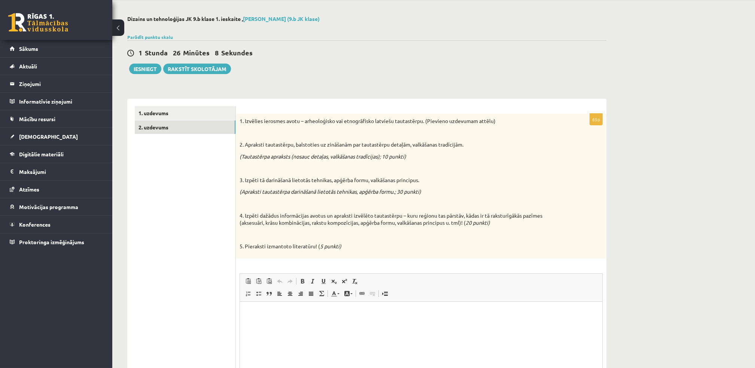
scroll to position [0, 0]
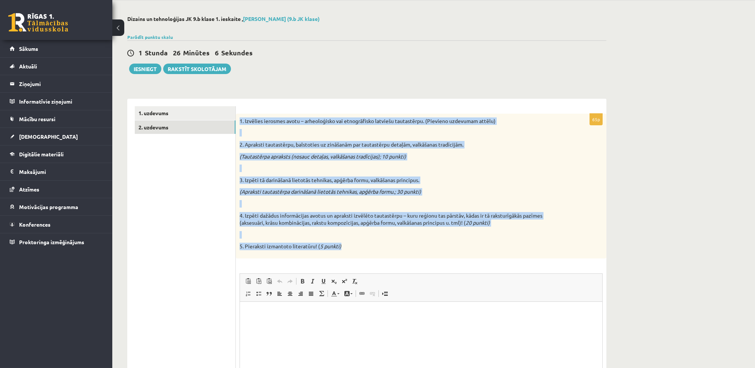
drag, startPoint x: 240, startPoint y: 121, endPoint x: 352, endPoint y: 243, distance: 165.9
click at [352, 243] on div "1. Izvēlies ierosmes avotu – arheoloģisko vai etnogrāfisko latviešu tautastērpu…" at bounding box center [421, 186] width 371 height 145
copy div "1. Izvēlies ierosmes avotu – arheoloģisko vai etnogrāfisko latviešu tautastērpu…"
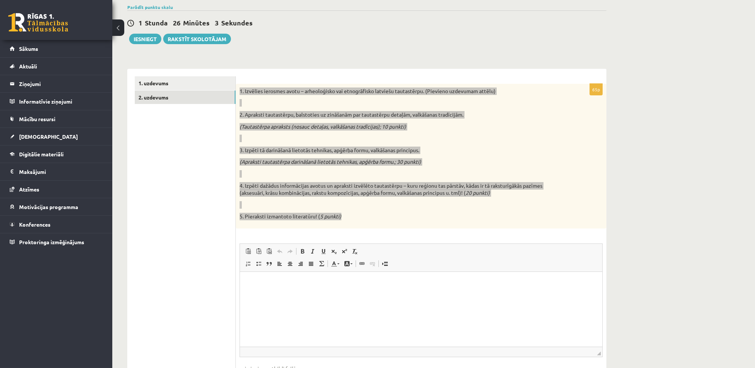
scroll to position [111, 0]
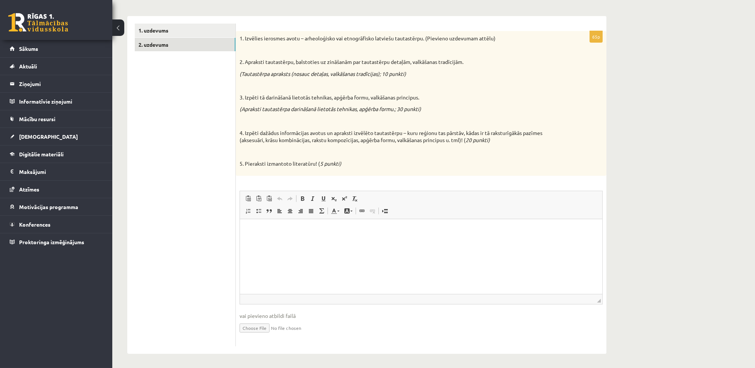
click at [228, 190] on ul "1. uzdevums 2. uzdevums" at bounding box center [185, 185] width 101 height 323
click at [230, 35] on link "1. uzdevums" at bounding box center [185, 31] width 101 height 14
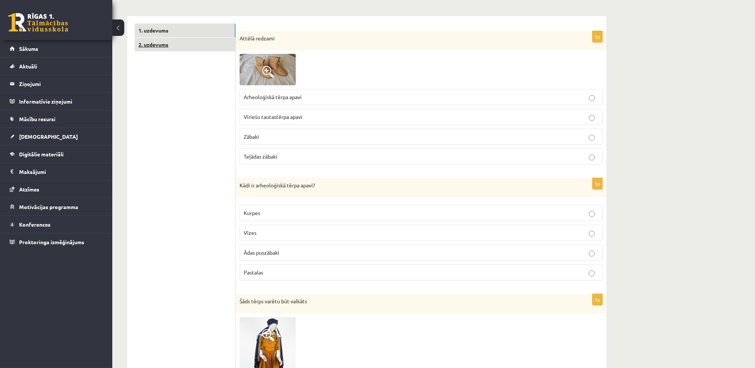
click at [220, 45] on link "2. uzdevums" at bounding box center [185, 45] width 101 height 14
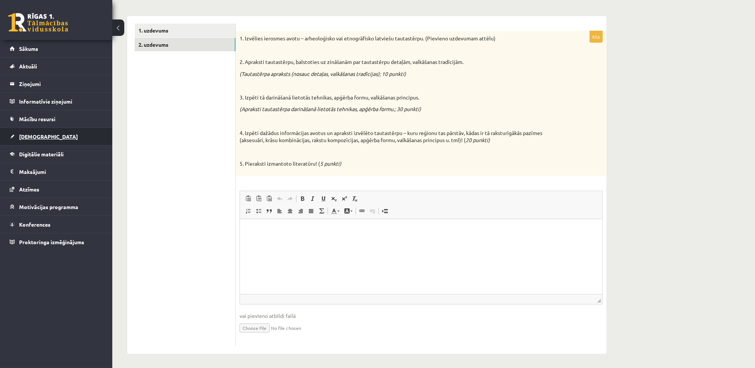
scroll to position [0, 0]
click at [220, 32] on link "1. uzdevums" at bounding box center [185, 31] width 101 height 14
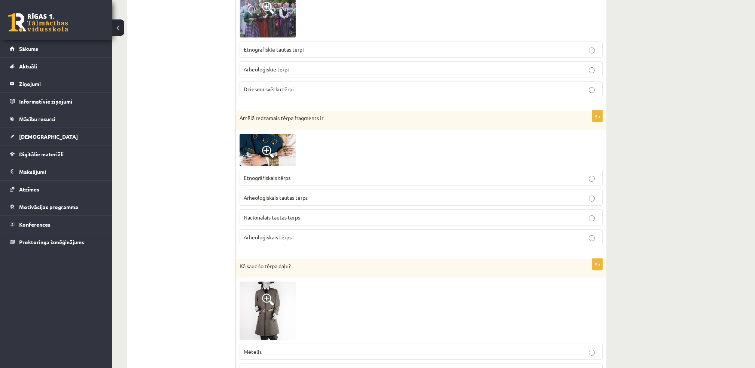
scroll to position [829, 0]
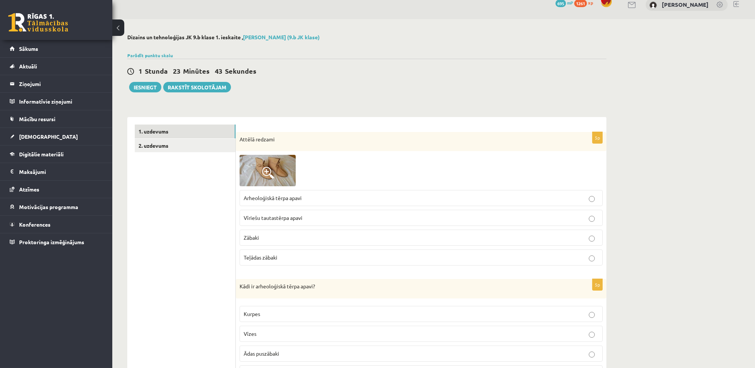
scroll to position [0, 0]
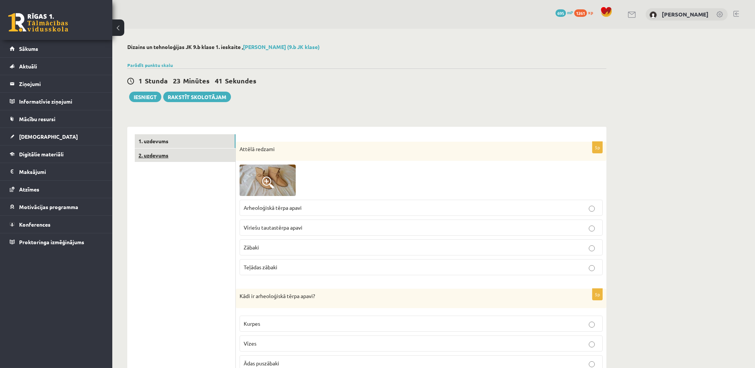
click at [153, 150] on link "2. uzdevums" at bounding box center [185, 156] width 101 height 14
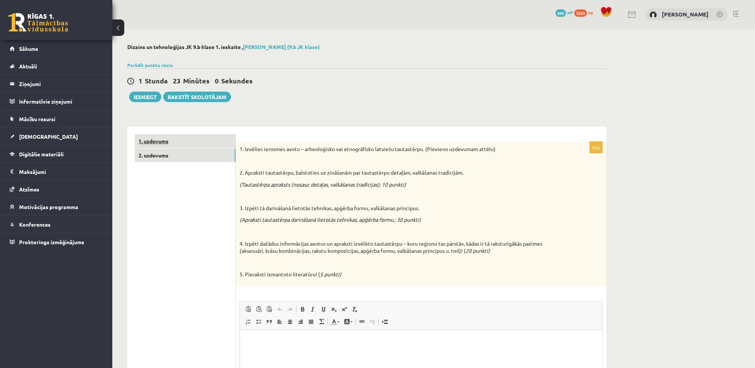
click at [210, 137] on link "1. uzdevums" at bounding box center [185, 141] width 101 height 14
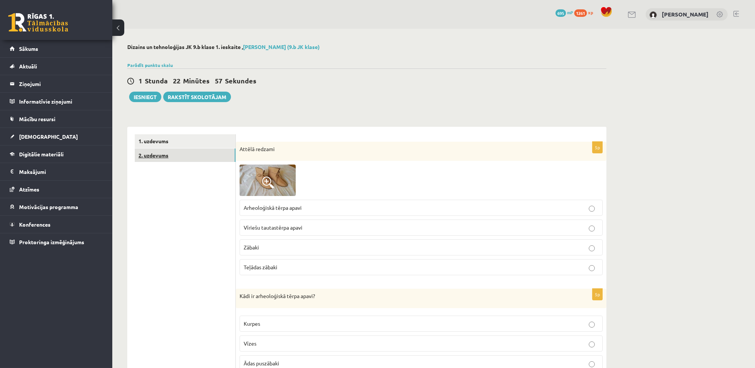
click at [183, 155] on link "2. uzdevums" at bounding box center [185, 156] width 101 height 14
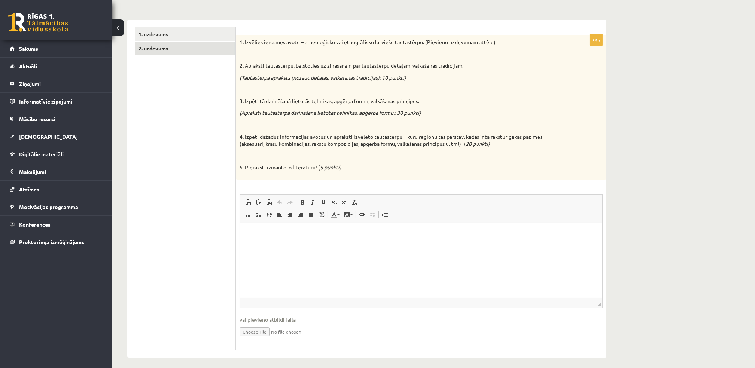
scroll to position [111, 0]
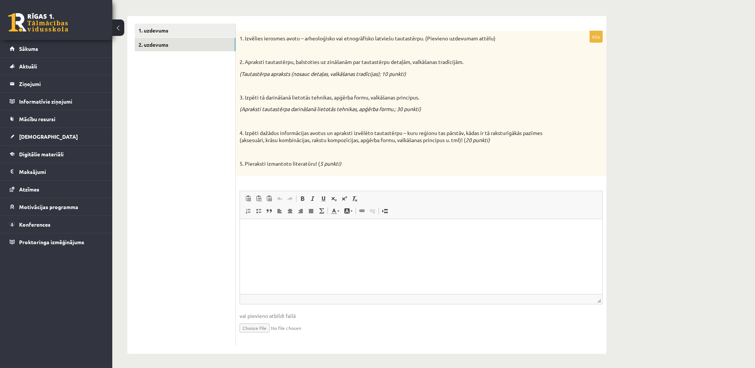
drag, startPoint x: 599, startPoint y: 477, endPoint x: 359, endPoint y: 258, distance: 325.4
drag, startPoint x: 359, startPoint y: 258, endPoint x: 256, endPoint y: 226, distance: 106.9
click at [256, 226] on p "Editor, wiswyg-editor-user-answer-47433930585940" at bounding box center [420, 230] width 347 height 8
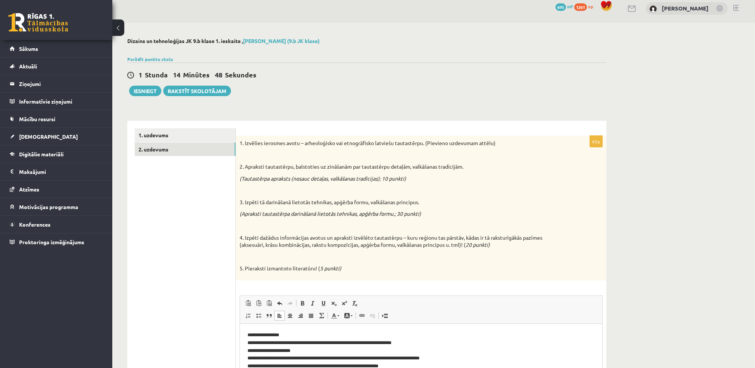
scroll to position [0, 0]
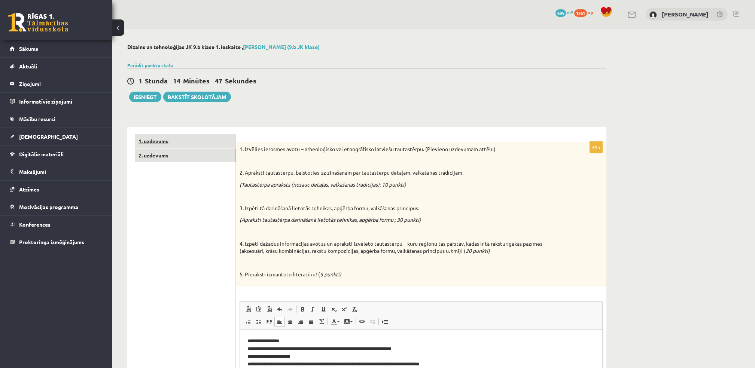
click at [207, 138] on link "1. uzdevums" at bounding box center [185, 141] width 101 height 14
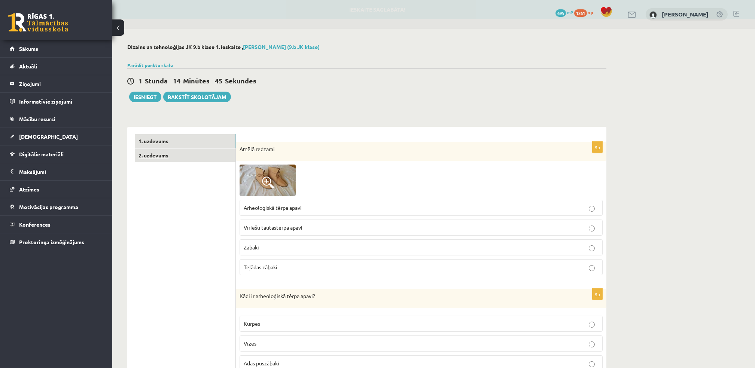
click at [186, 157] on link "2. uzdevums" at bounding box center [185, 156] width 101 height 14
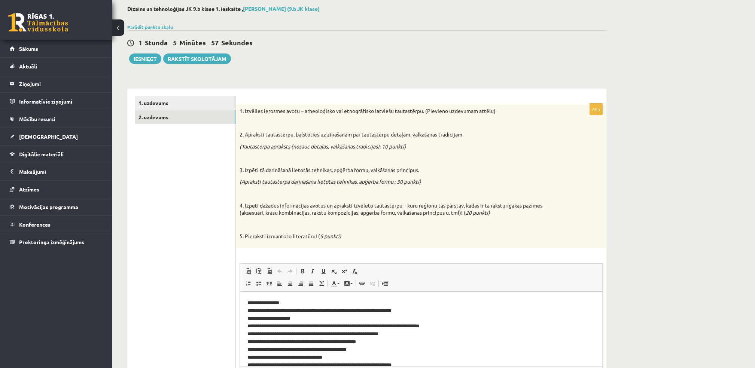
scroll to position [39, 0]
click at [147, 64] on div "**********" at bounding box center [366, 215] width 509 height 451
click at [152, 60] on button "Iesniegt" at bounding box center [145, 58] width 32 height 10
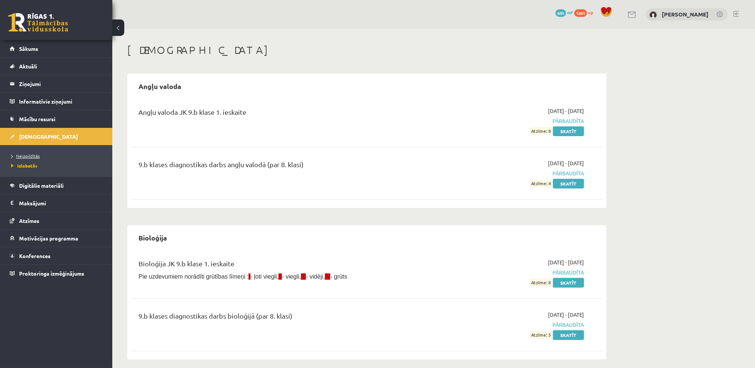
click at [30, 153] on link "Neizpildītās" at bounding box center [58, 156] width 94 height 7
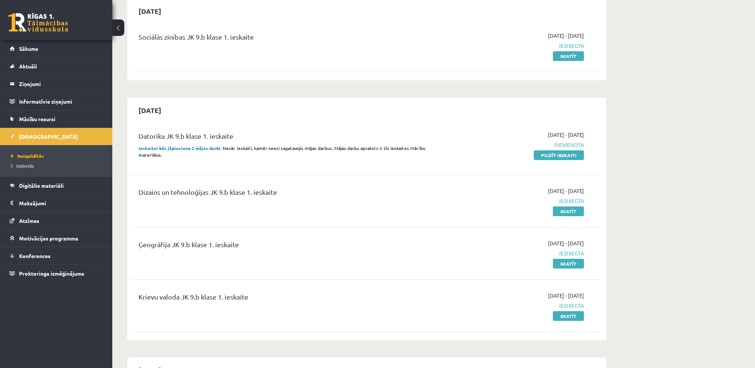
scroll to position [100, 0]
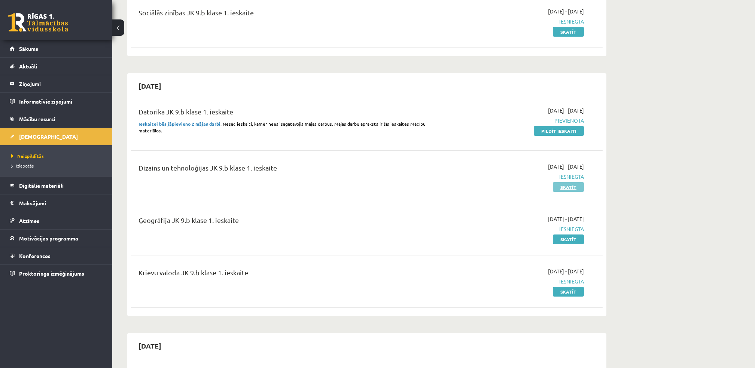
click at [559, 188] on link "Skatīt" at bounding box center [568, 187] width 31 height 10
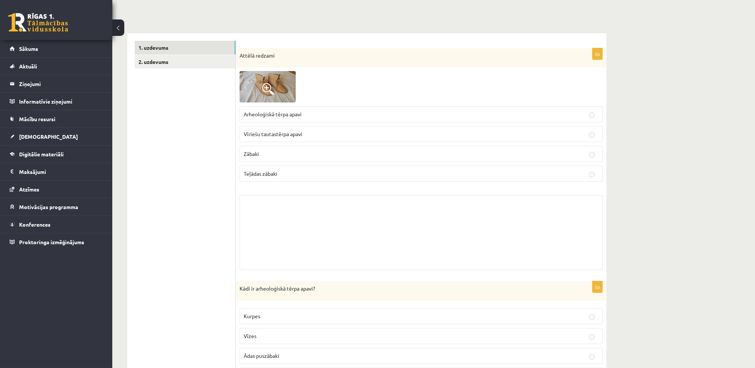
scroll to position [100, 0]
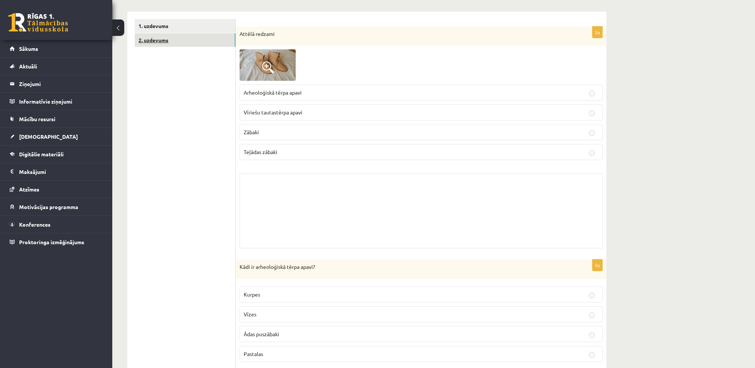
click at [185, 40] on link "2. uzdevums" at bounding box center [185, 40] width 101 height 14
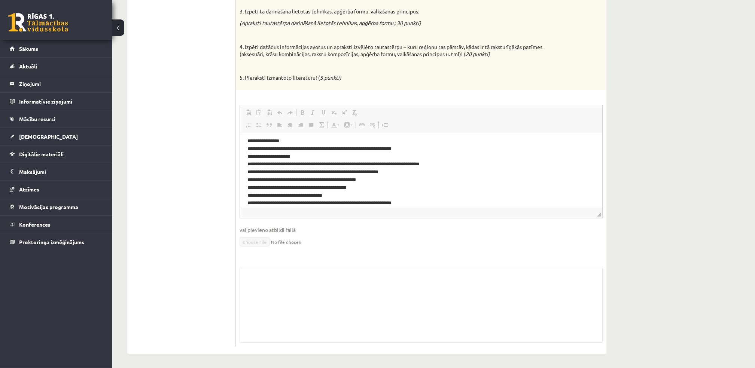
scroll to position [0, 0]
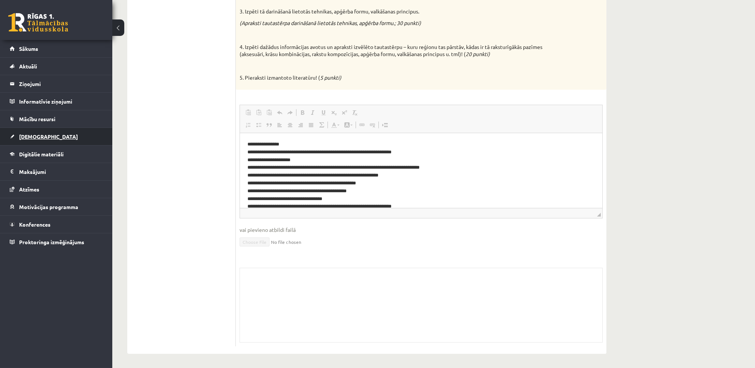
click at [20, 138] on span "[DEMOGRAPHIC_DATA]" at bounding box center [48, 136] width 59 height 7
